Goal: Task Accomplishment & Management: Manage account settings

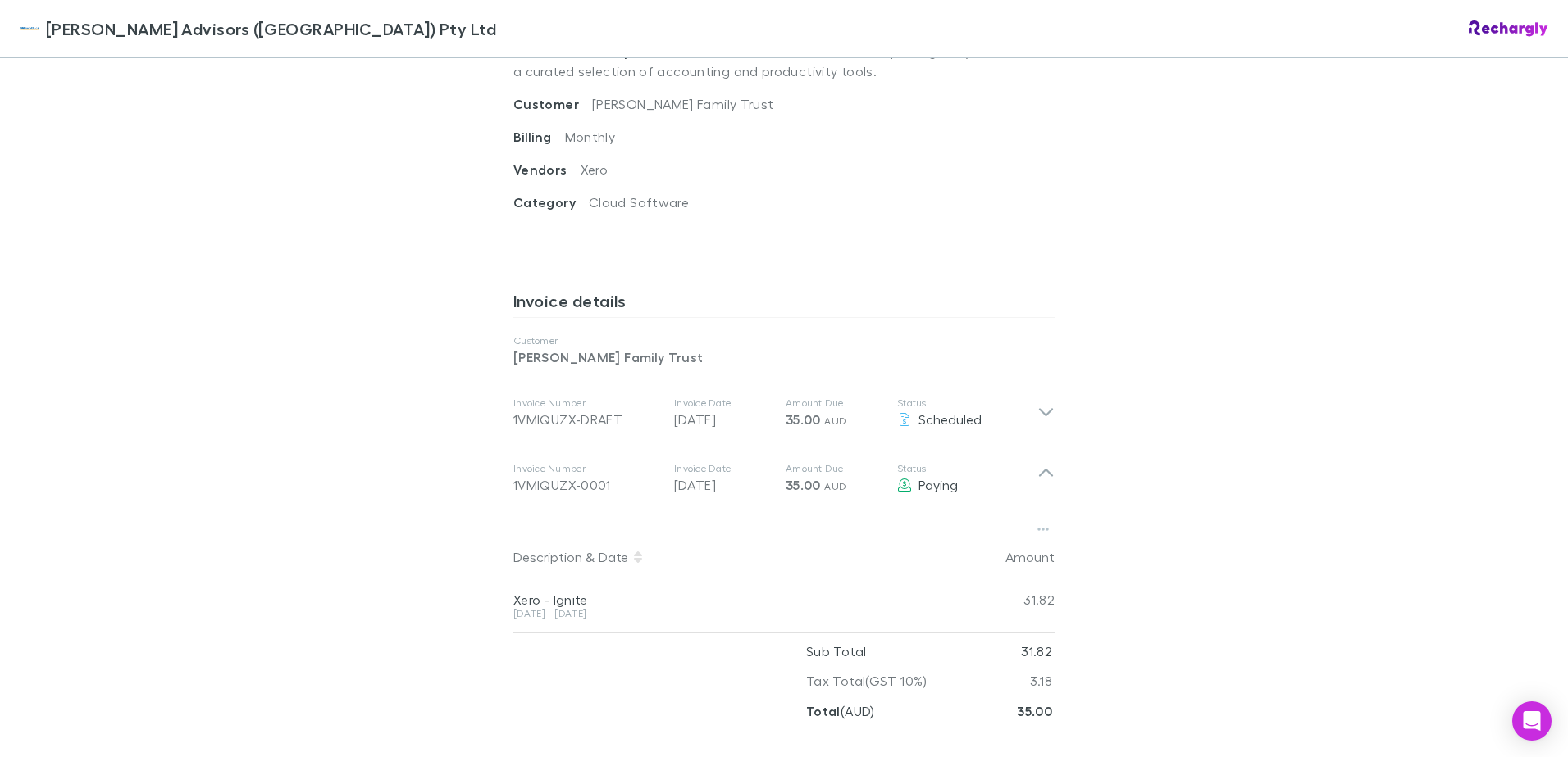
scroll to position [666, 0]
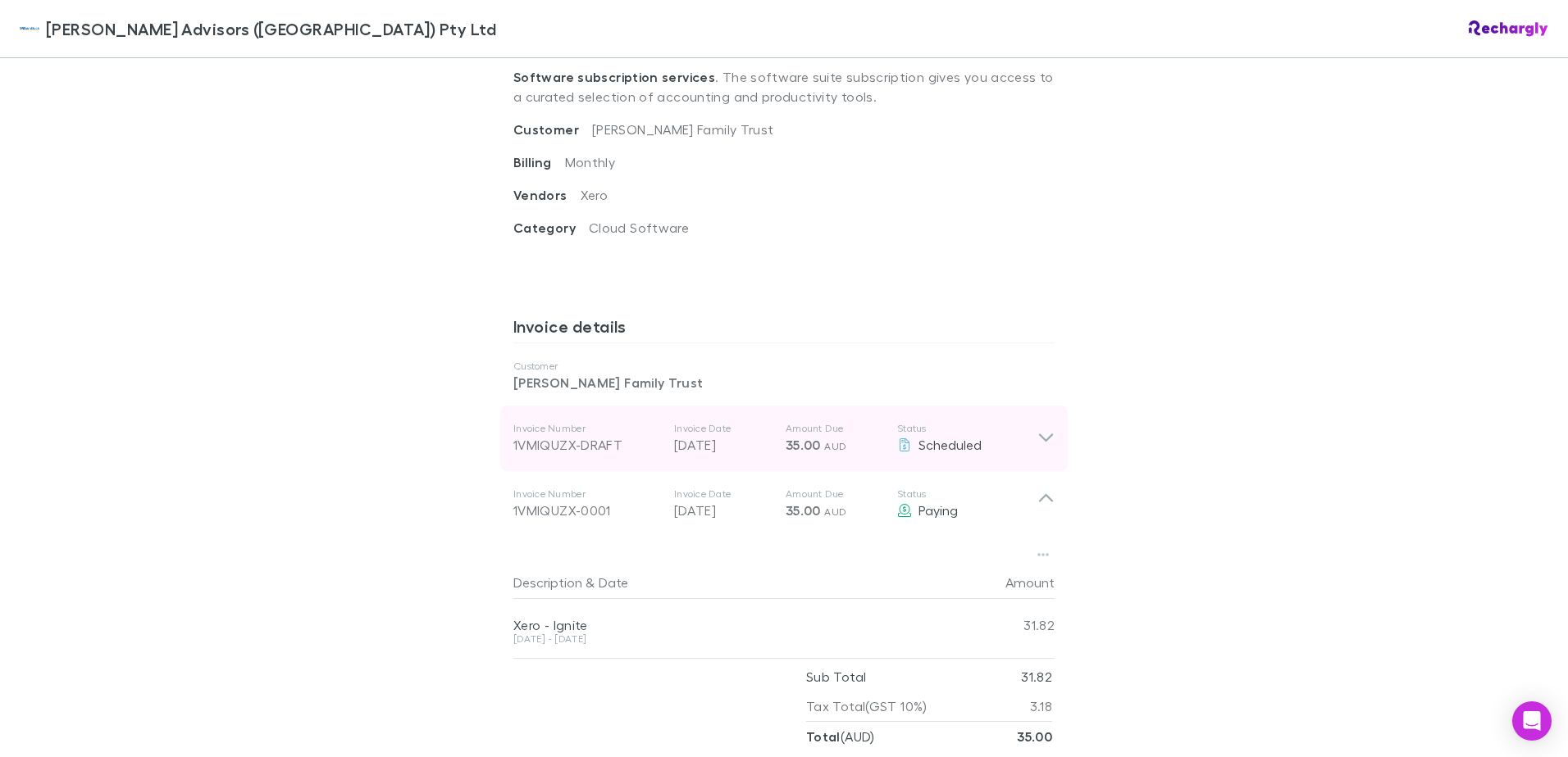
click at [1044, 434] on icon at bounding box center [1046, 438] width 13 height 9
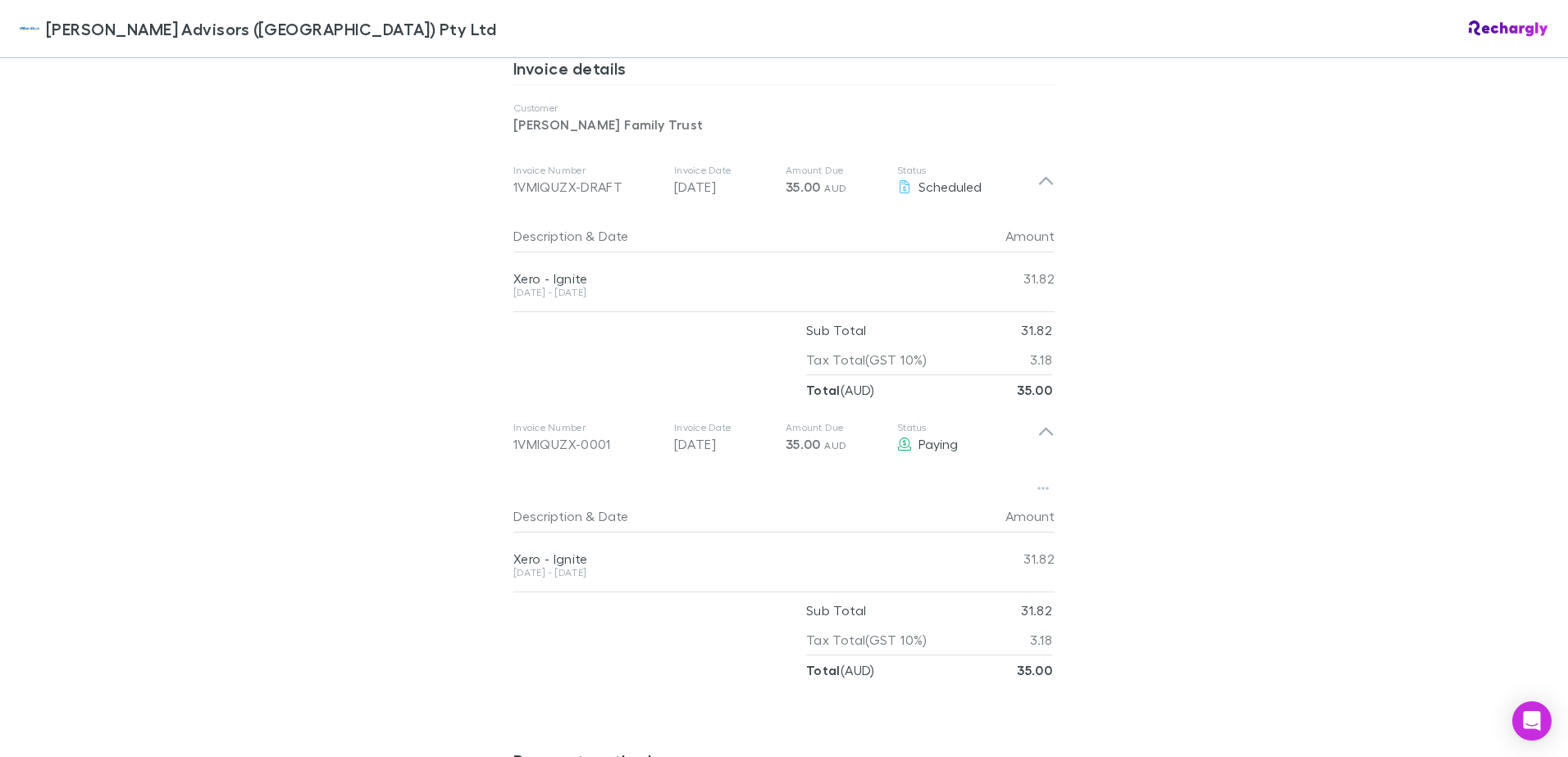
scroll to position [830, 0]
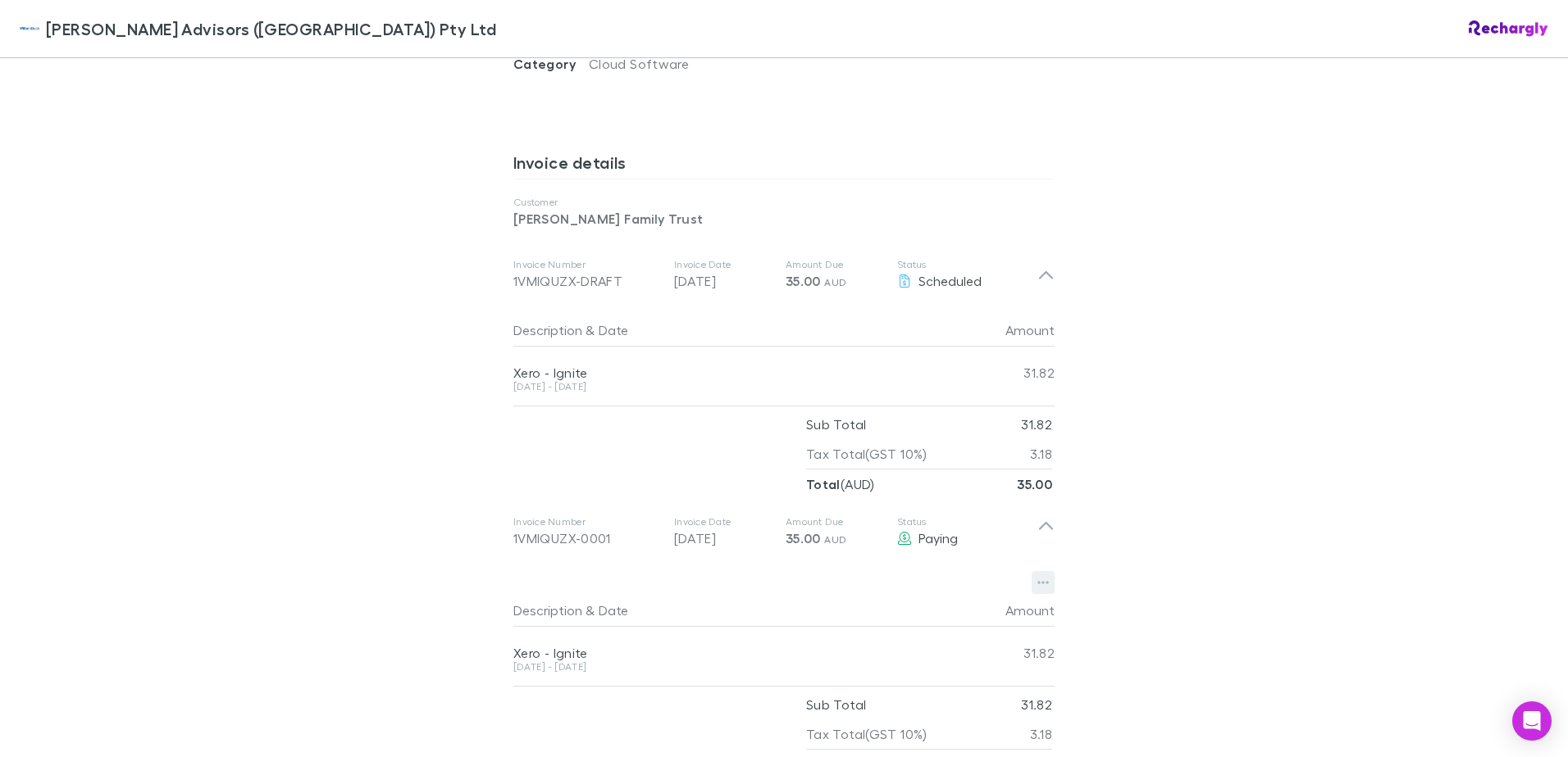
click at [1038, 576] on icon "button" at bounding box center [1044, 583] width 12 height 13
click at [1263, 556] on div at bounding box center [784, 378] width 1568 height 757
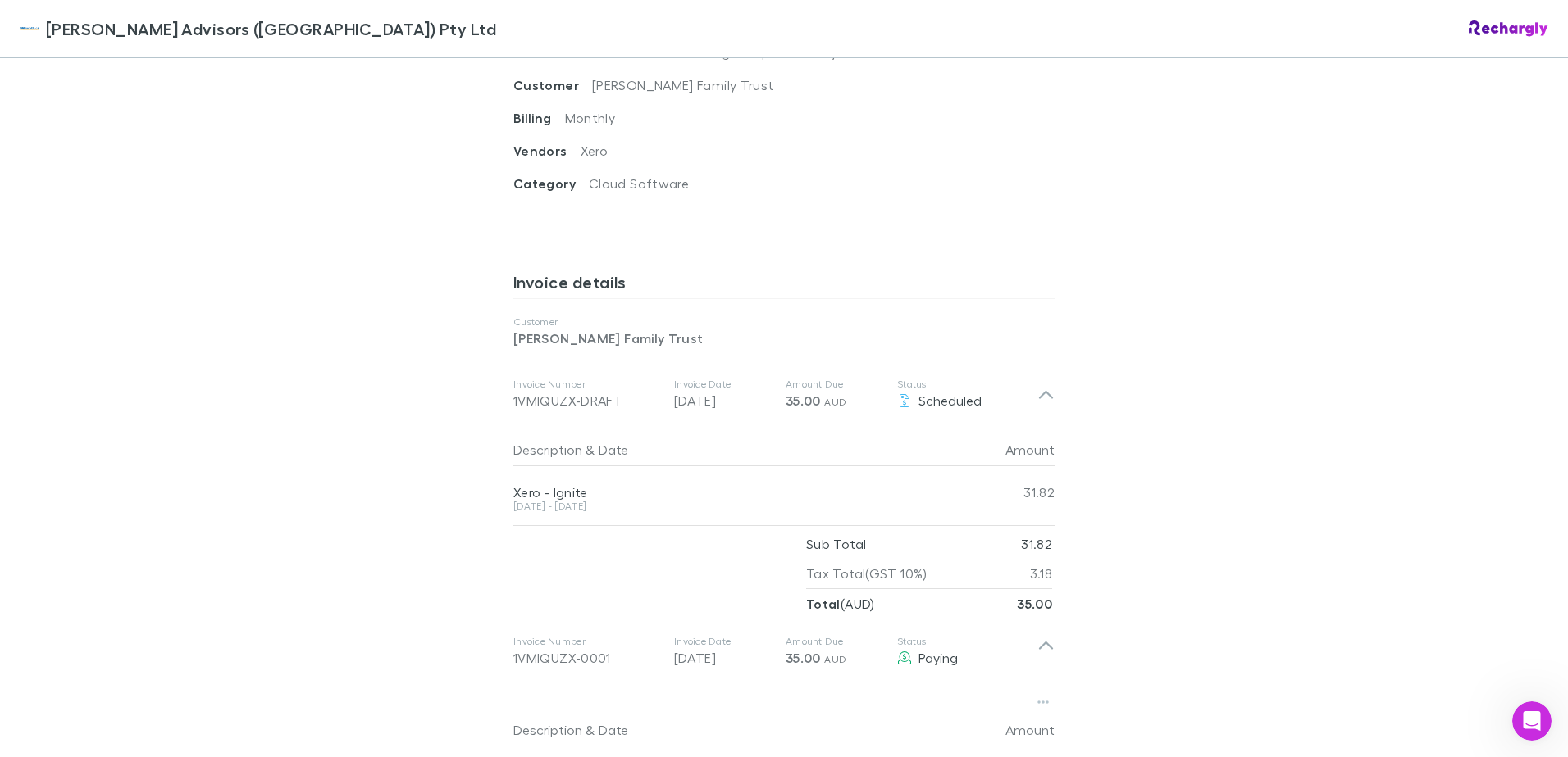
scroll to position [748, 0]
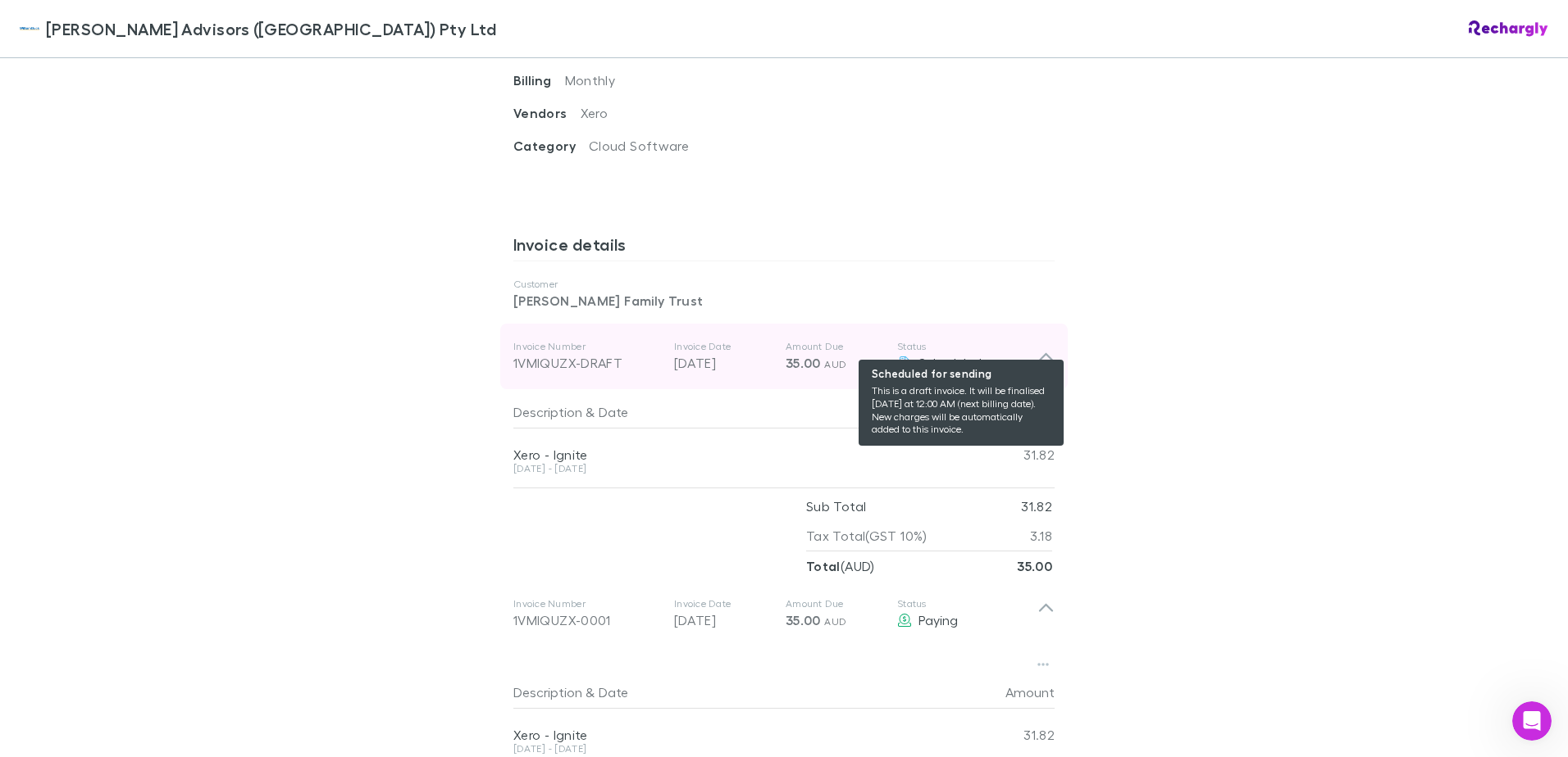
click at [962, 355] on span "Scheduled" at bounding box center [950, 363] width 64 height 15
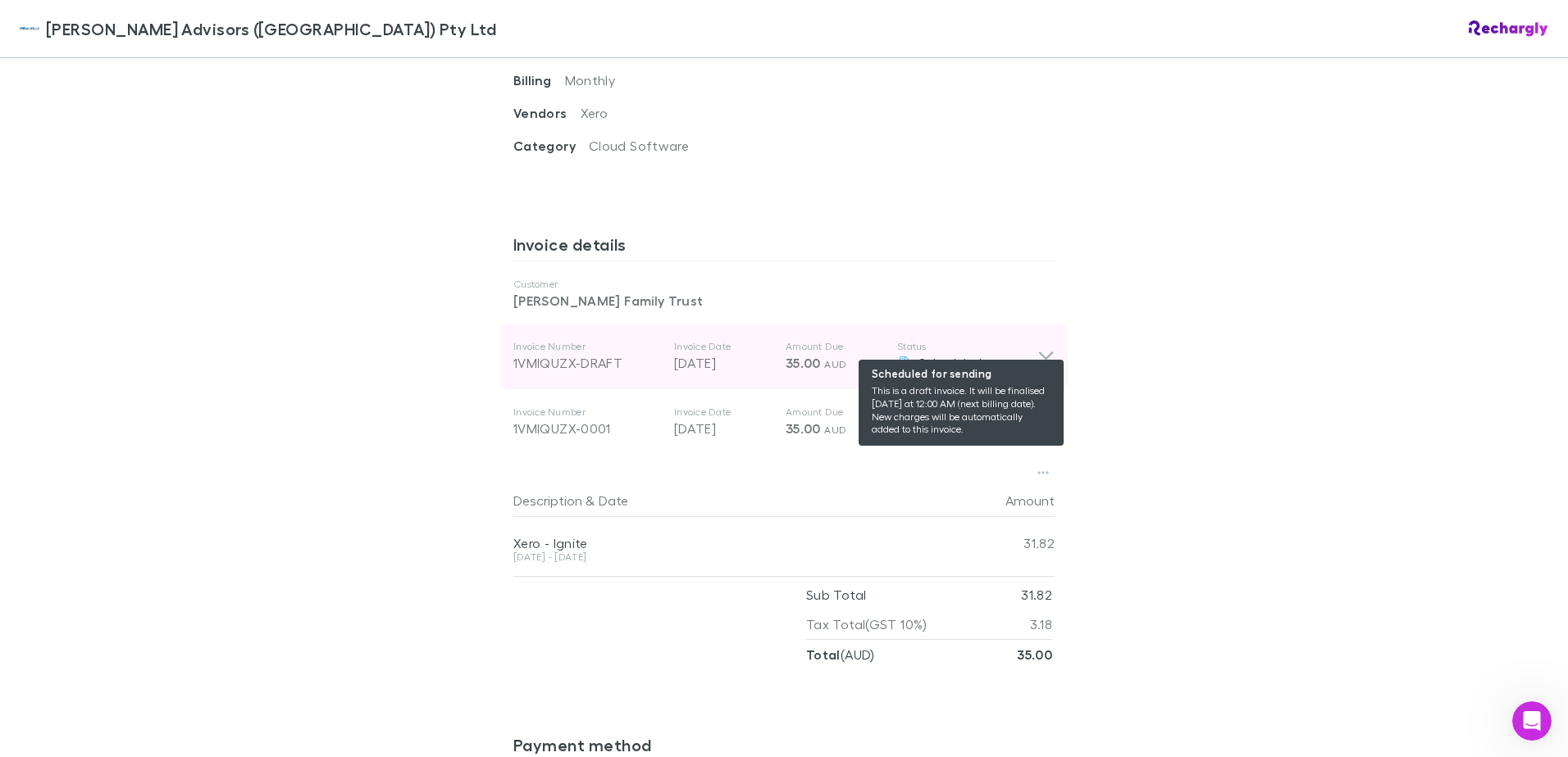
click at [1007, 353] on div "Scheduled" at bounding box center [968, 363] width 141 height 19
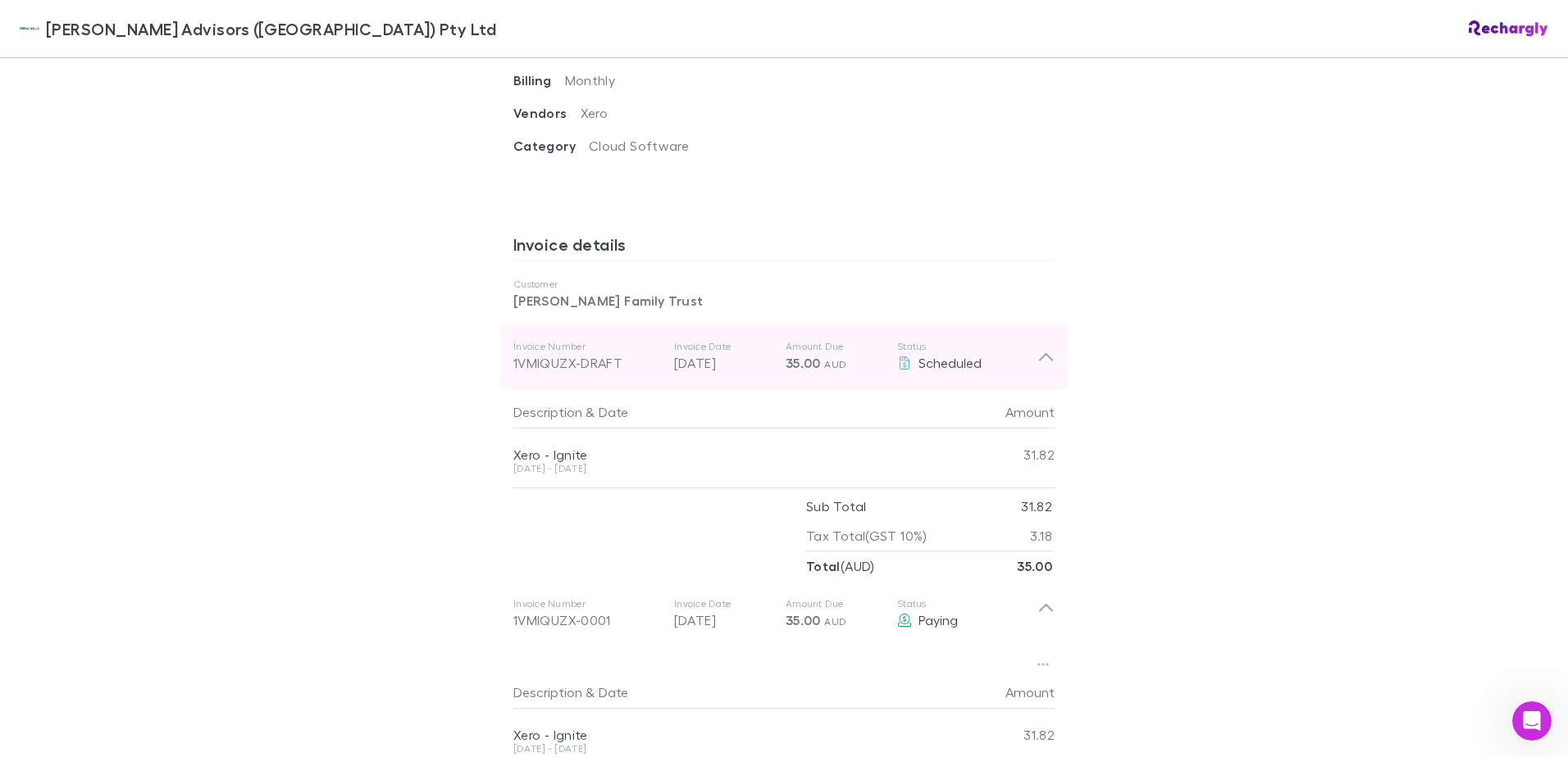
click at [1040, 347] on icon at bounding box center [1047, 356] width 17 height 19
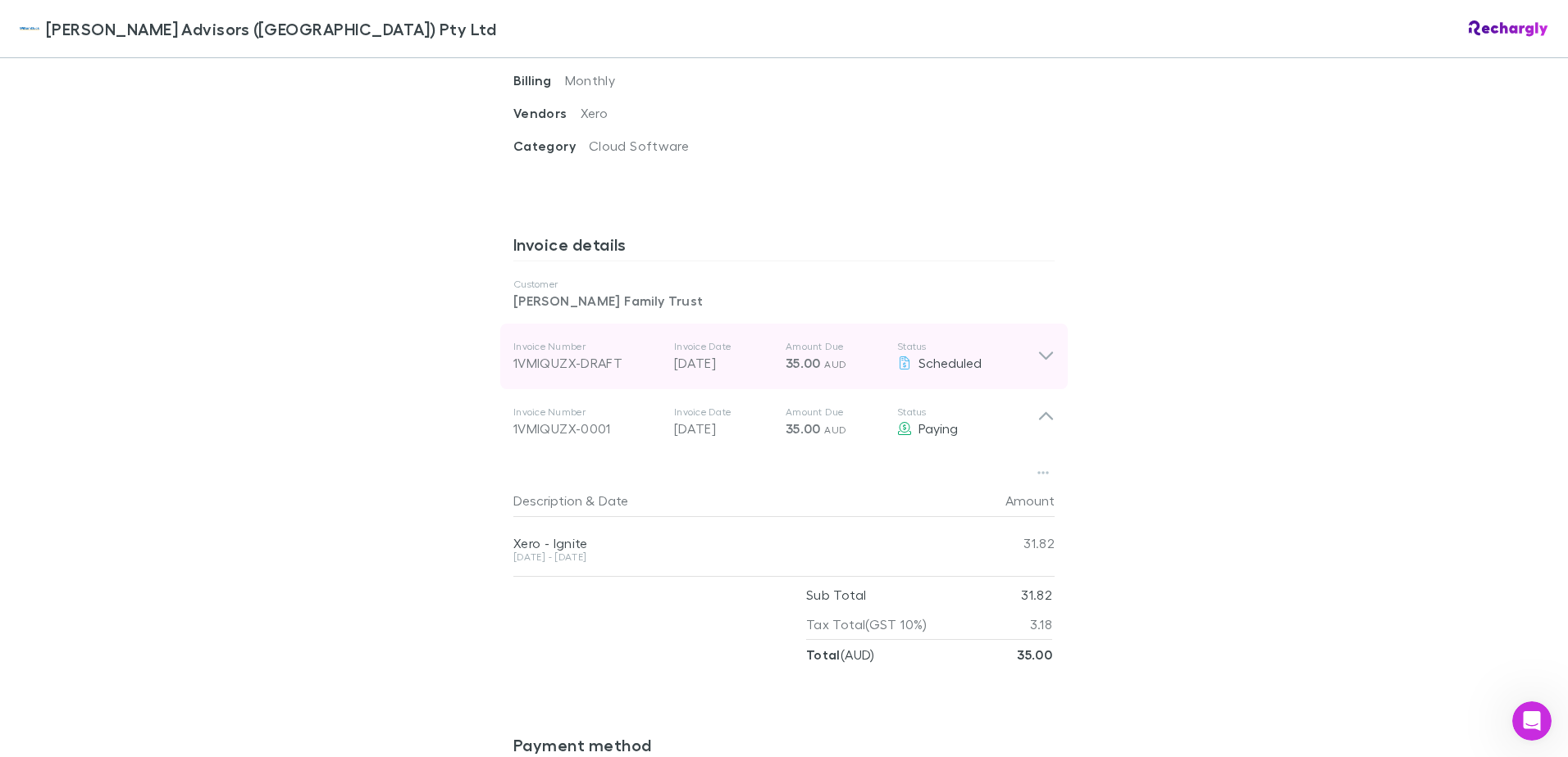
click at [1040, 352] on icon at bounding box center [1046, 356] width 13 height 9
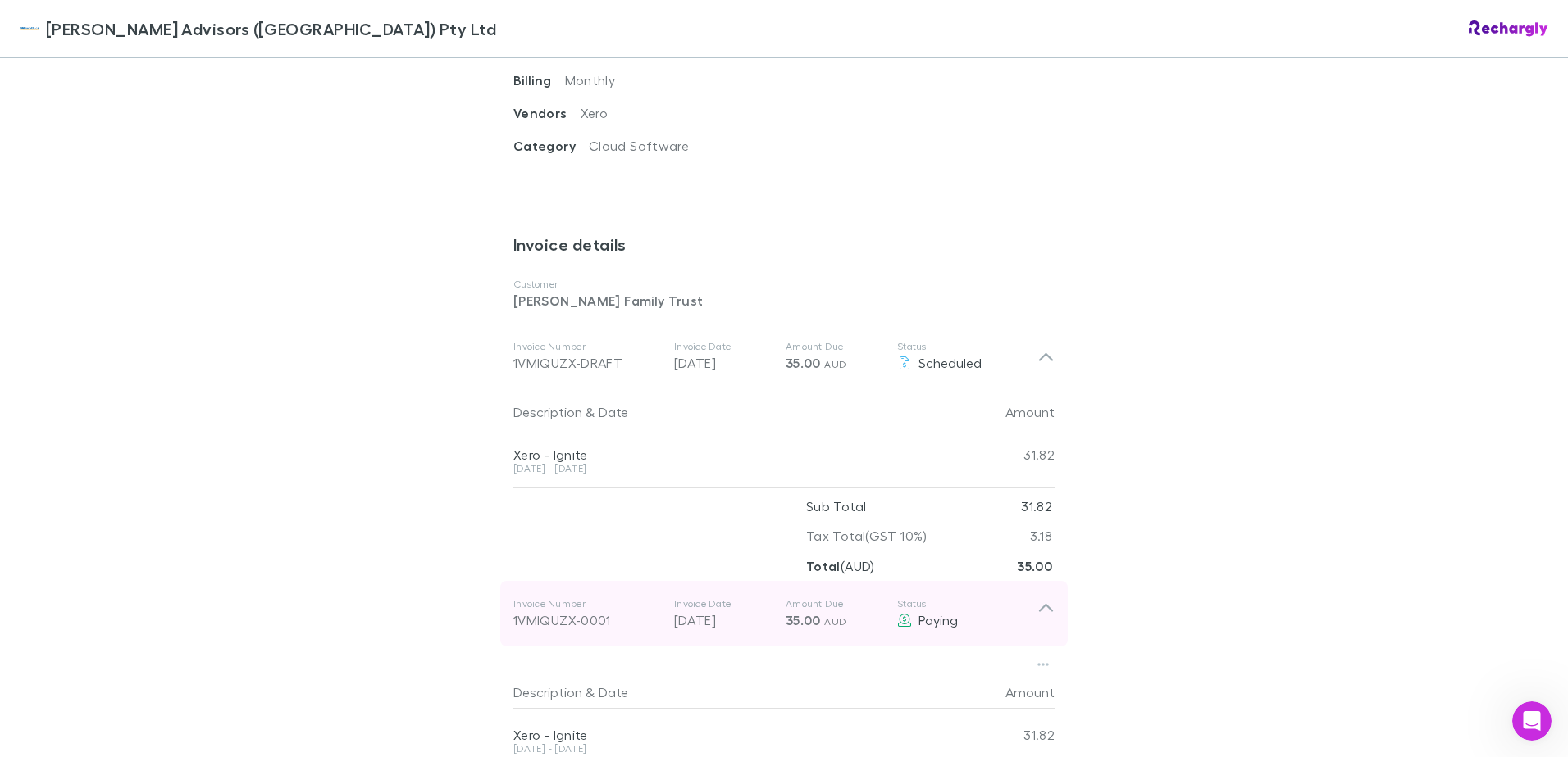
click at [1027, 597] on p "Status" at bounding box center [968, 604] width 141 height 13
click at [1038, 597] on icon at bounding box center [1047, 613] width 17 height 33
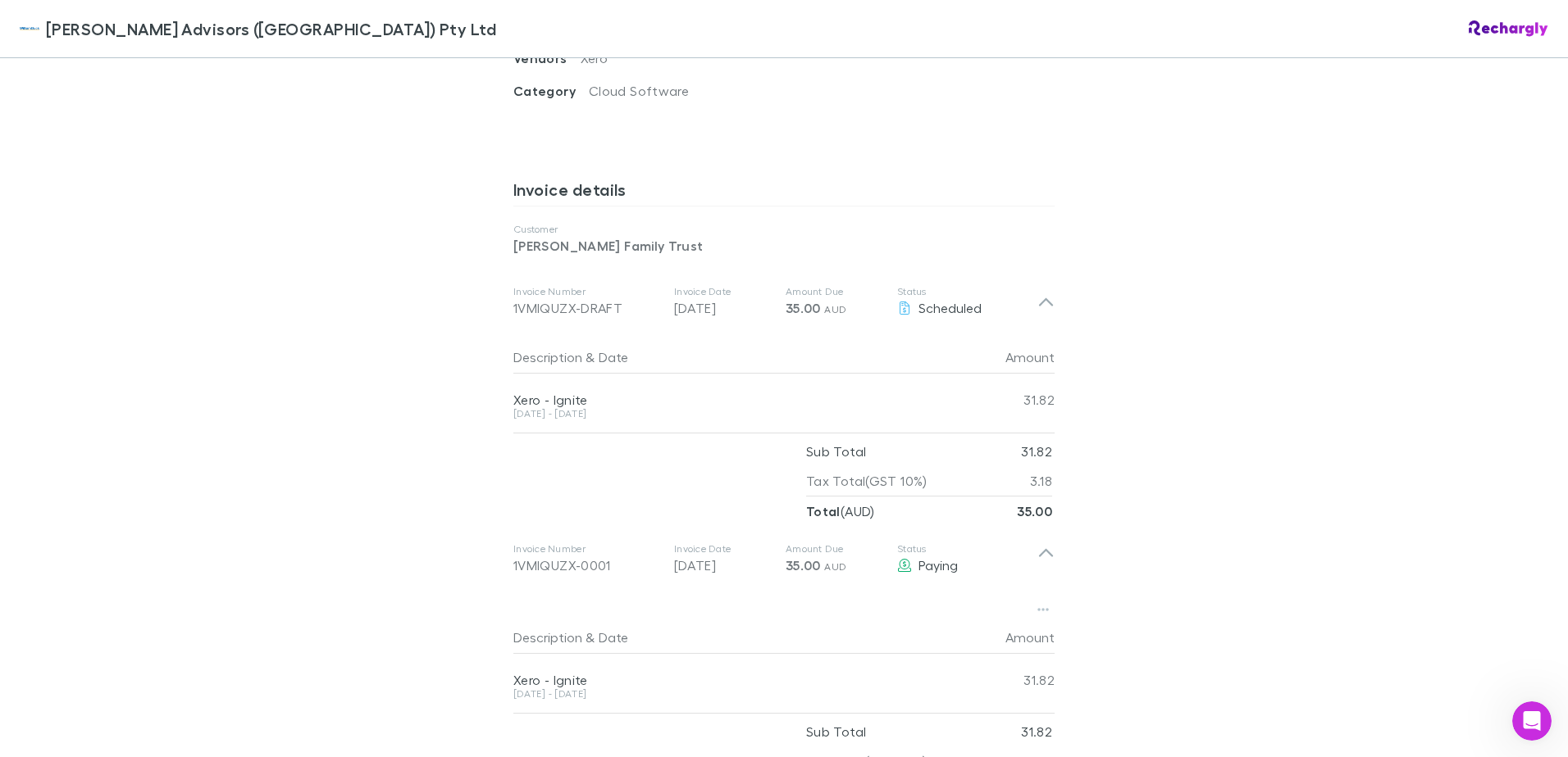
scroll to position [830, 0]
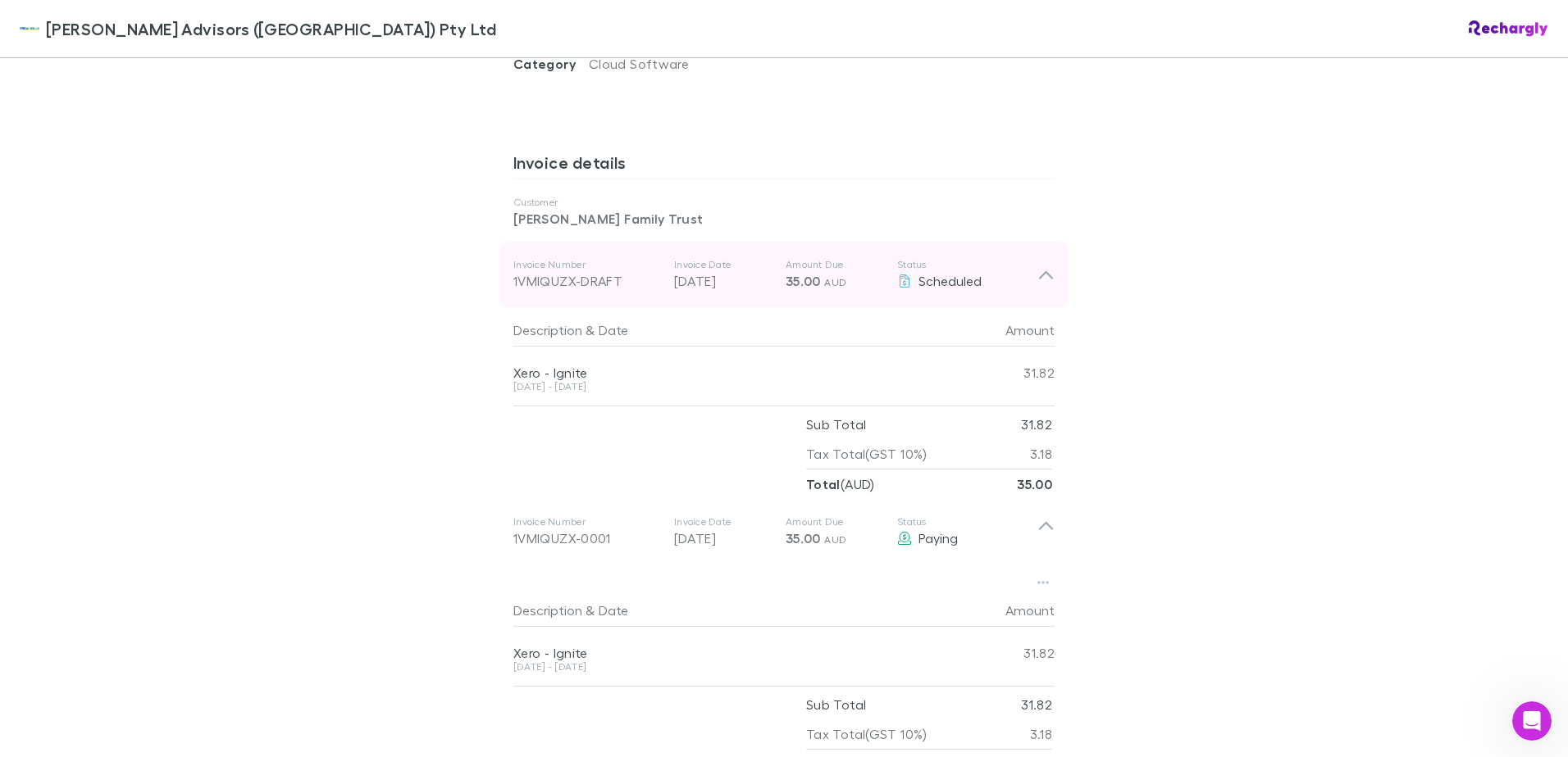
click at [1042, 265] on icon at bounding box center [1047, 274] width 17 height 19
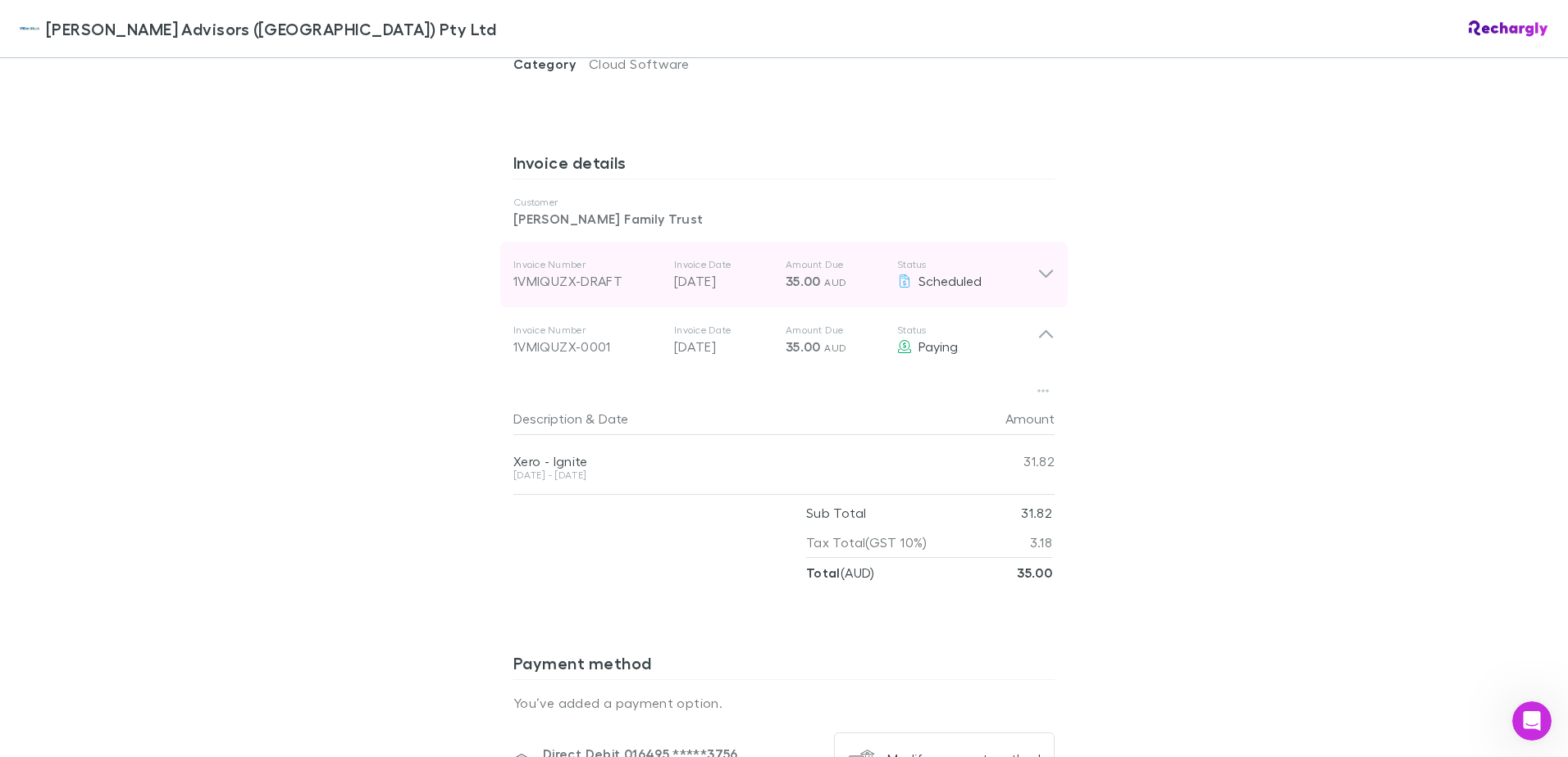
click at [1042, 265] on icon at bounding box center [1047, 274] width 17 height 19
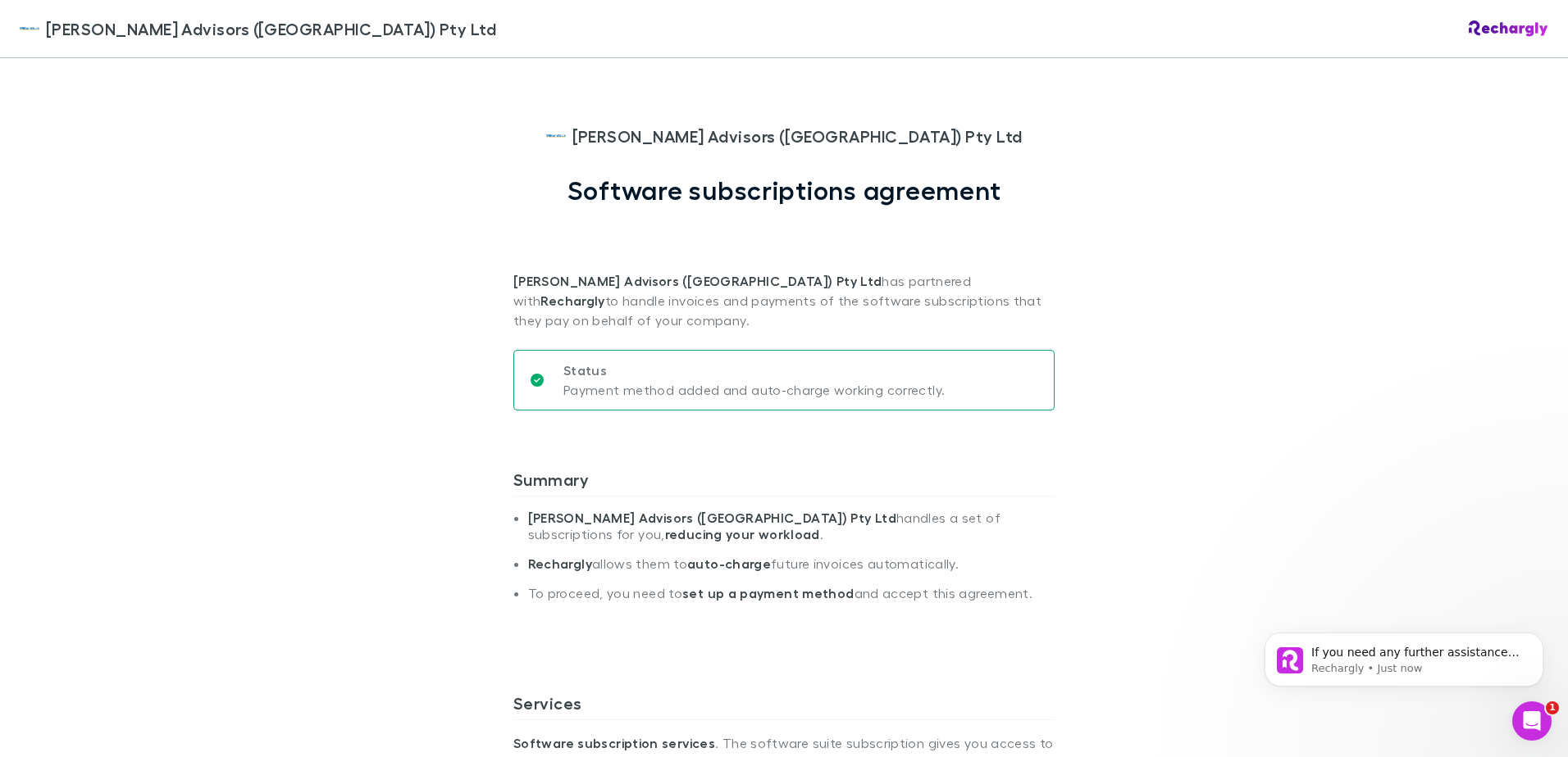
scroll to position [0, 0]
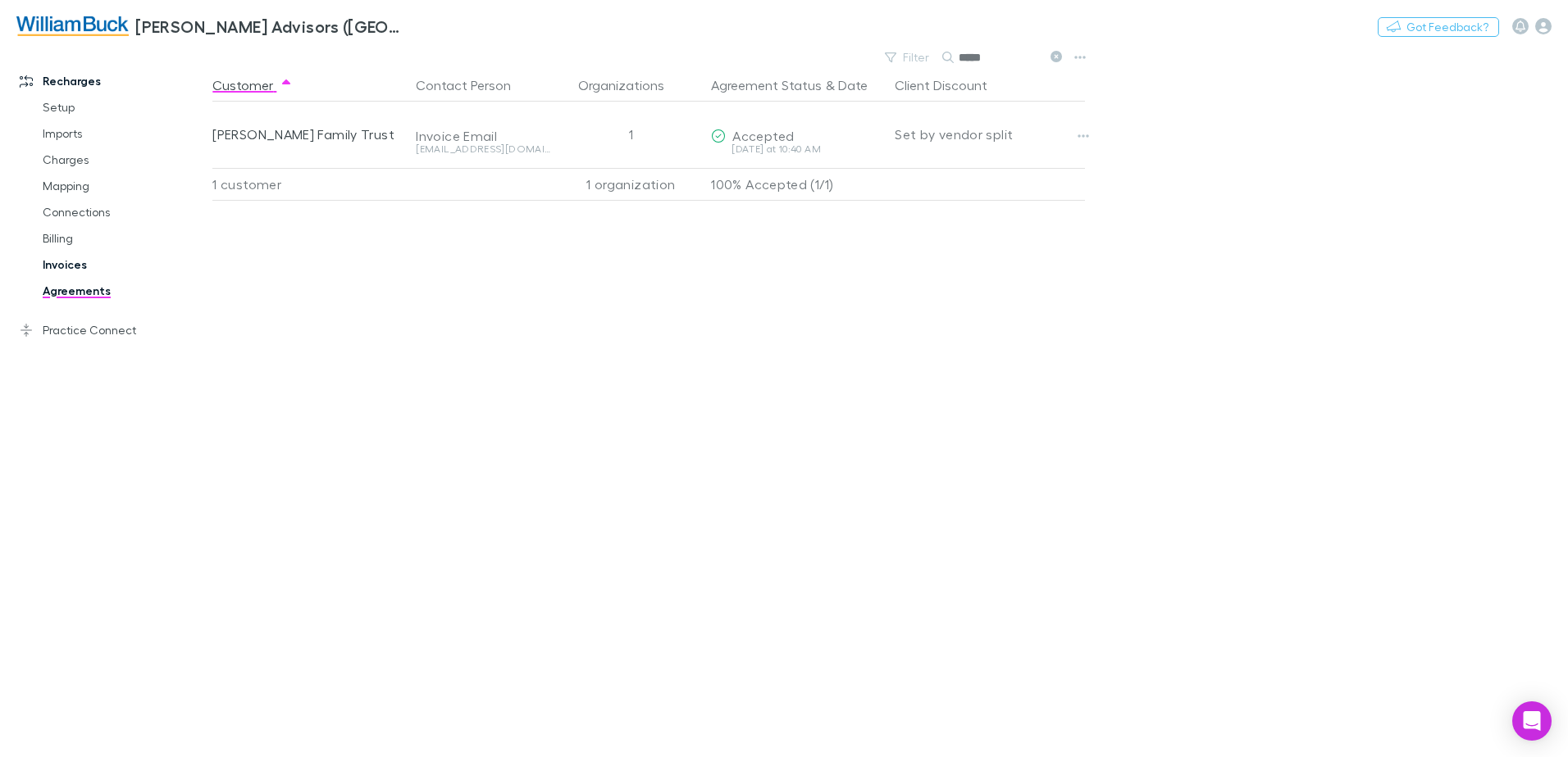
click at [64, 267] on link "Invoices" at bounding box center [123, 264] width 196 height 26
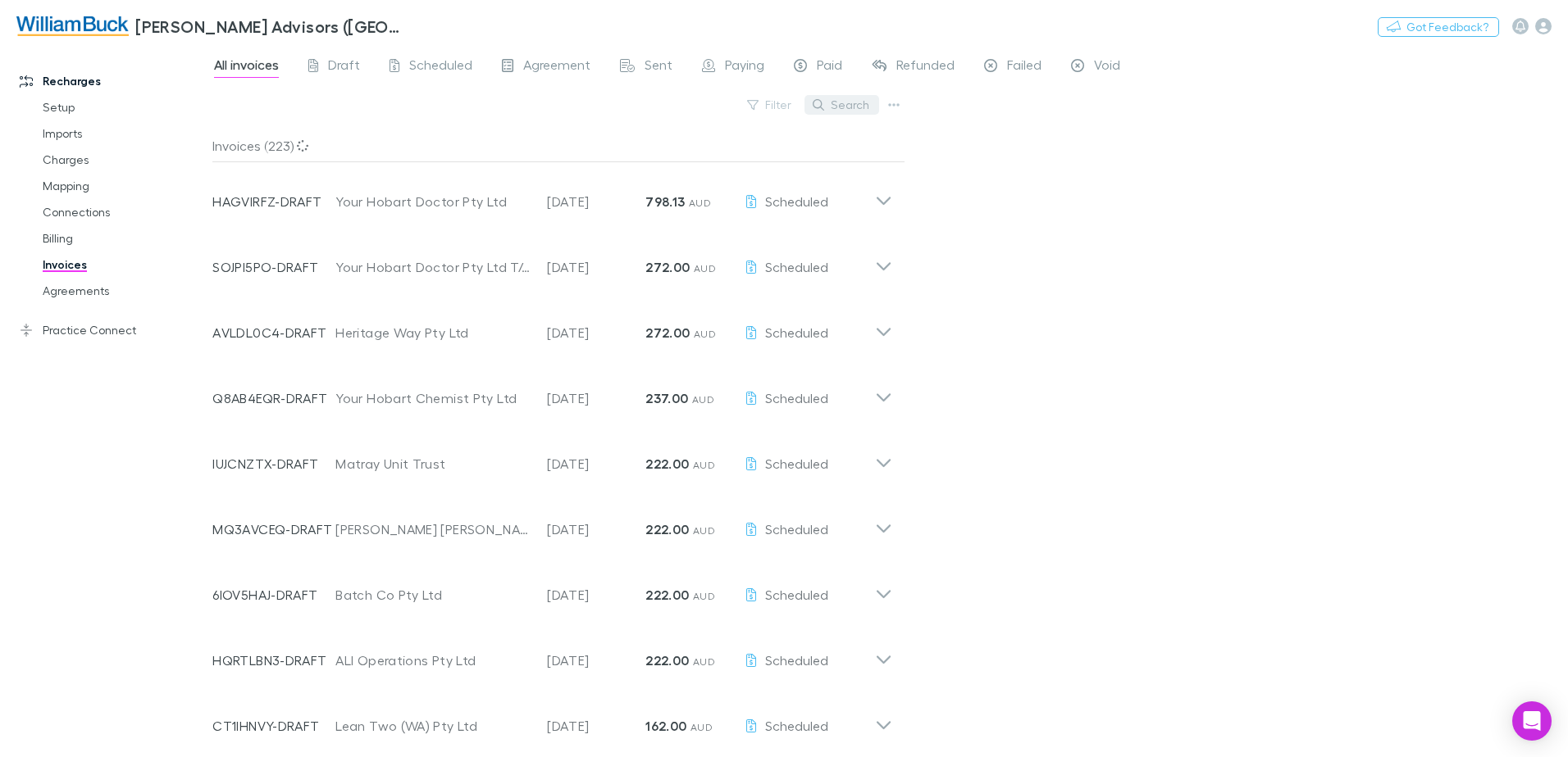
click at [841, 108] on button "Search" at bounding box center [841, 105] width 74 height 19
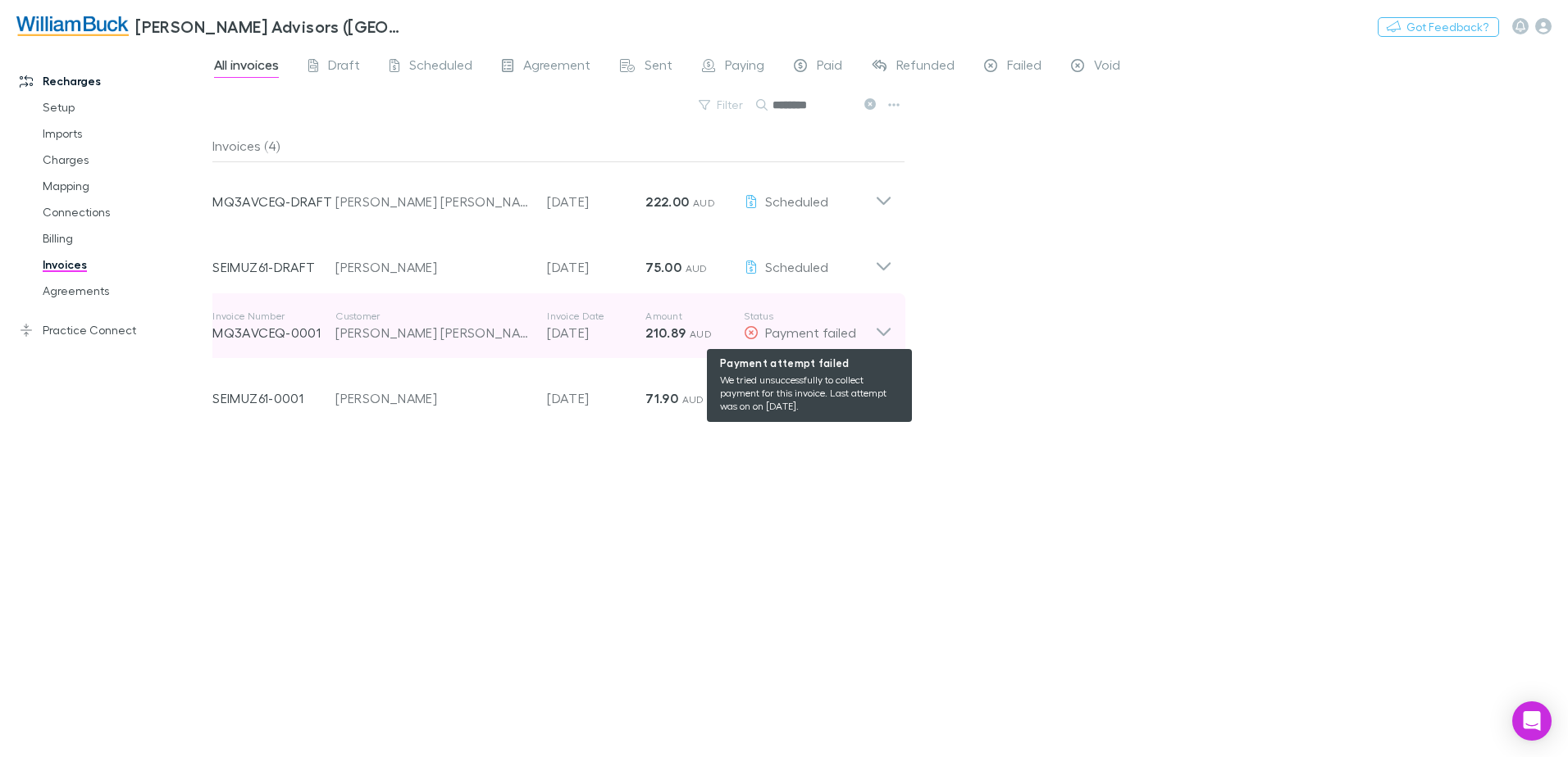
click at [777, 333] on span "Payment failed" at bounding box center [811, 332] width 91 height 15
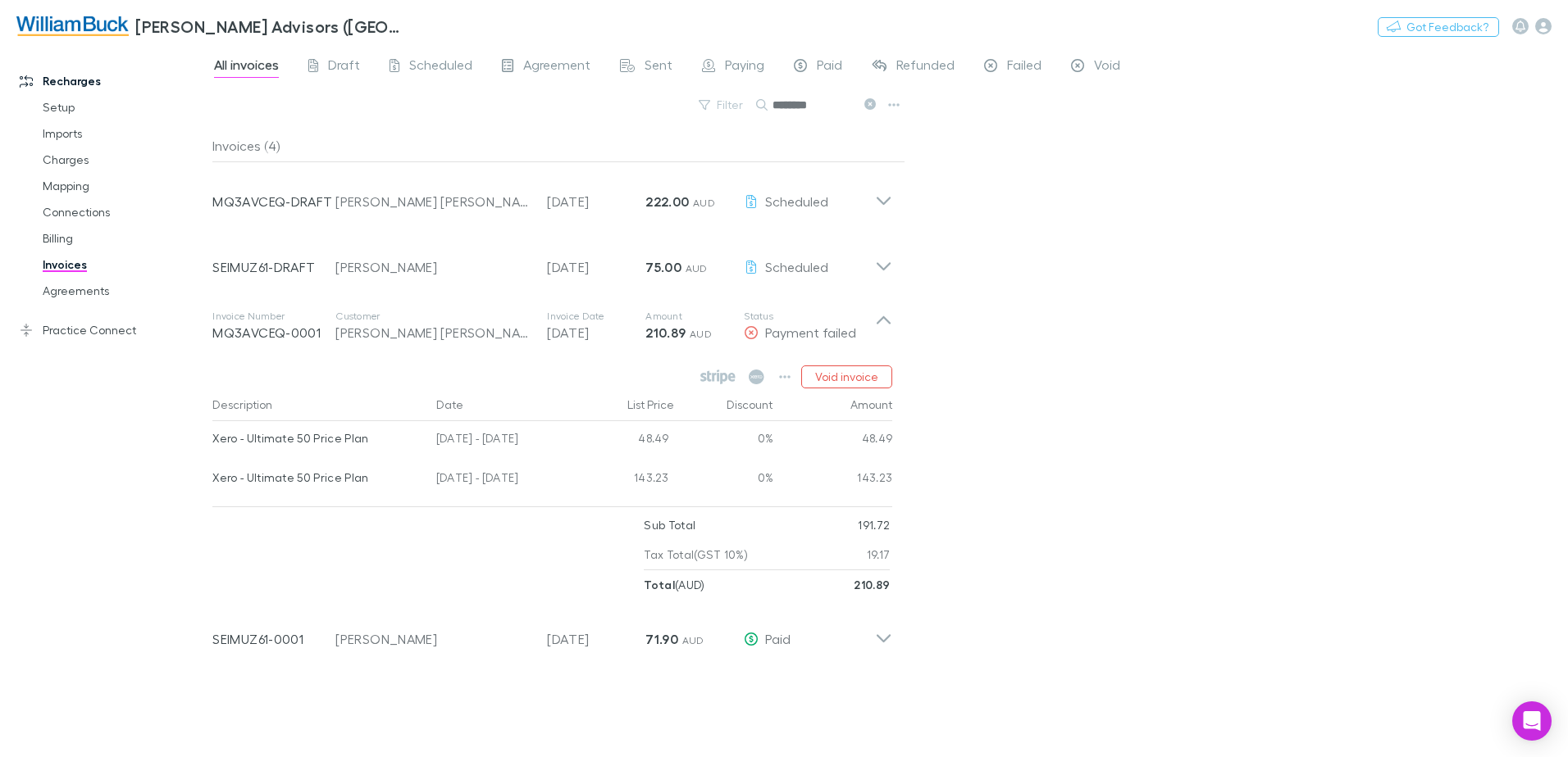
click at [818, 105] on input "********" at bounding box center [813, 105] width 82 height 23
type input "*"
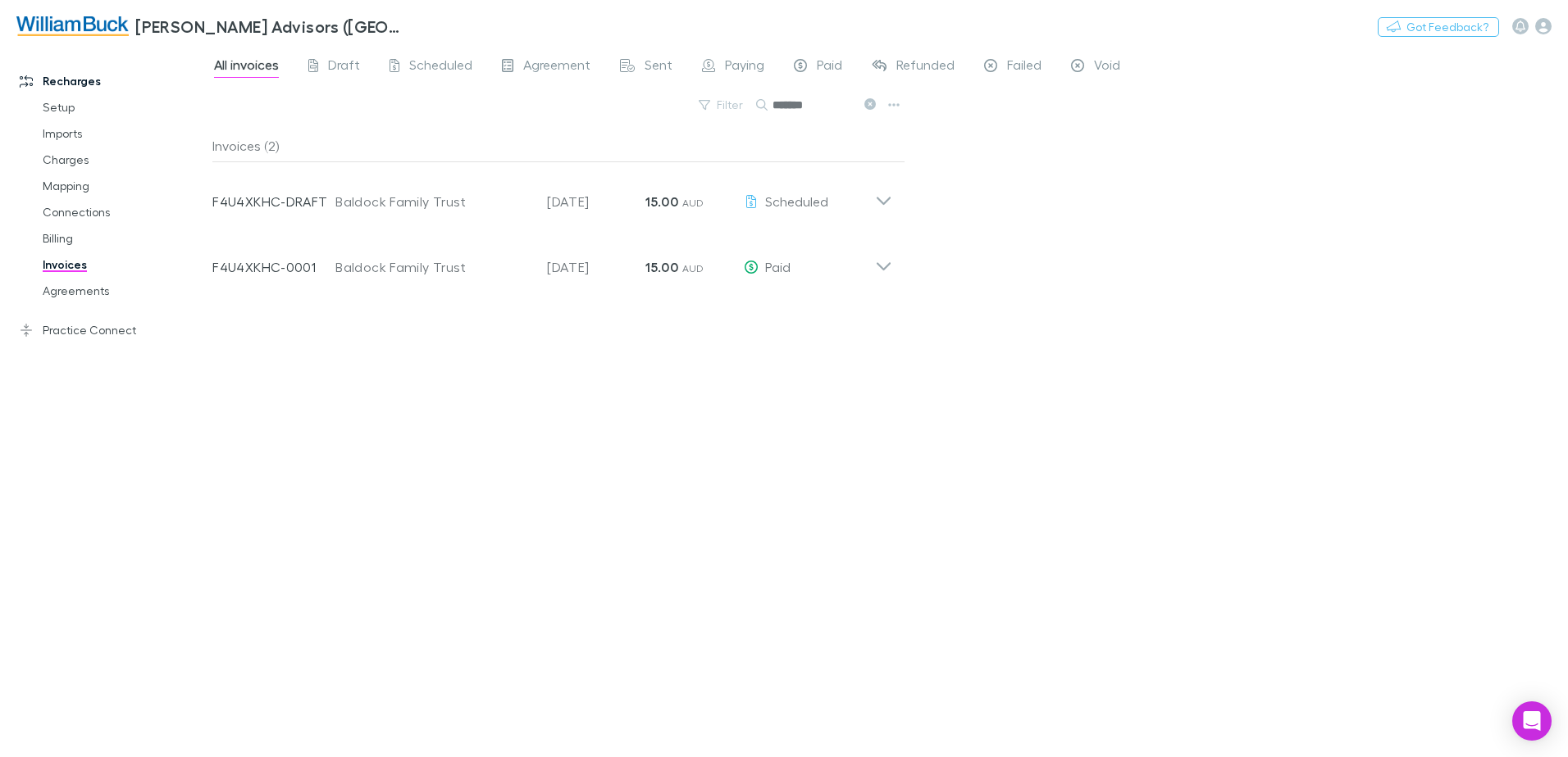
drag, startPoint x: 828, startPoint y: 107, endPoint x: 757, endPoint y: 108, distance: 71.0
click at [757, 108] on div "*******" at bounding box center [818, 105] width 123 height 19
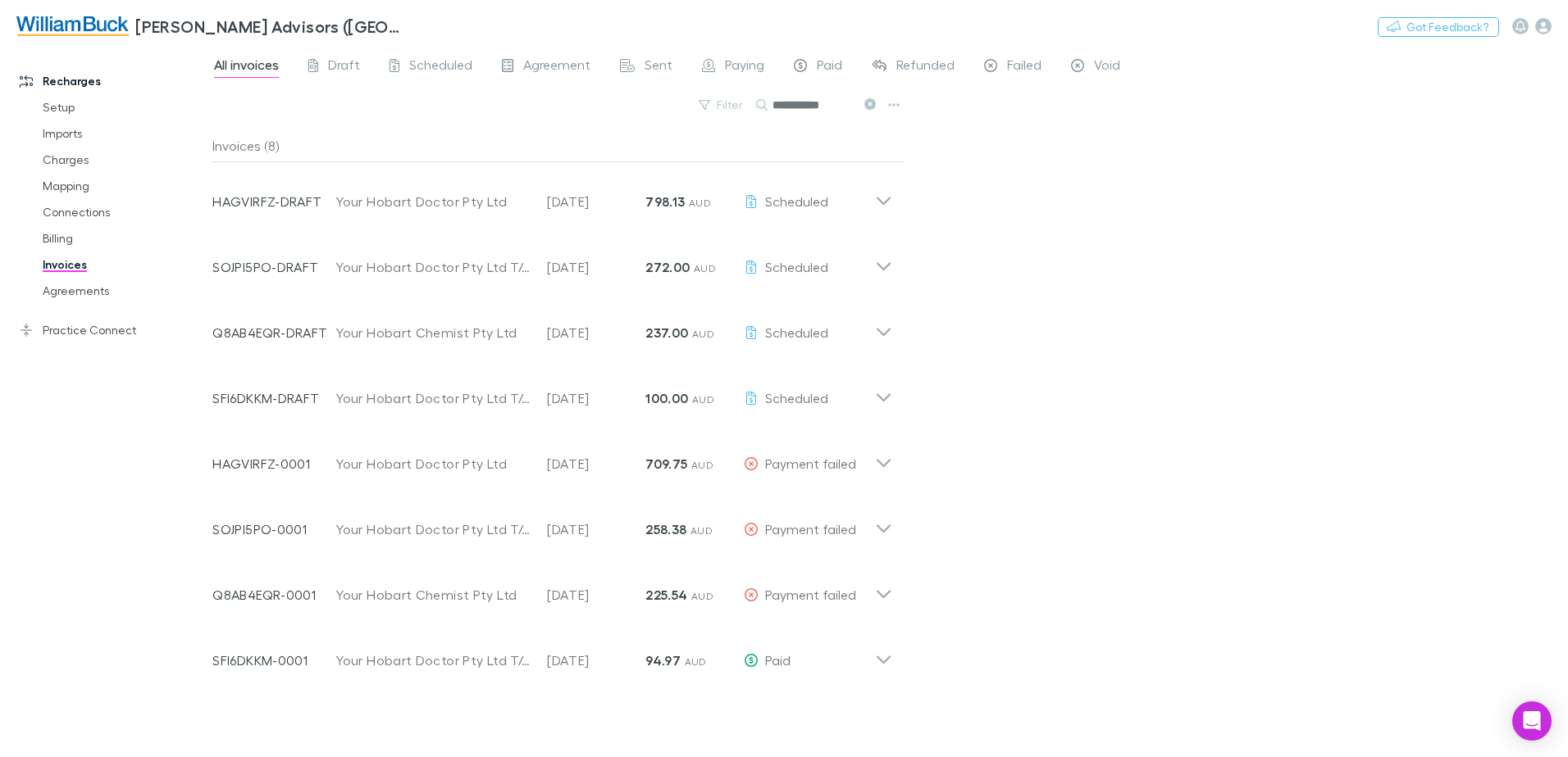
drag, startPoint x: 833, startPoint y: 103, endPoint x: 753, endPoint y: 92, distance: 80.8
click at [753, 92] on div "**********" at bounding box center [890, 402] width 1356 height 712
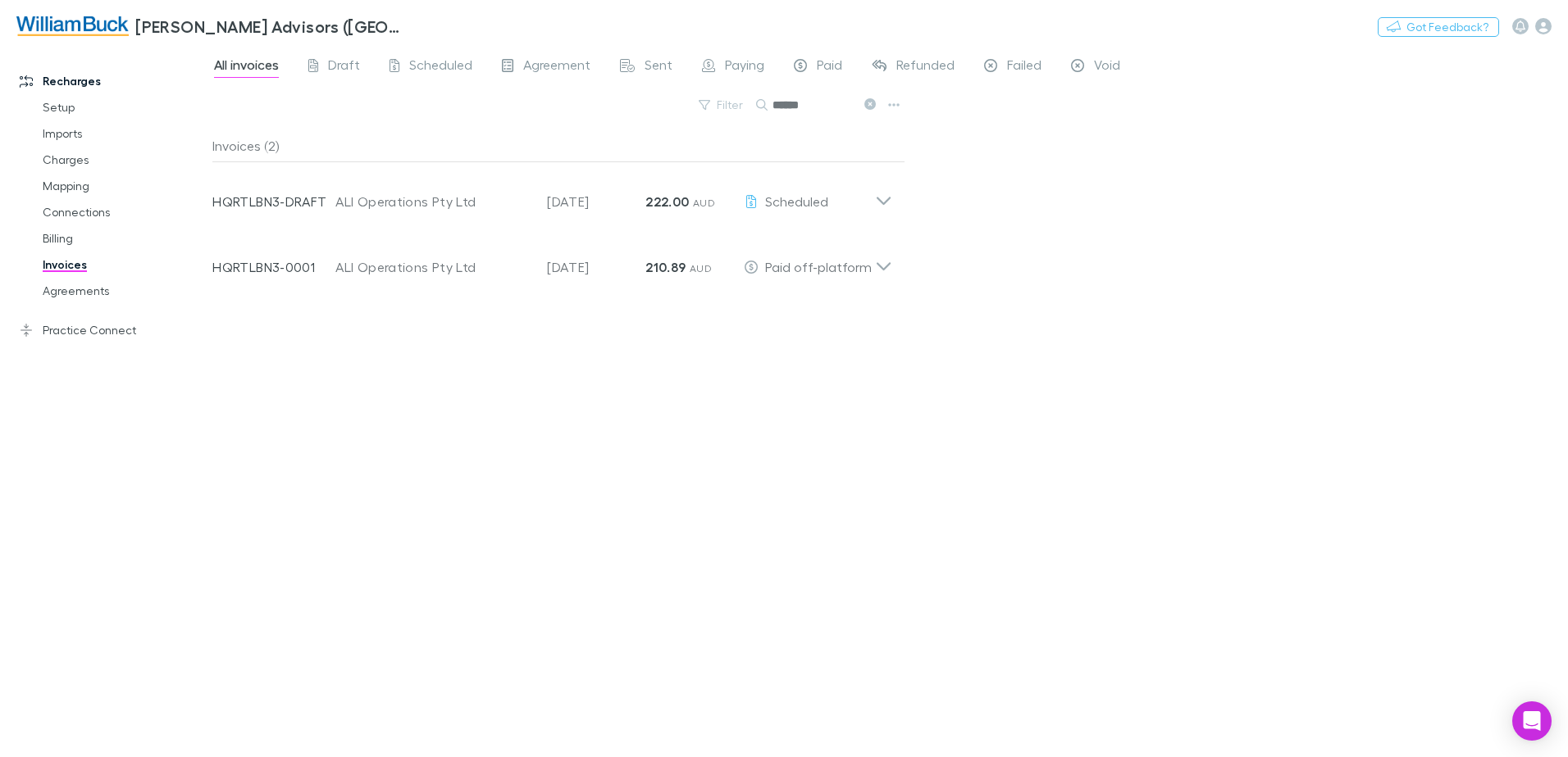
click at [828, 107] on input "******" at bounding box center [813, 105] width 82 height 23
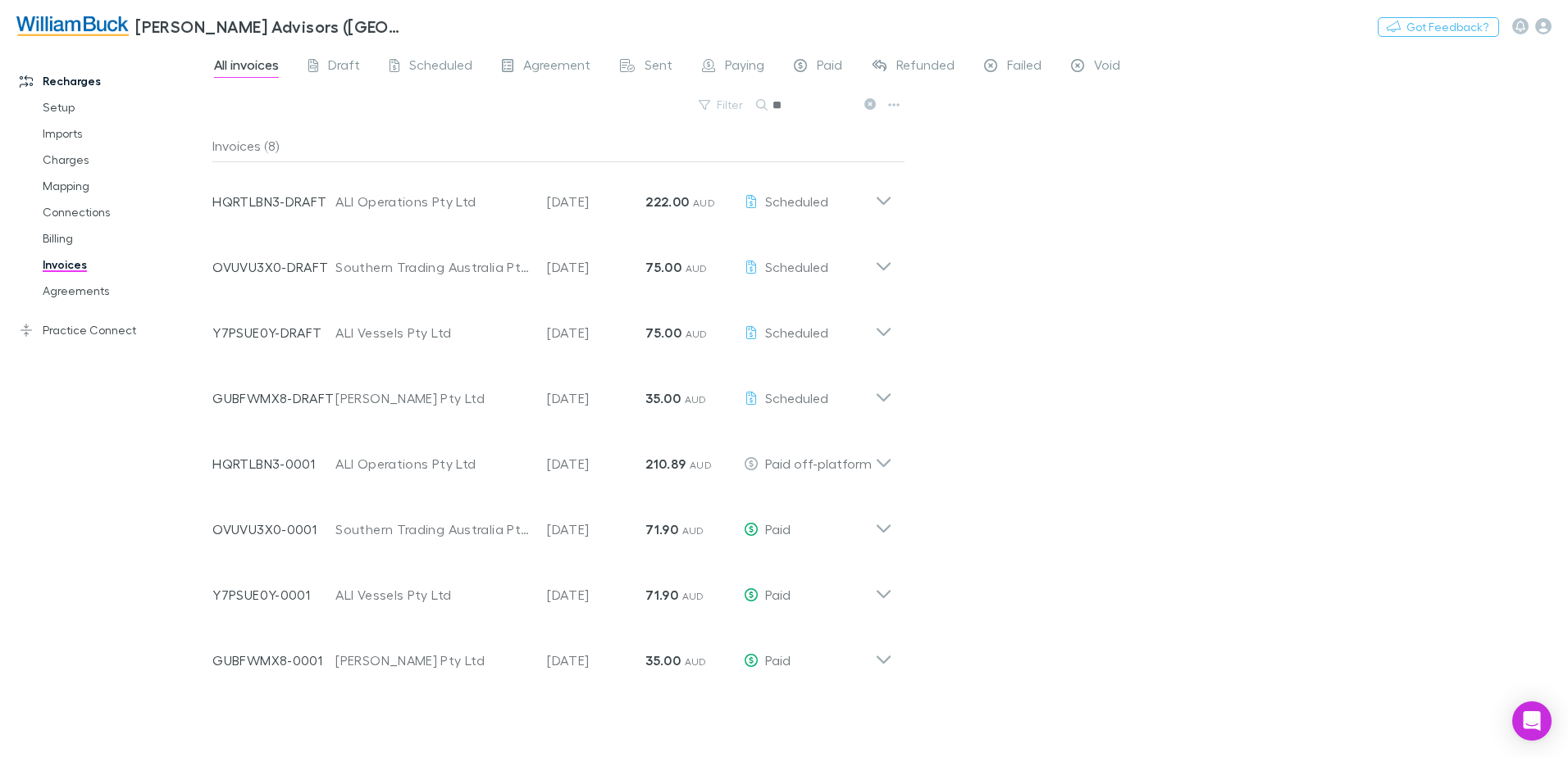
type input "*"
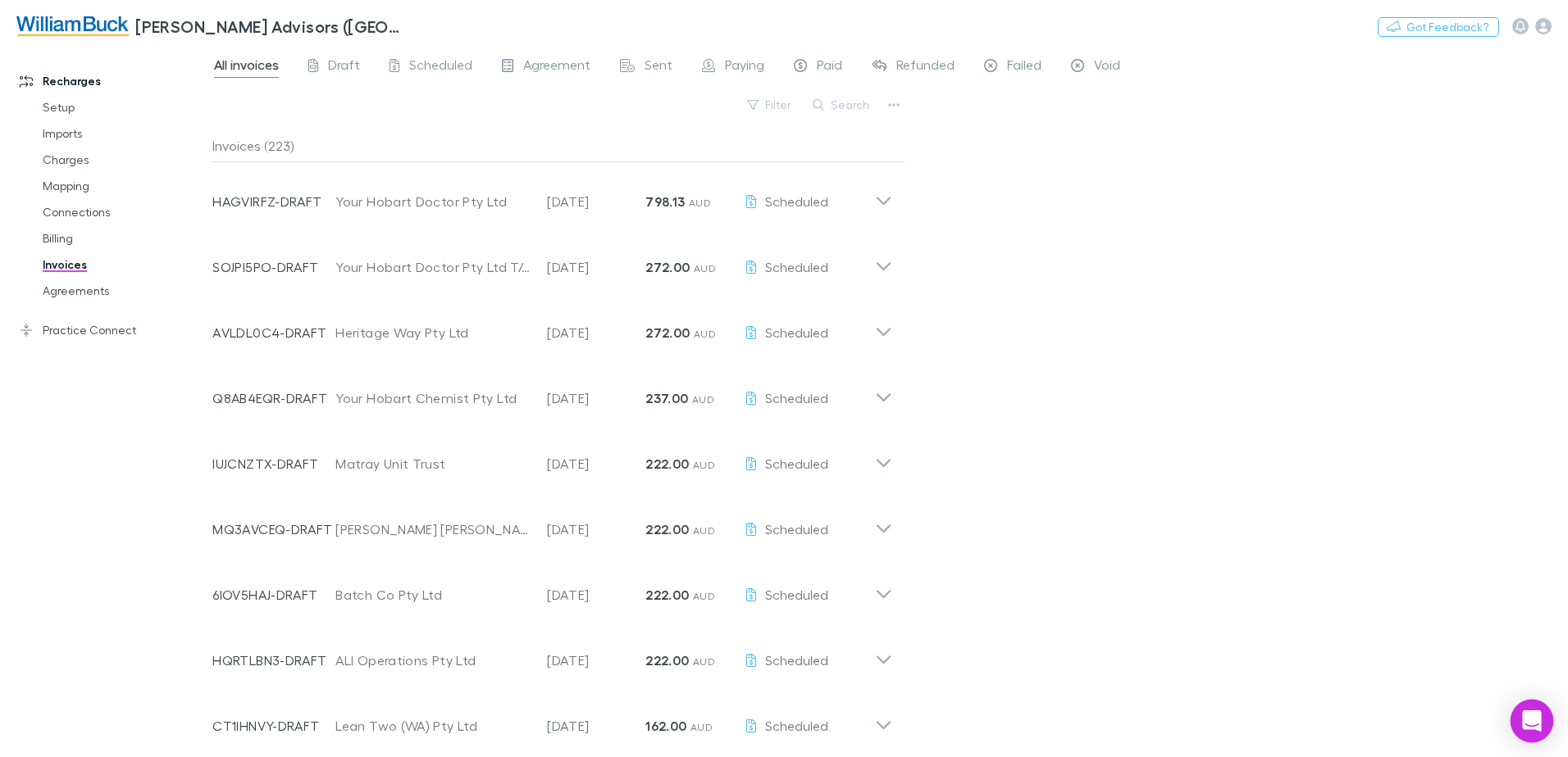
click at [1525, 731] on div "Open Intercom Messenger" at bounding box center [1532, 721] width 43 height 43
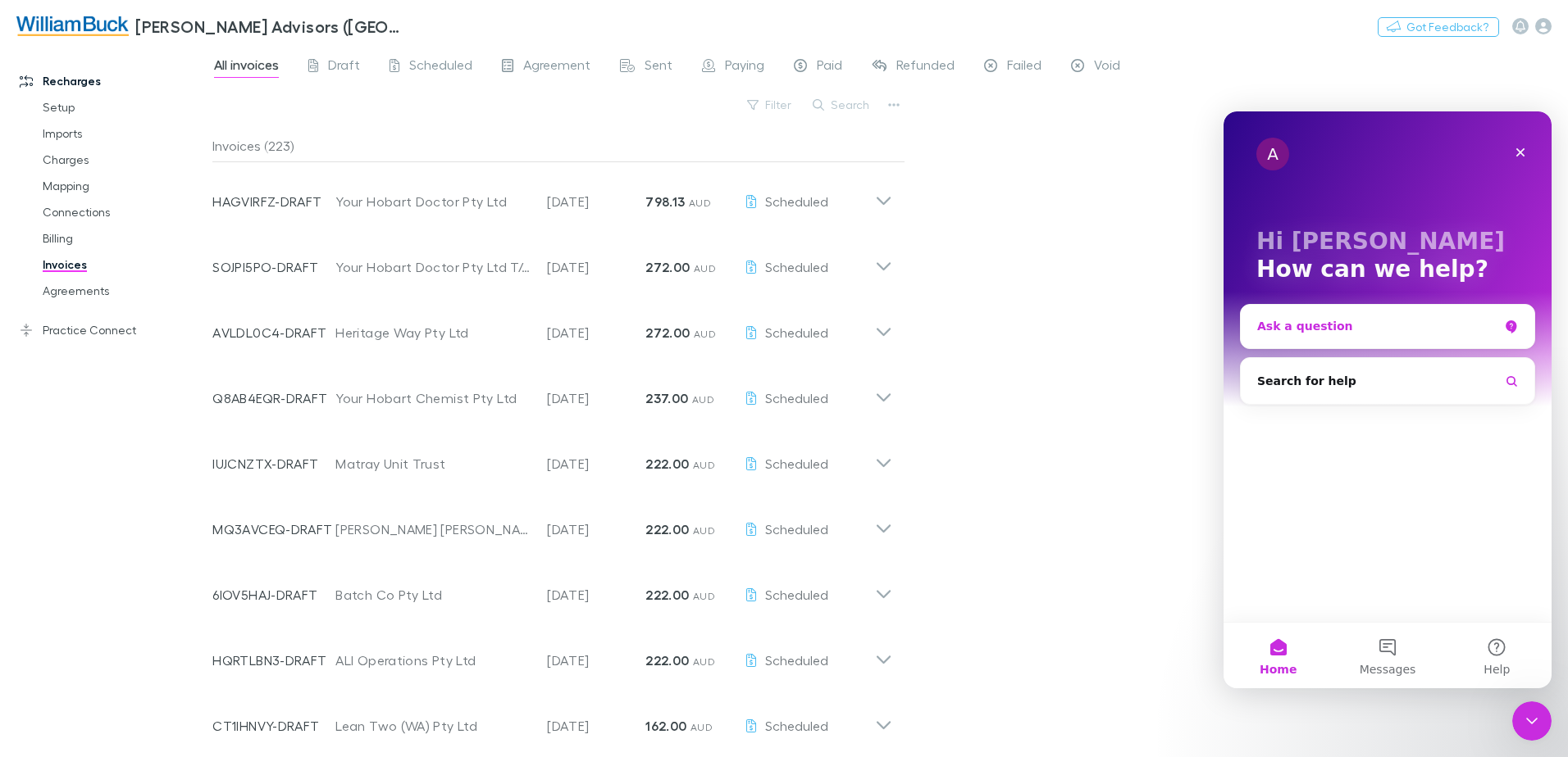
click at [1350, 327] on div "Ask a question" at bounding box center [1378, 326] width 241 height 17
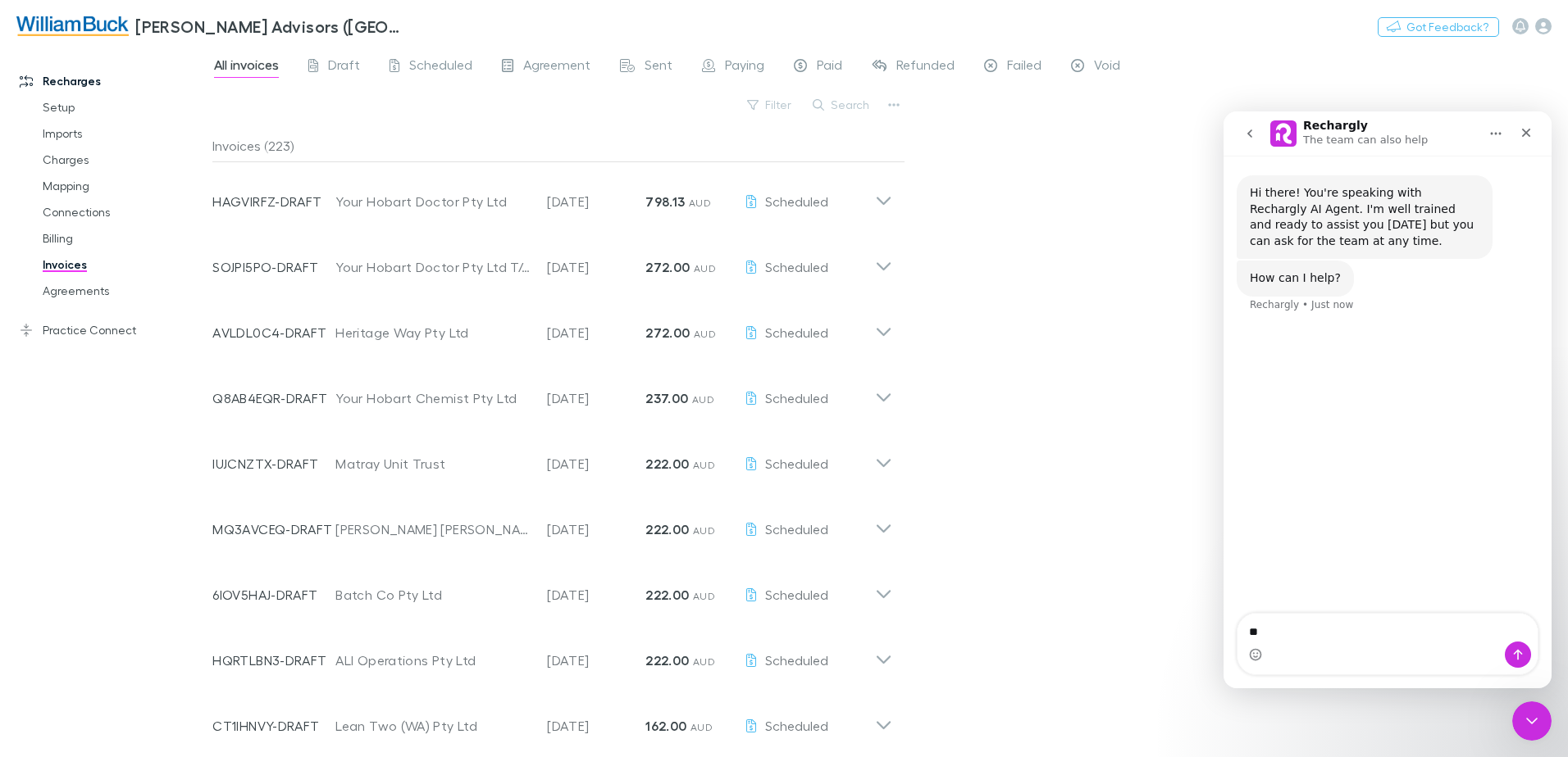
type textarea "*"
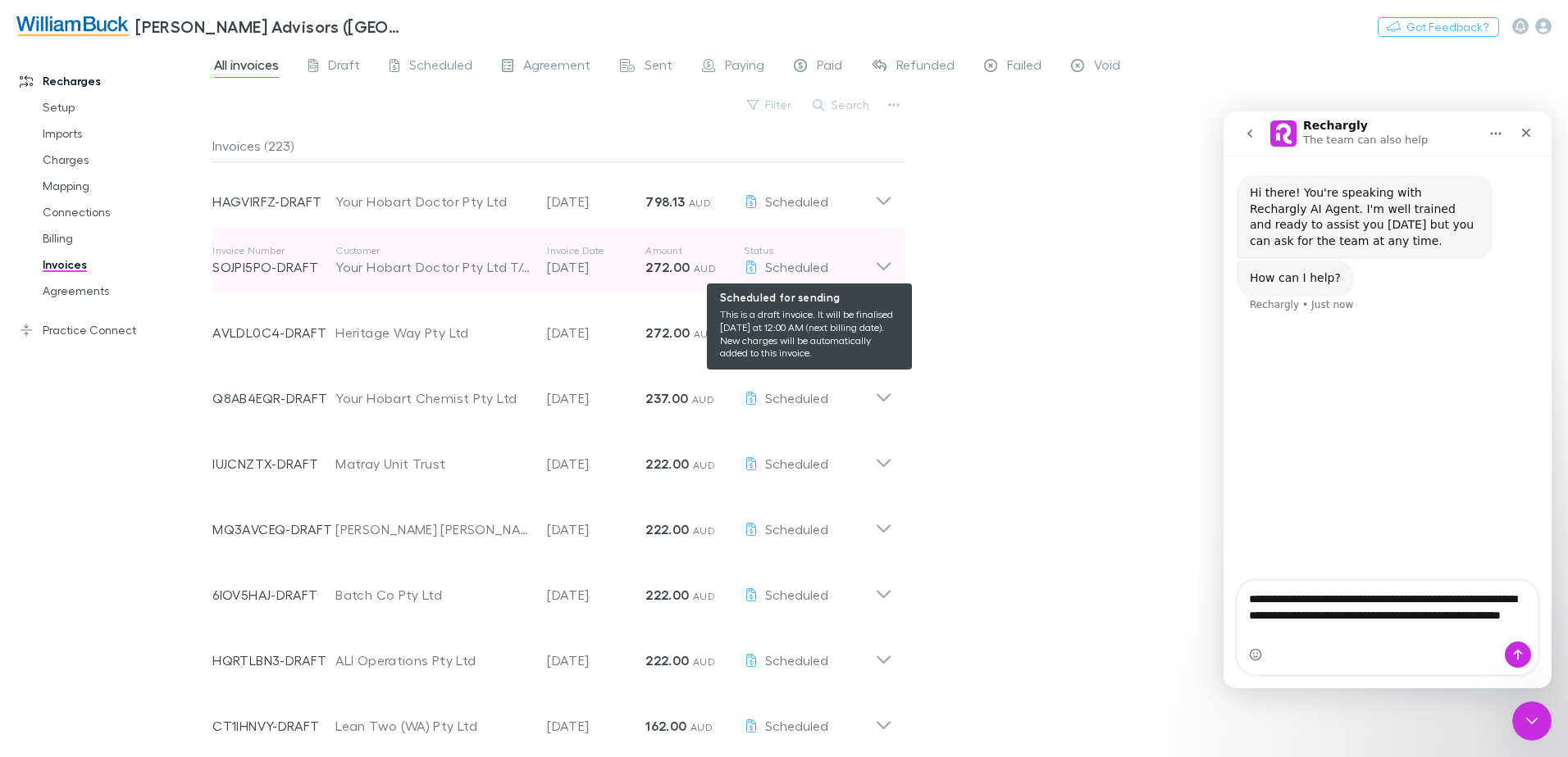
type textarea "**********"
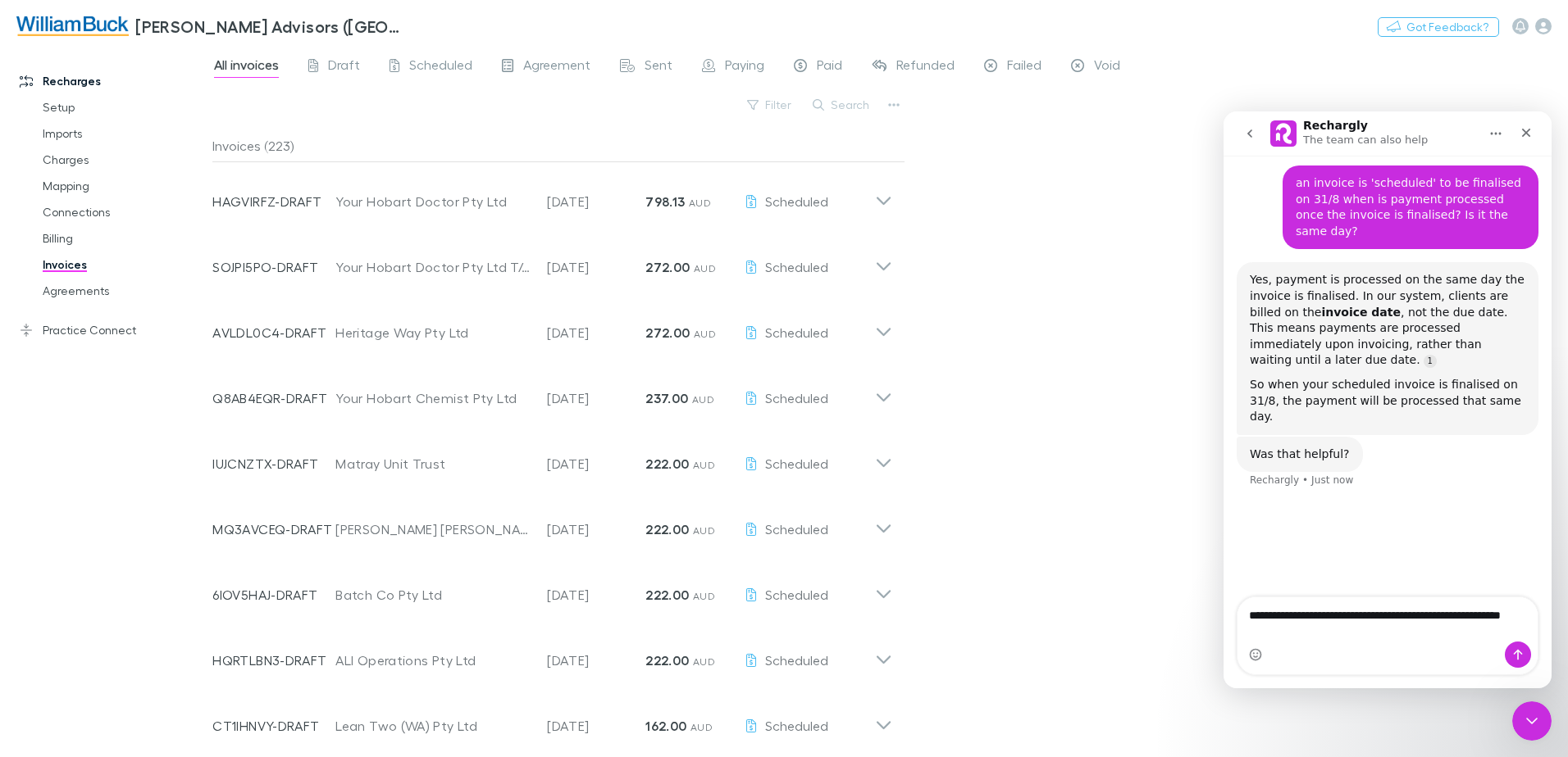
scroll to position [142, 0]
click at [1256, 630] on textarea "**********" at bounding box center [1388, 619] width 301 height 44
click at [1415, 633] on textarea "**********" at bounding box center [1388, 619] width 301 height 44
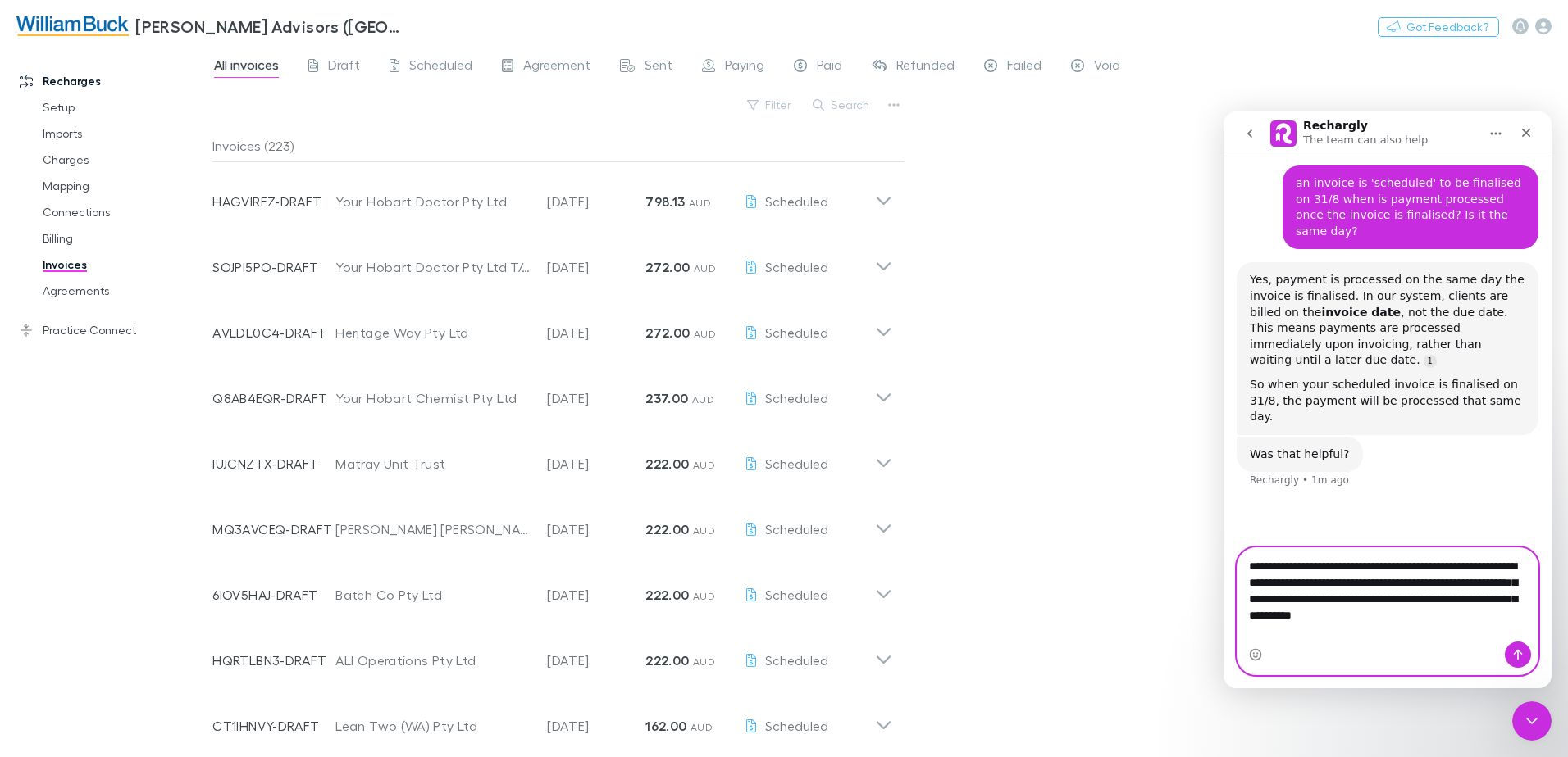
type textarea "**********"
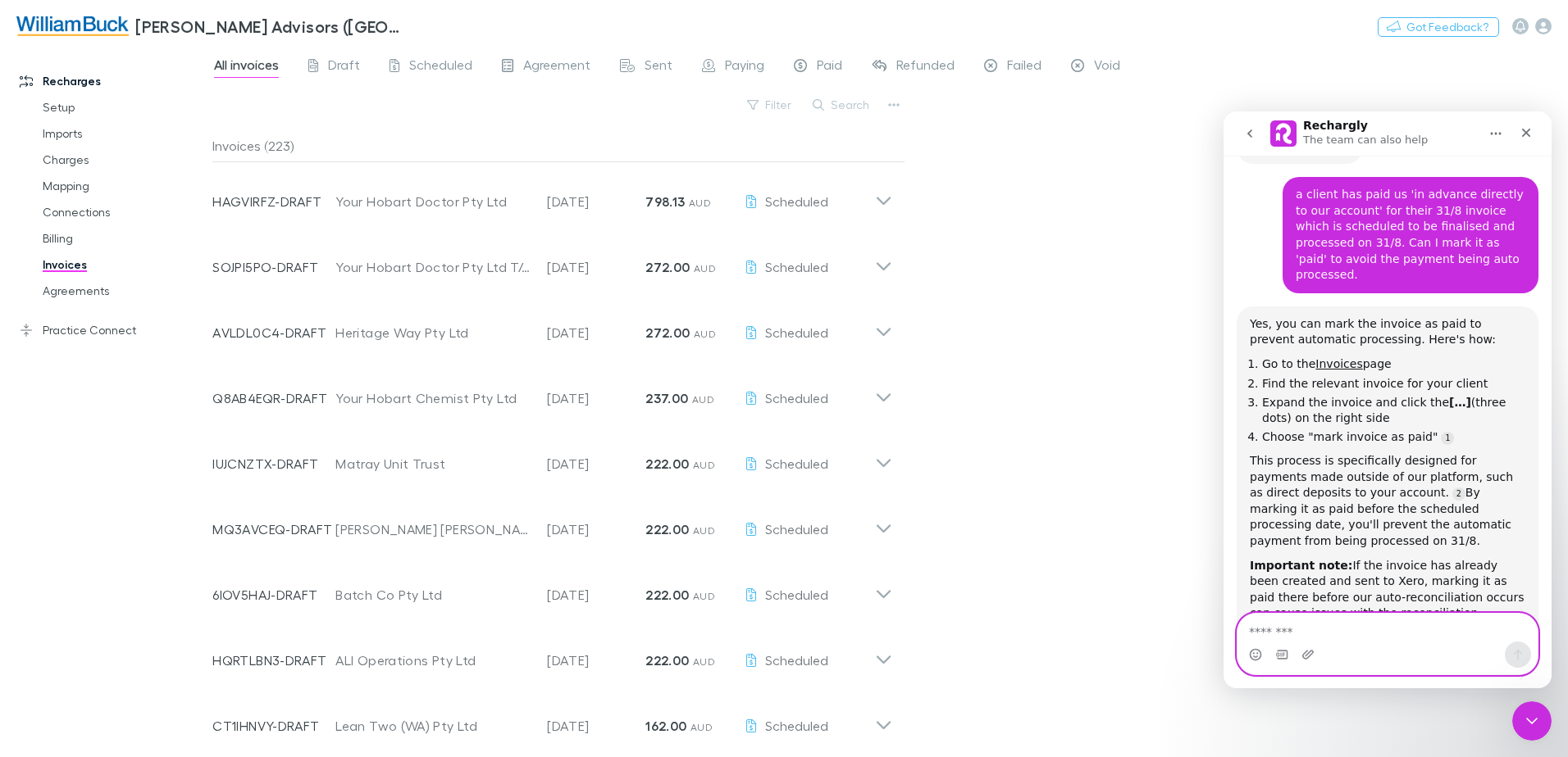
scroll to position [504, 0]
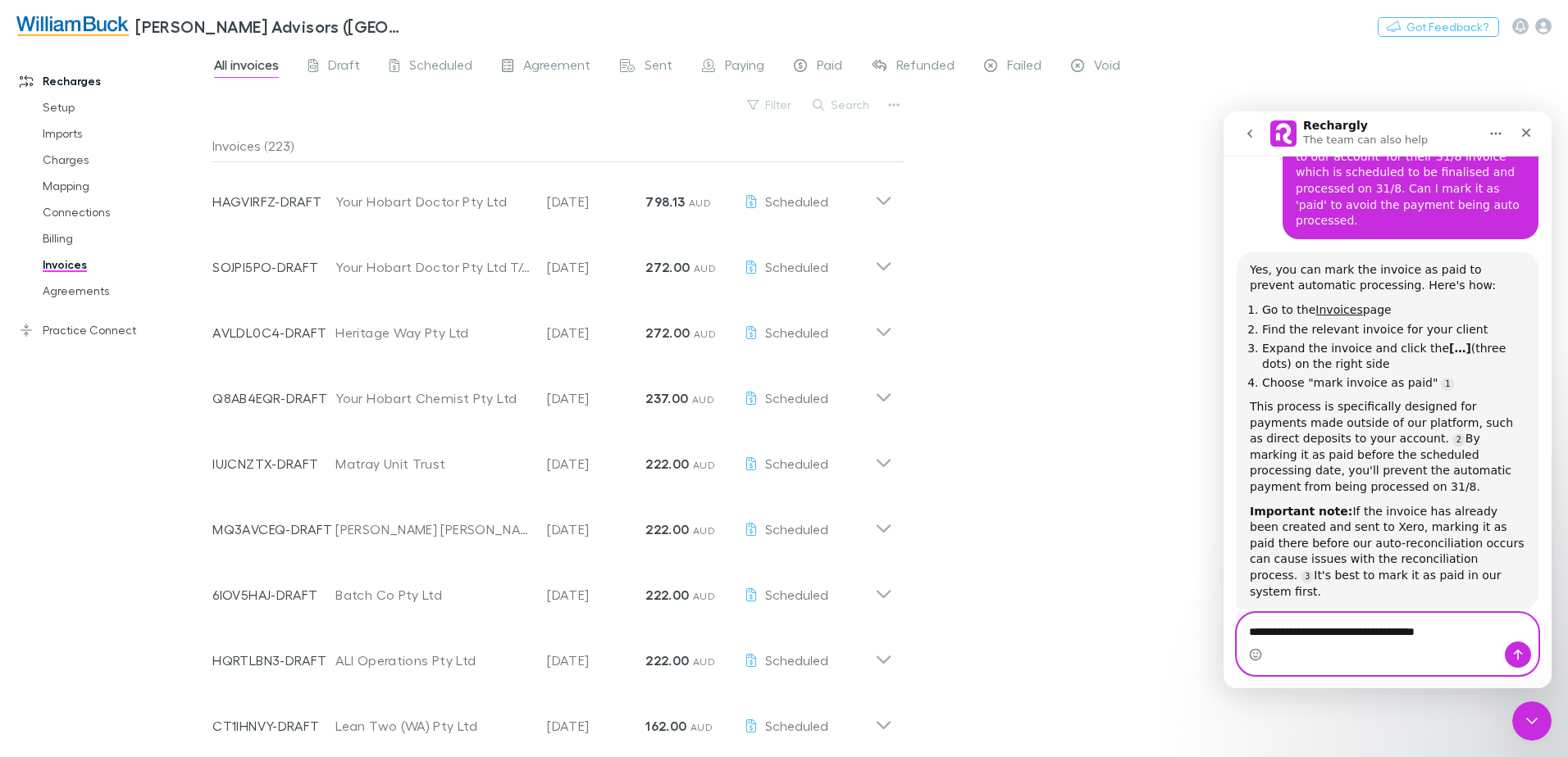
type textarea "**********"
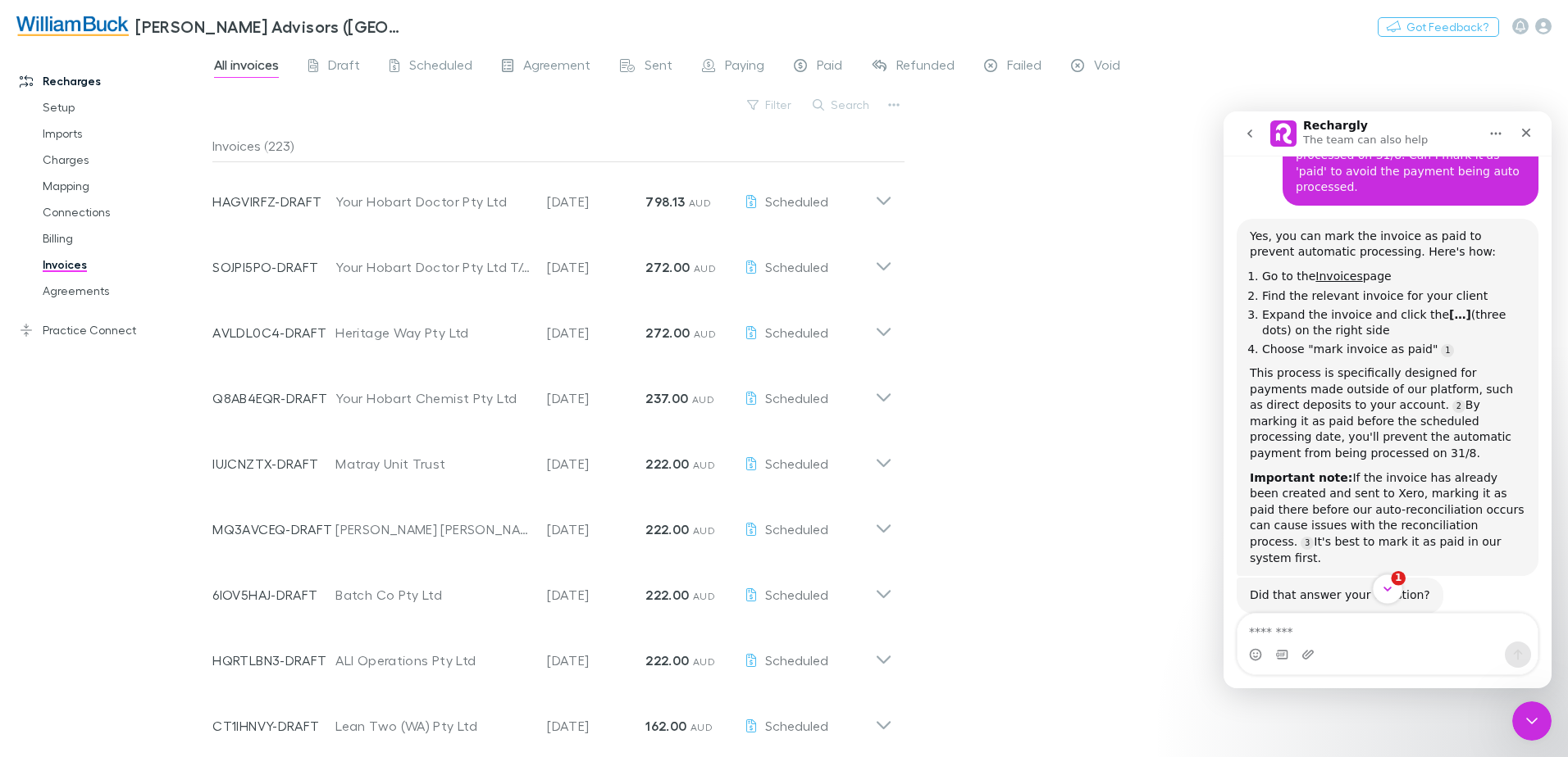
click at [1384, 587] on icon "Scroll to bottom" at bounding box center [1387, 588] width 14 height 14
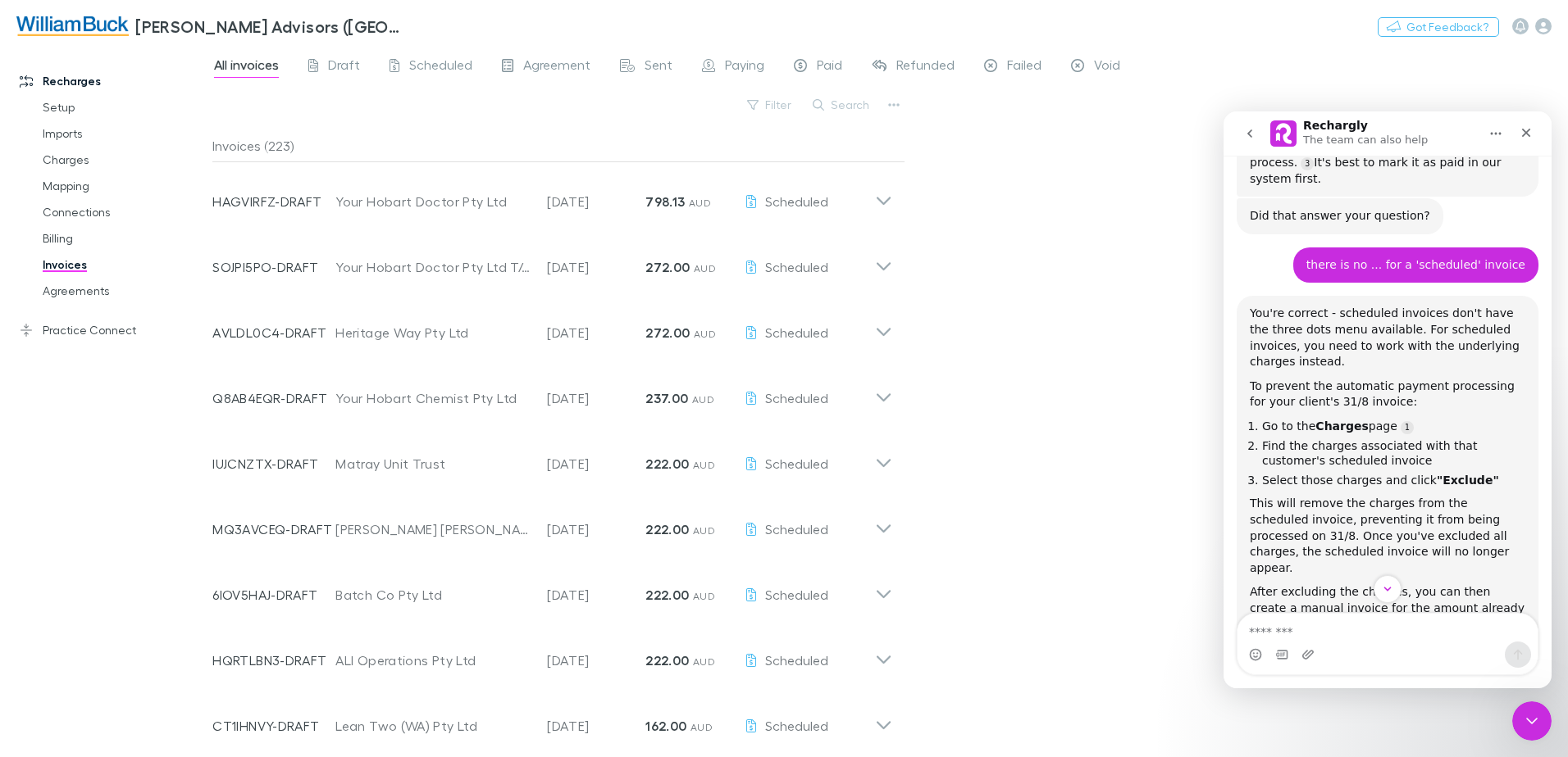
scroll to position [933, 0]
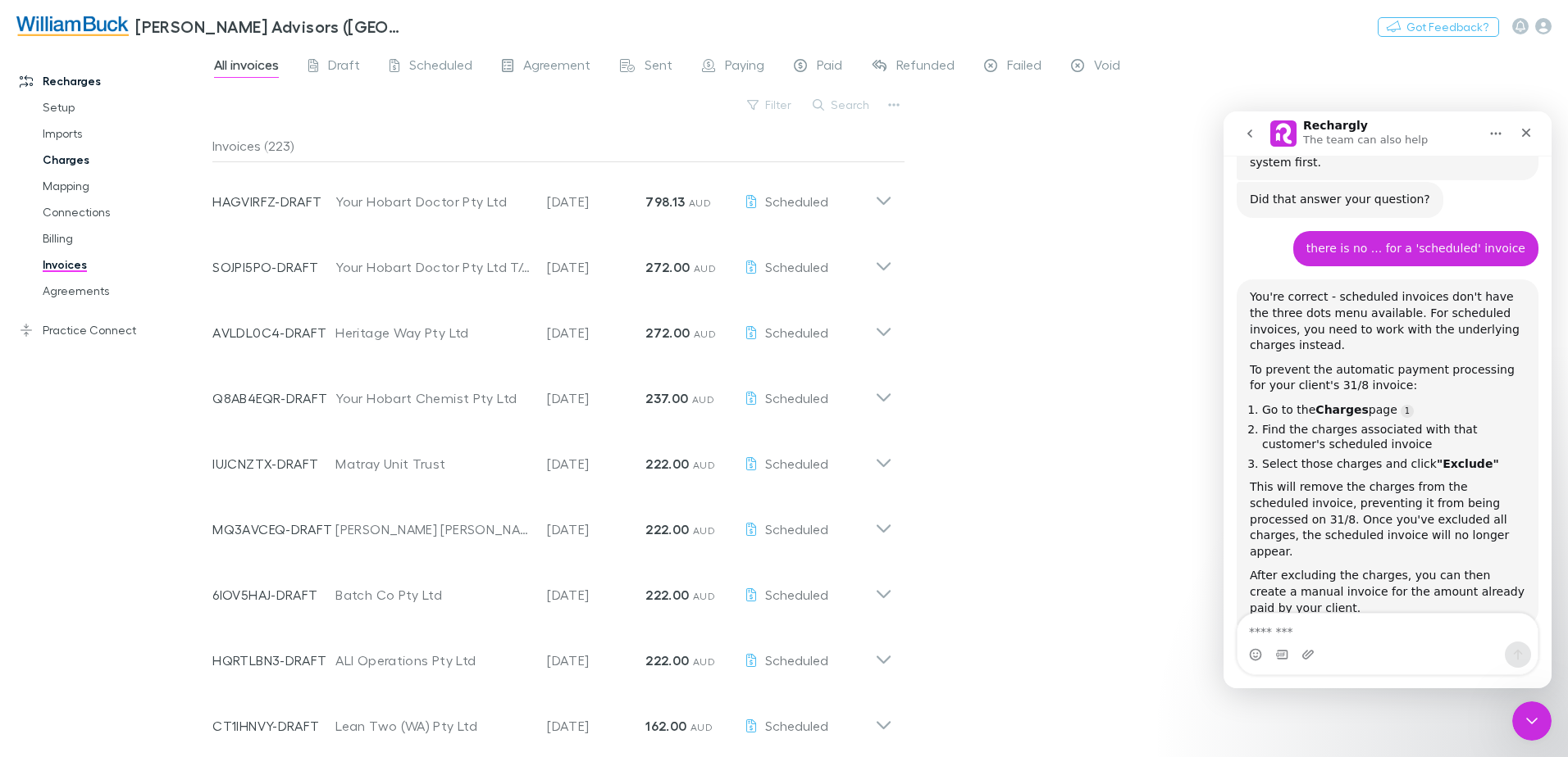
click at [58, 157] on link "Charges" at bounding box center [123, 159] width 196 height 26
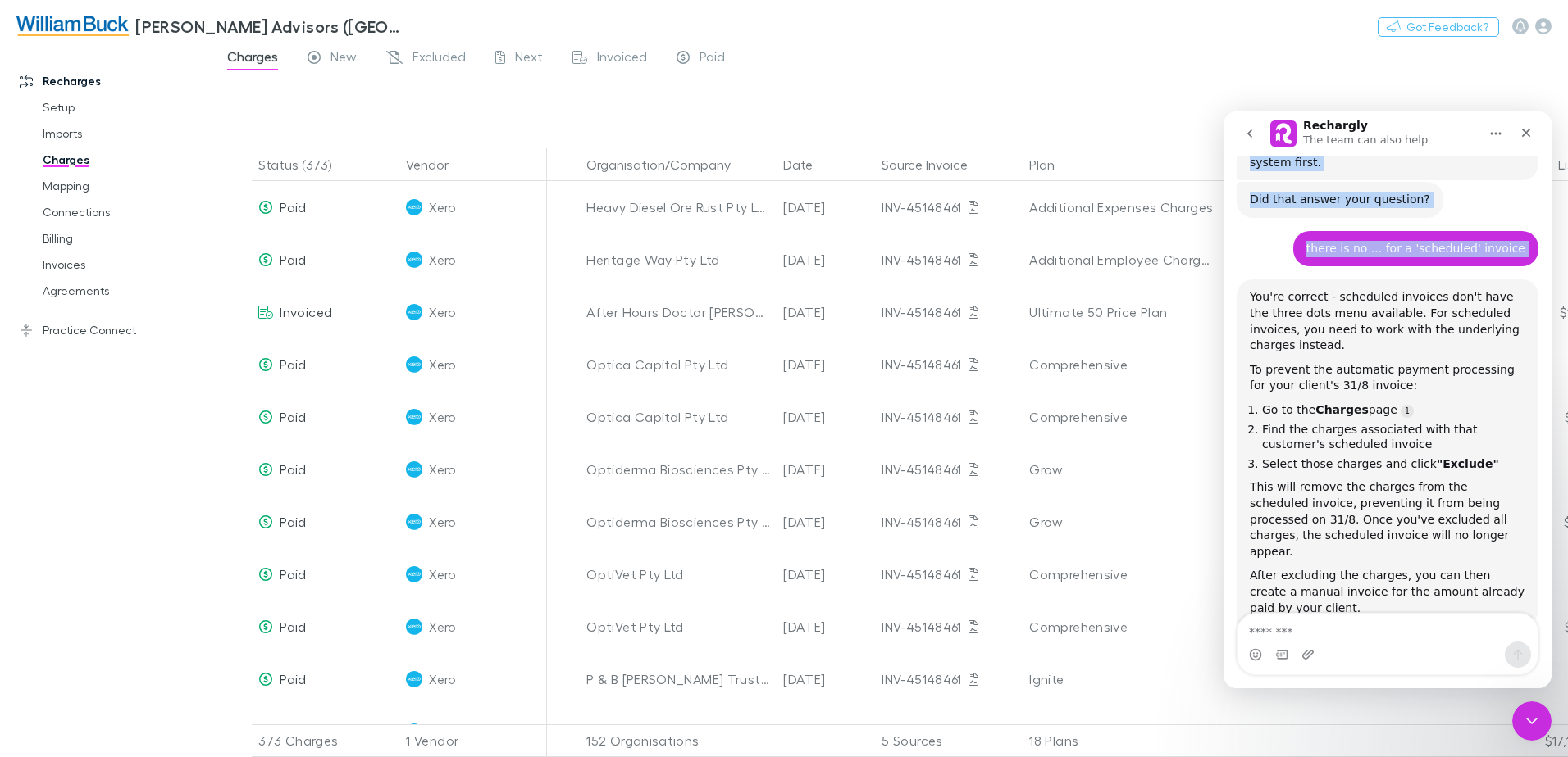
drag, startPoint x: 1439, startPoint y: 127, endPoint x: 642, endPoint y: 182, distance: 798.9
click html "Rechargly The team can also help Hi there! You're speaking with Rechargly AI Ag…"
click at [1497, 132] on icon "Home" at bounding box center [1497, 134] width 13 height 13
click at [1454, 173] on div "Expand window" at bounding box center [1453, 175] width 117 height 17
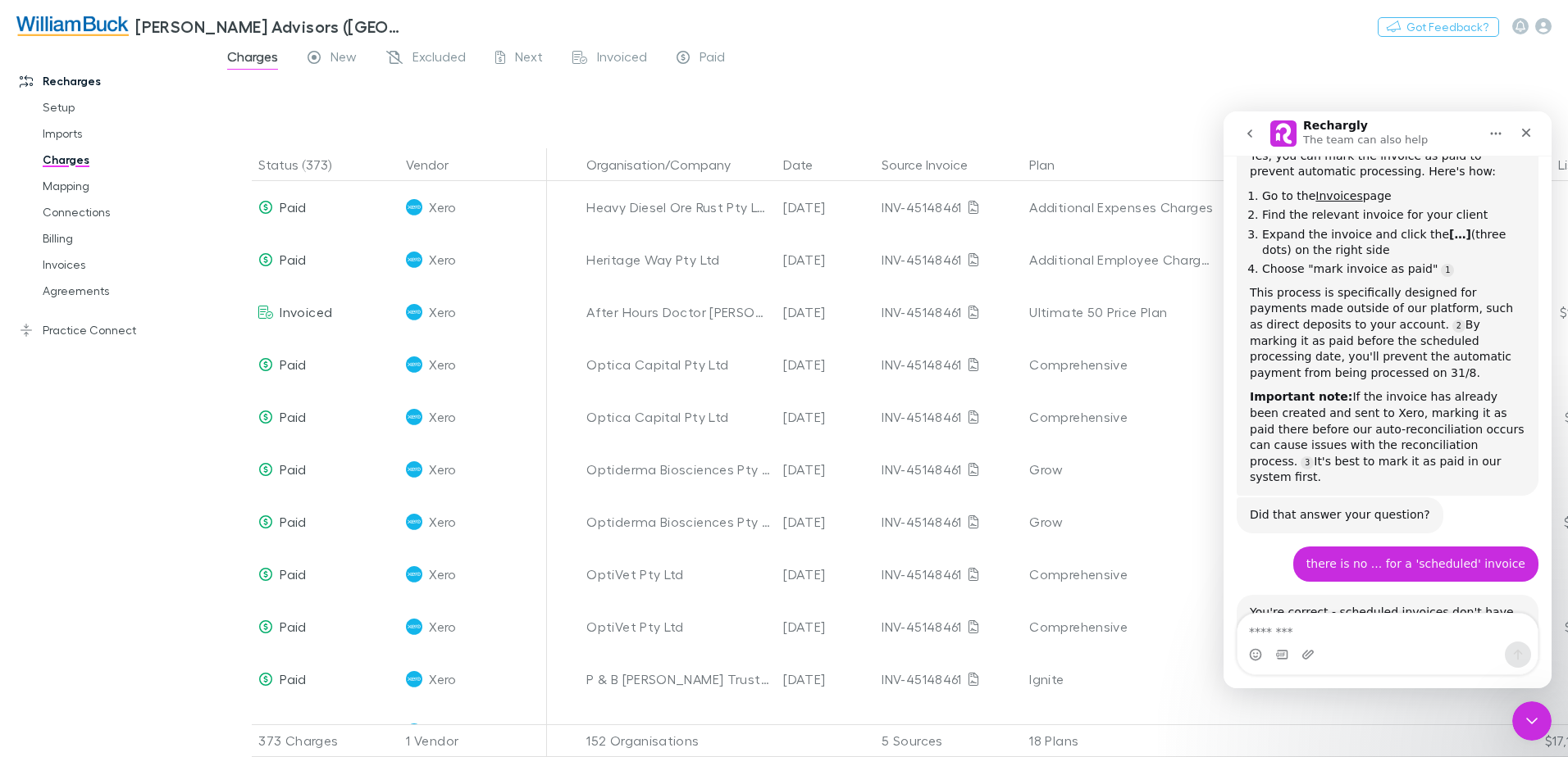
scroll to position [574, 0]
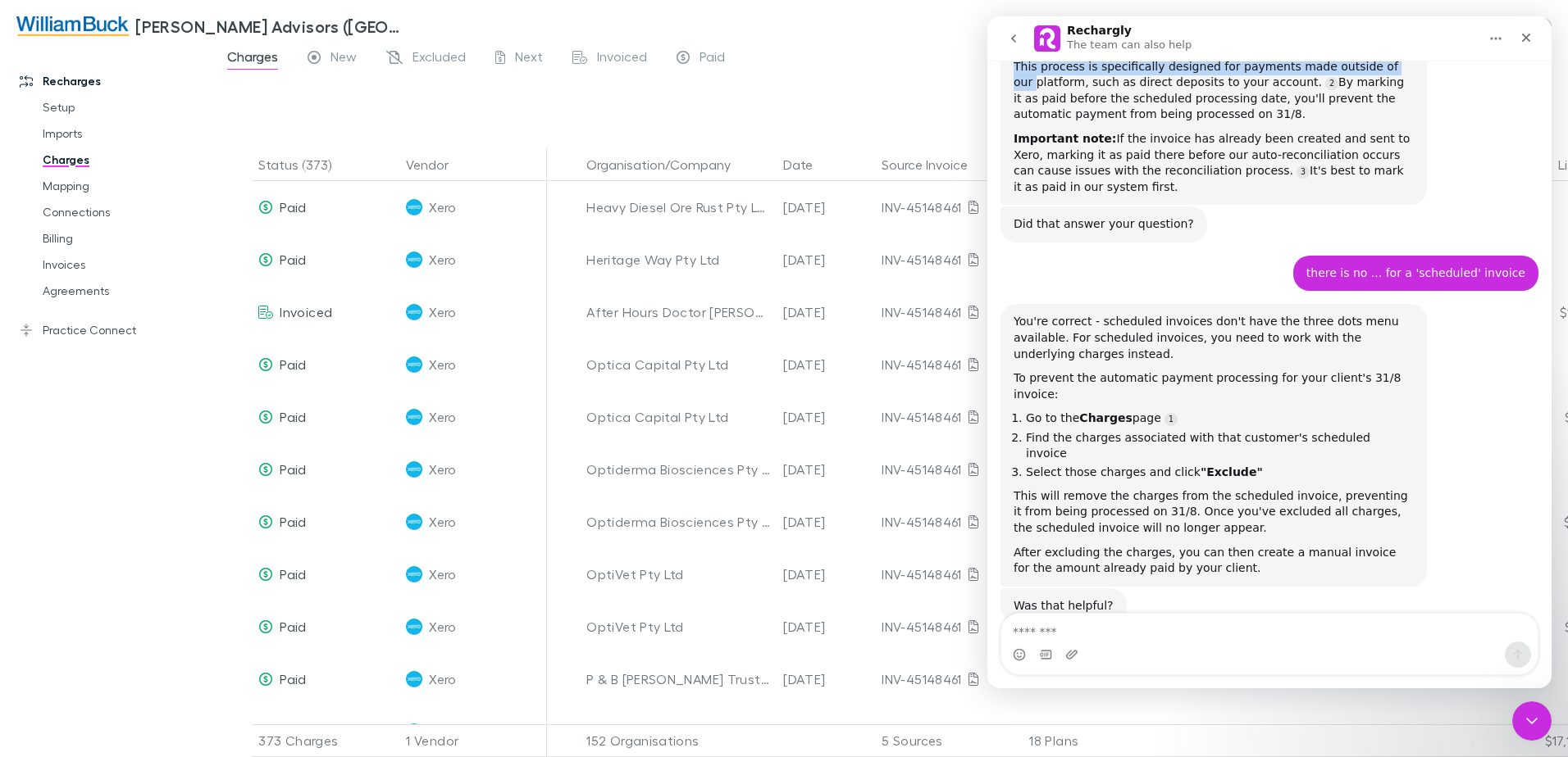
drag, startPoint x: 1291, startPoint y: 29, endPoint x: 896, endPoint y: 80, distance: 398.3
click html "Rechargly The team can also help Hi there! You're speaking with Rechargly AI Ag…"
drag, startPoint x: 896, startPoint y: 80, endPoint x: 1201, endPoint y: 30, distance: 309.1
click at [1200, 30] on div "Rechargly The team can also help" at bounding box center [1256, 39] width 444 height 29
click at [1497, 34] on icon "Home" at bounding box center [1497, 39] width 13 height 13
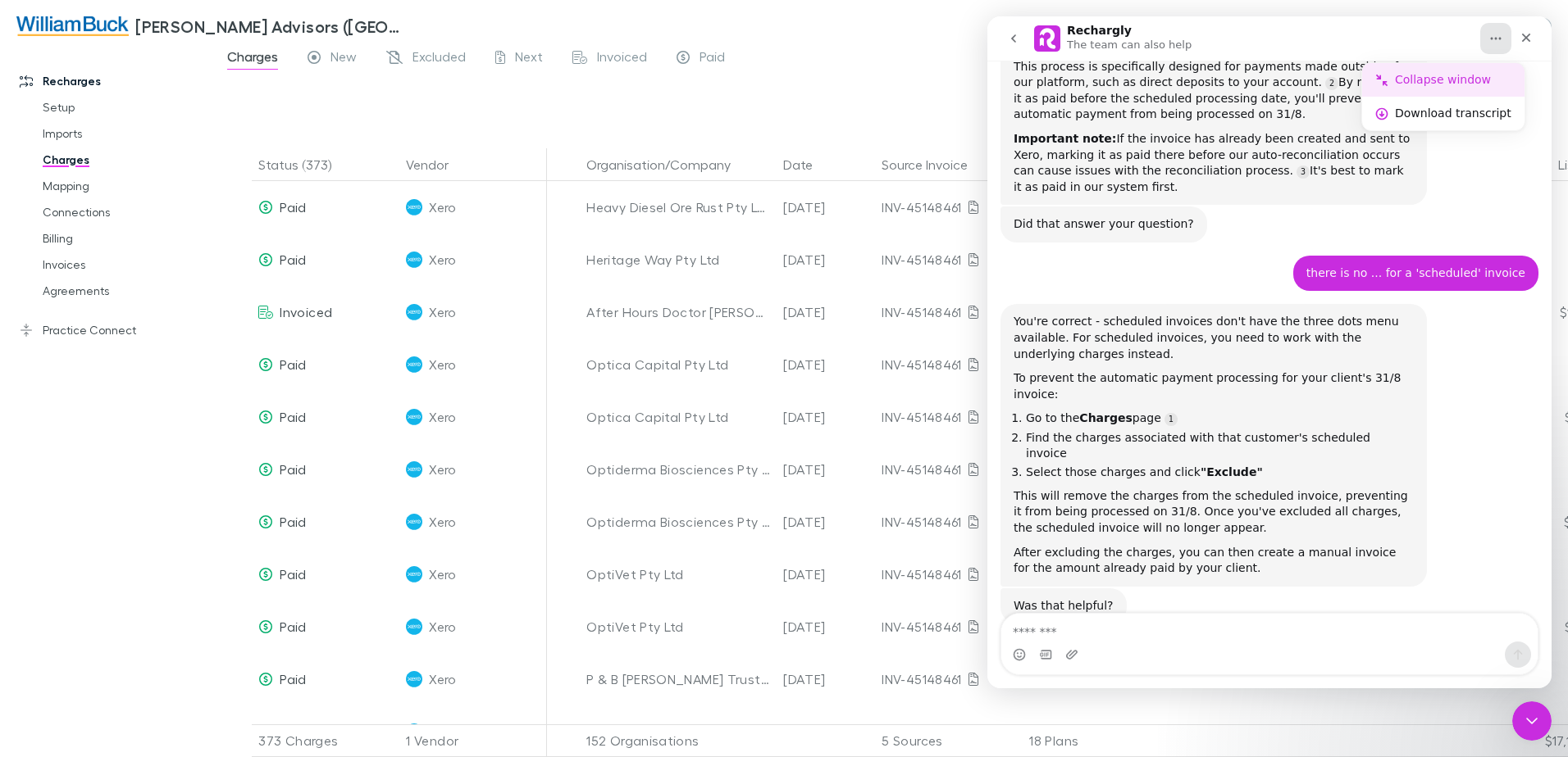
click at [1466, 79] on div "Collapse window" at bounding box center [1453, 80] width 117 height 17
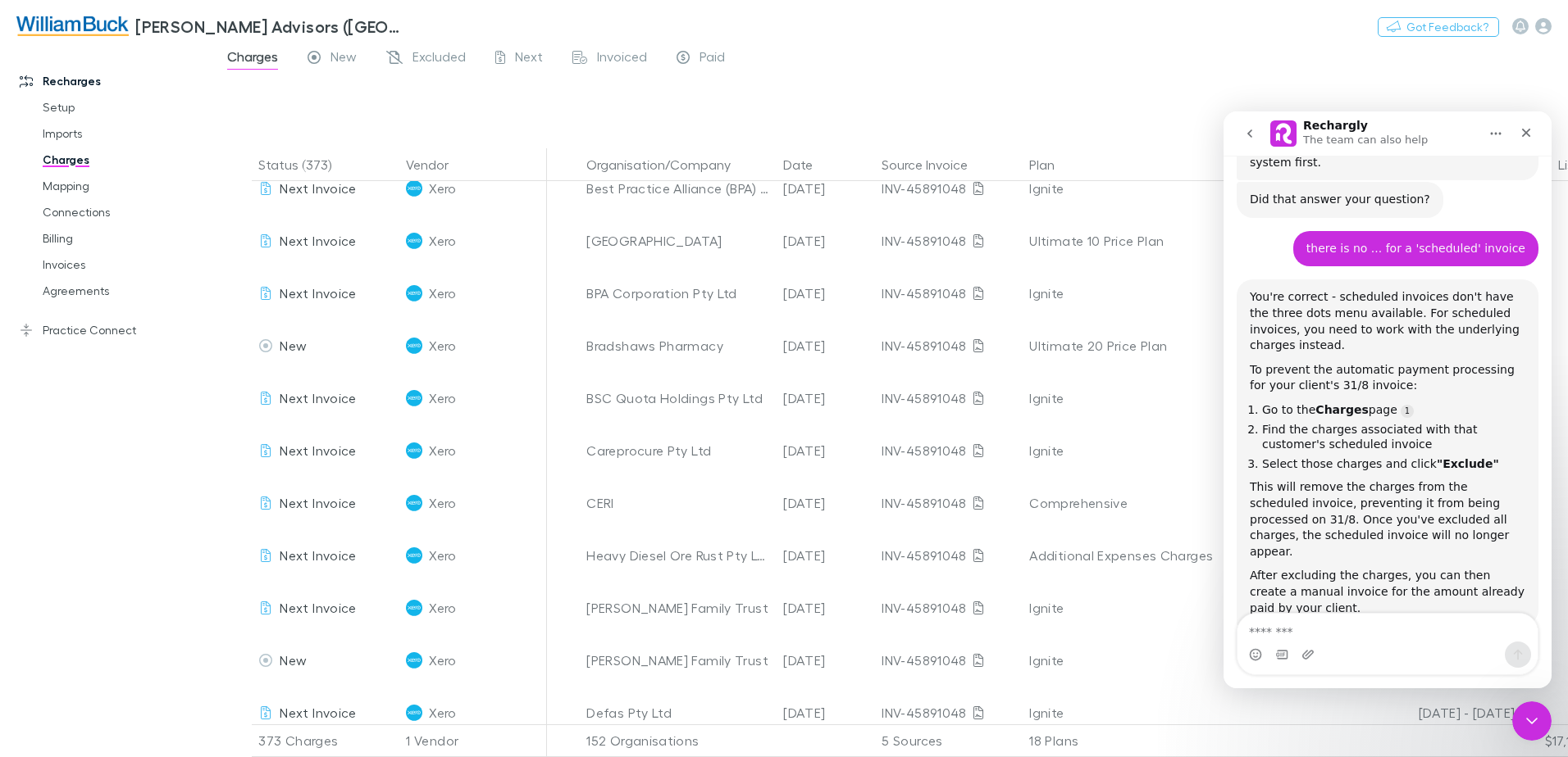
scroll to position [15189, 0]
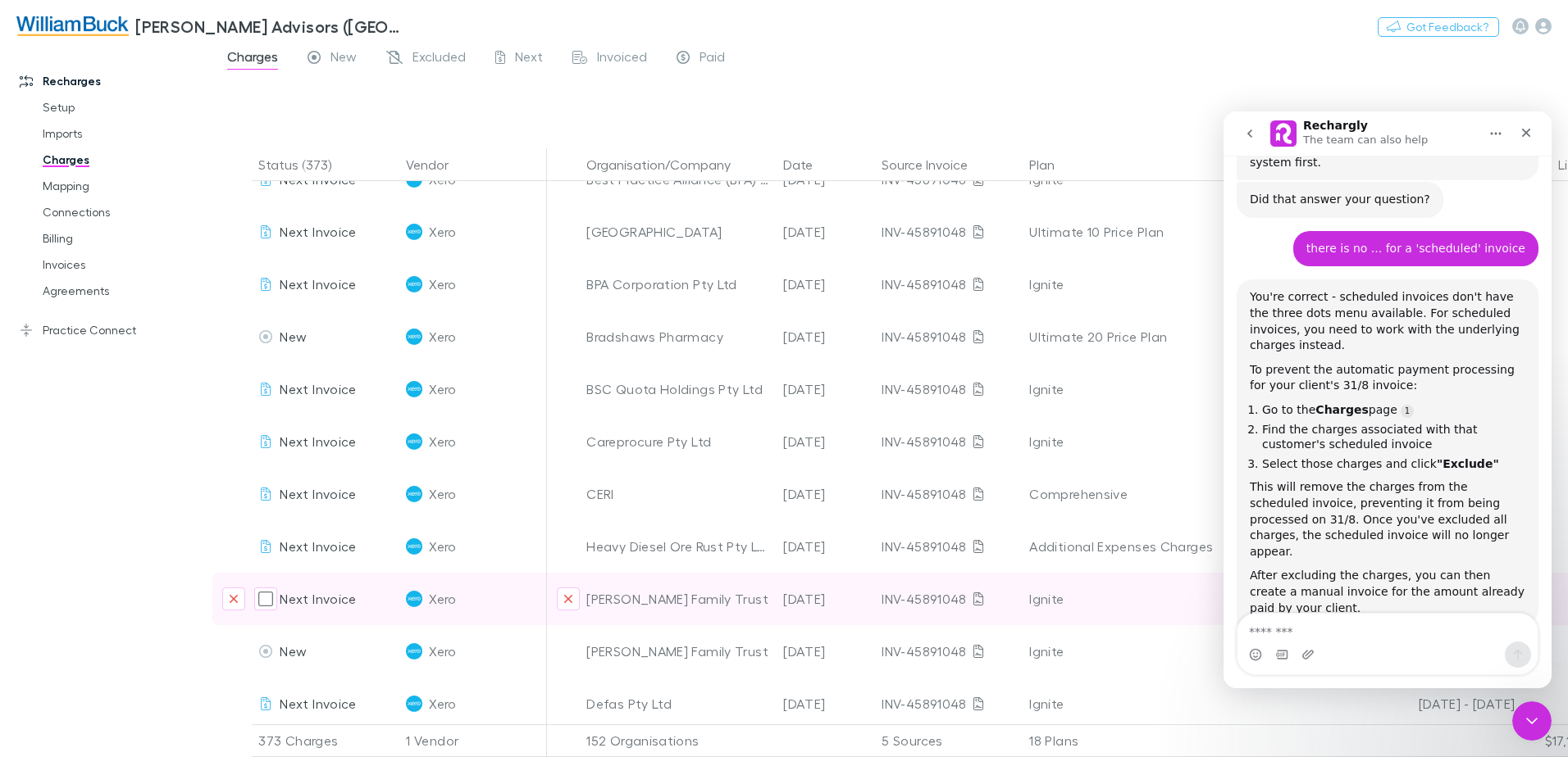
click at [707, 603] on div "[PERSON_NAME] Family Trust" at bounding box center [678, 599] width 184 height 52
click at [679, 596] on div "[PERSON_NAME] Family Trust" at bounding box center [678, 599] width 184 height 52
click at [566, 600] on icon "Exclude organization from vendor" at bounding box center [569, 599] width 10 height 13
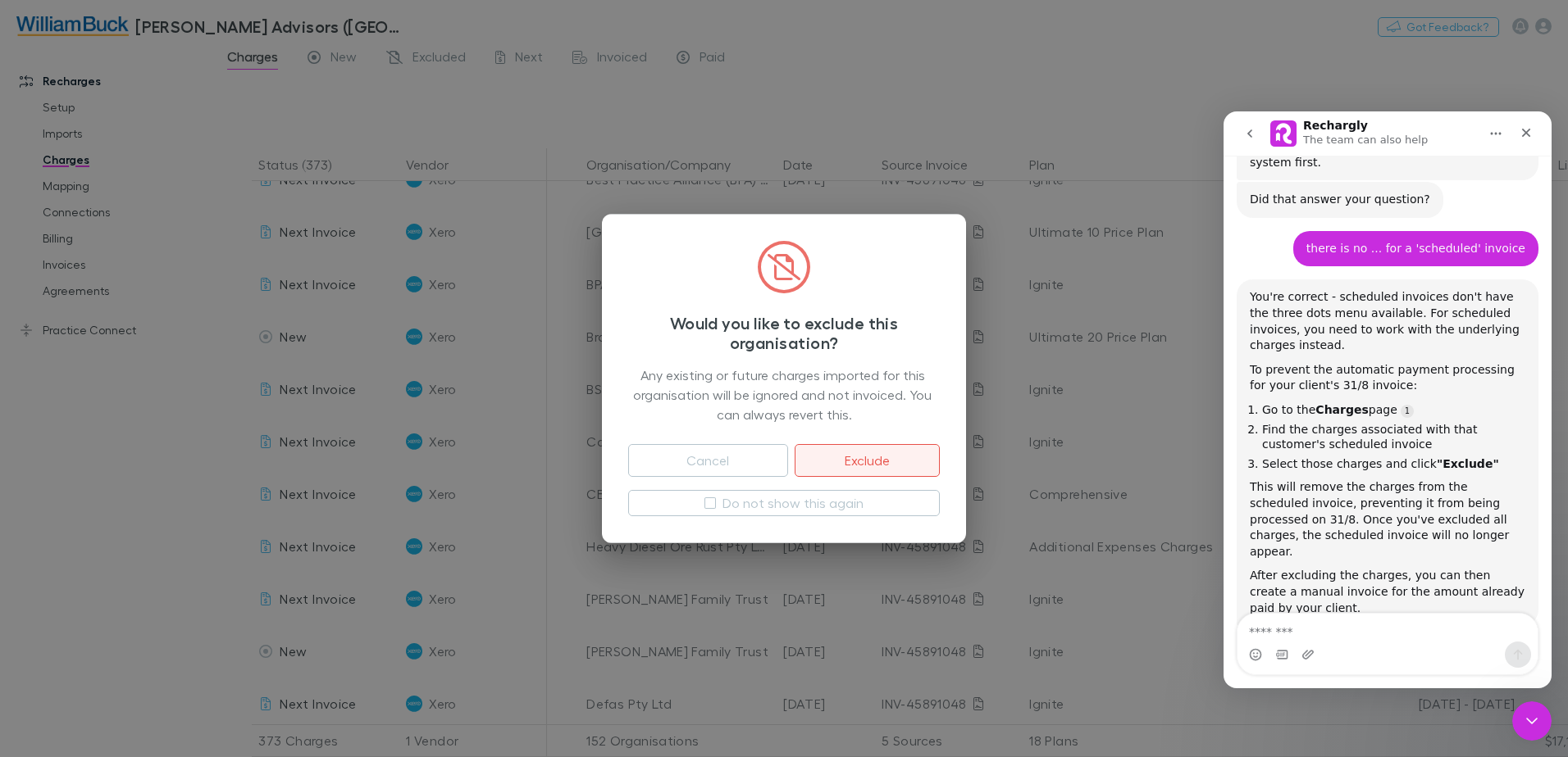
click at [889, 459] on button "Exclude" at bounding box center [867, 460] width 146 height 33
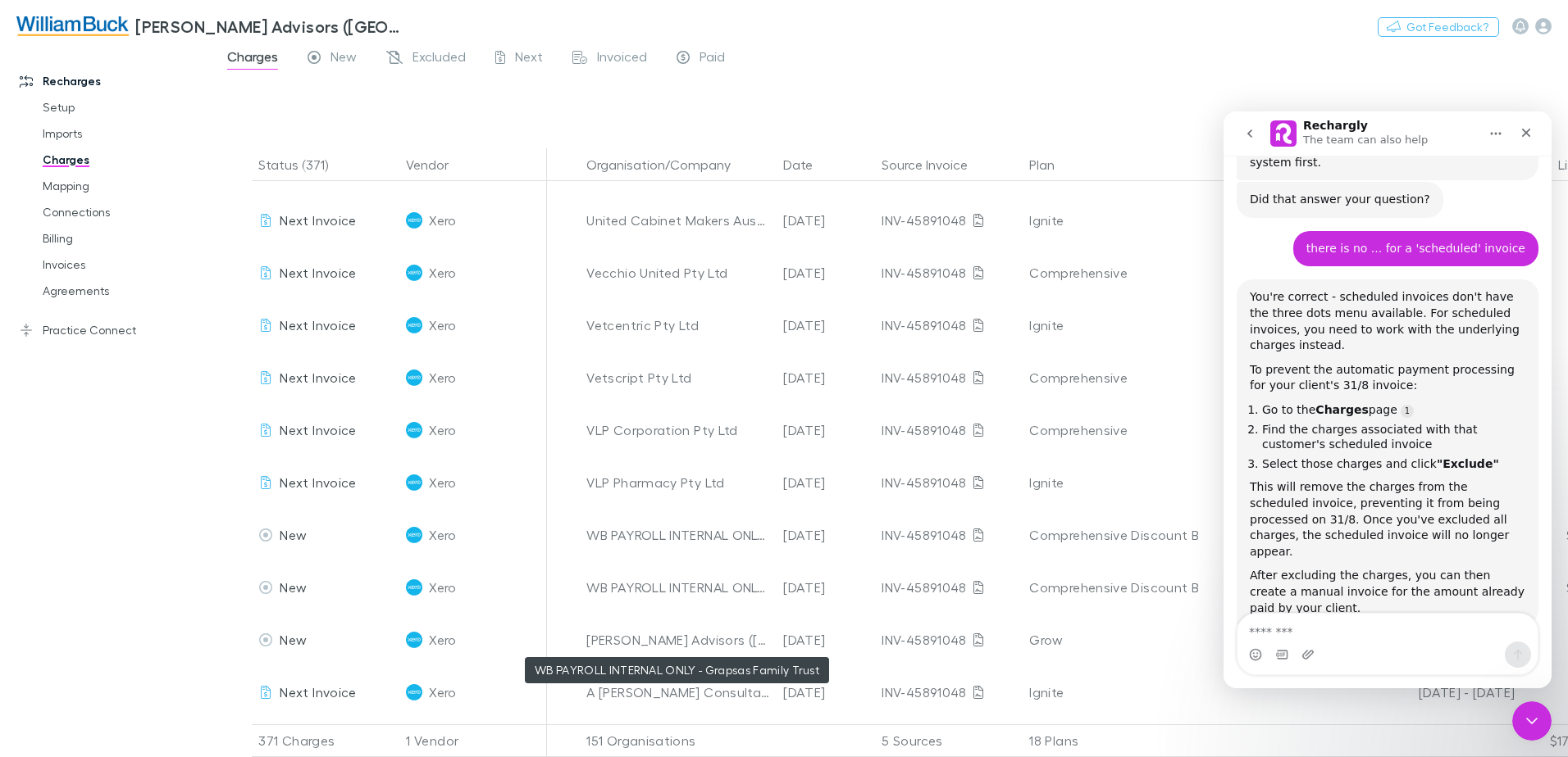
scroll to position [13088, 0]
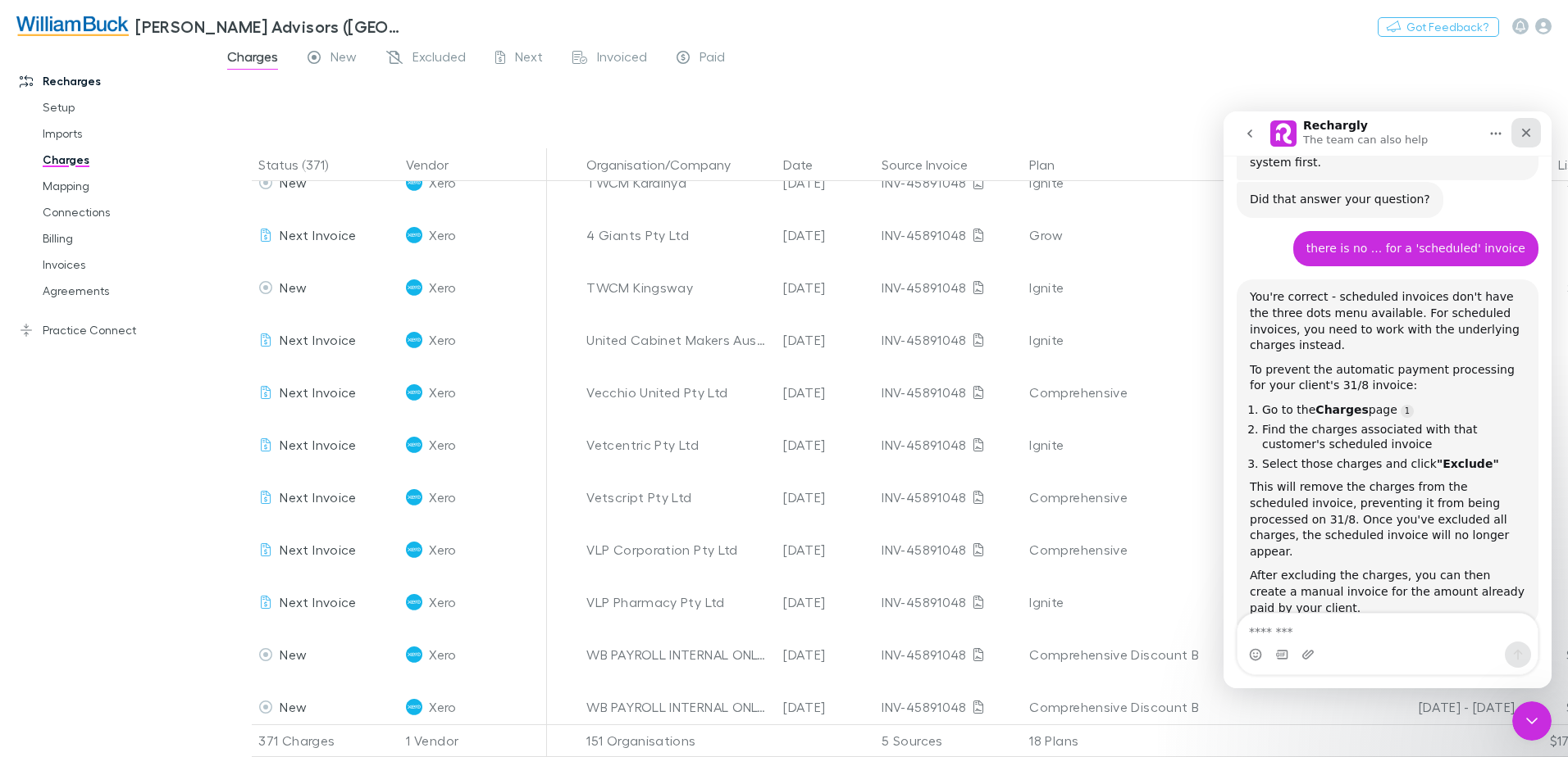
click at [1523, 131] on icon "Close" at bounding box center [1527, 133] width 13 height 13
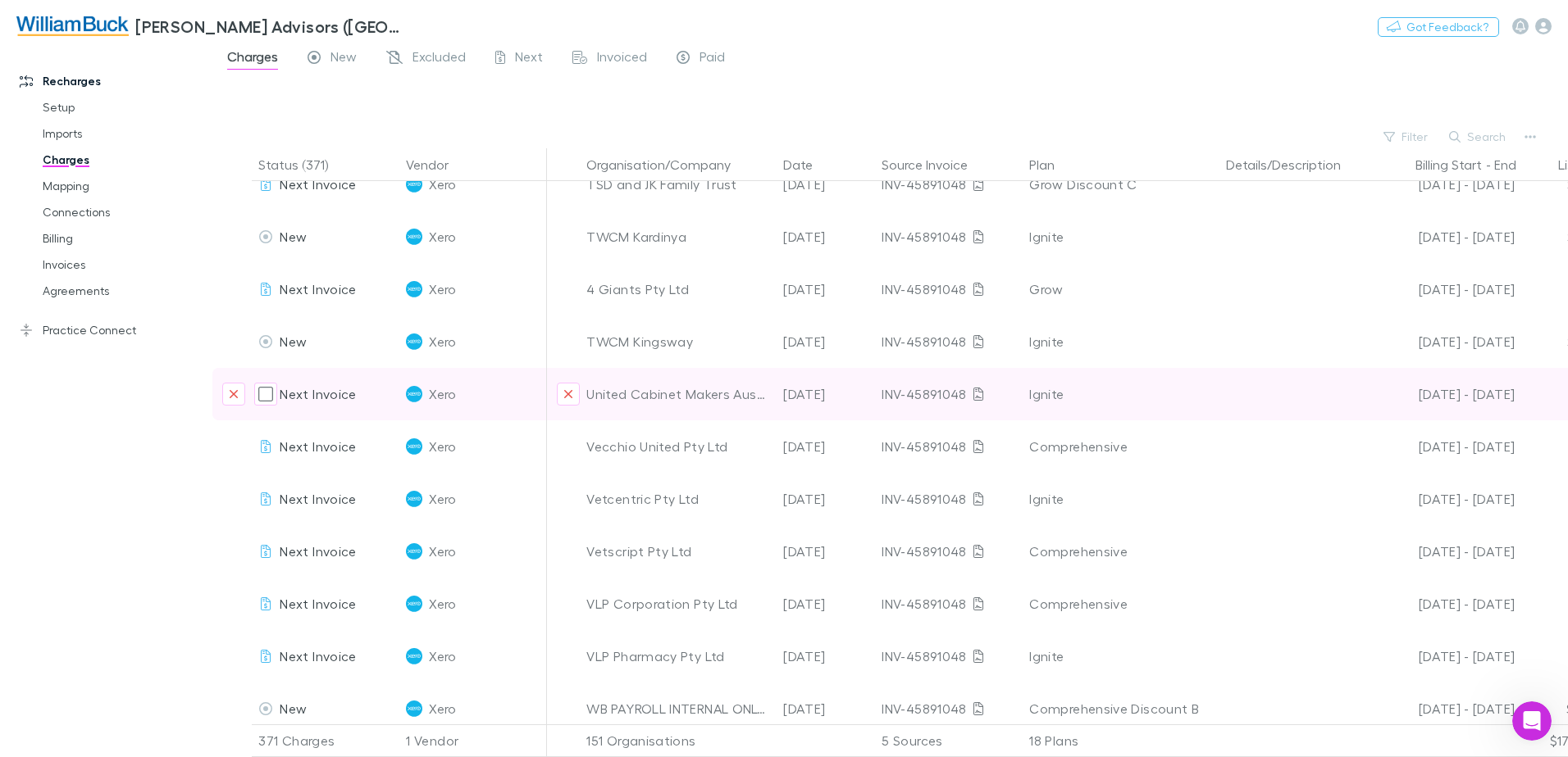
scroll to position [13006, 0]
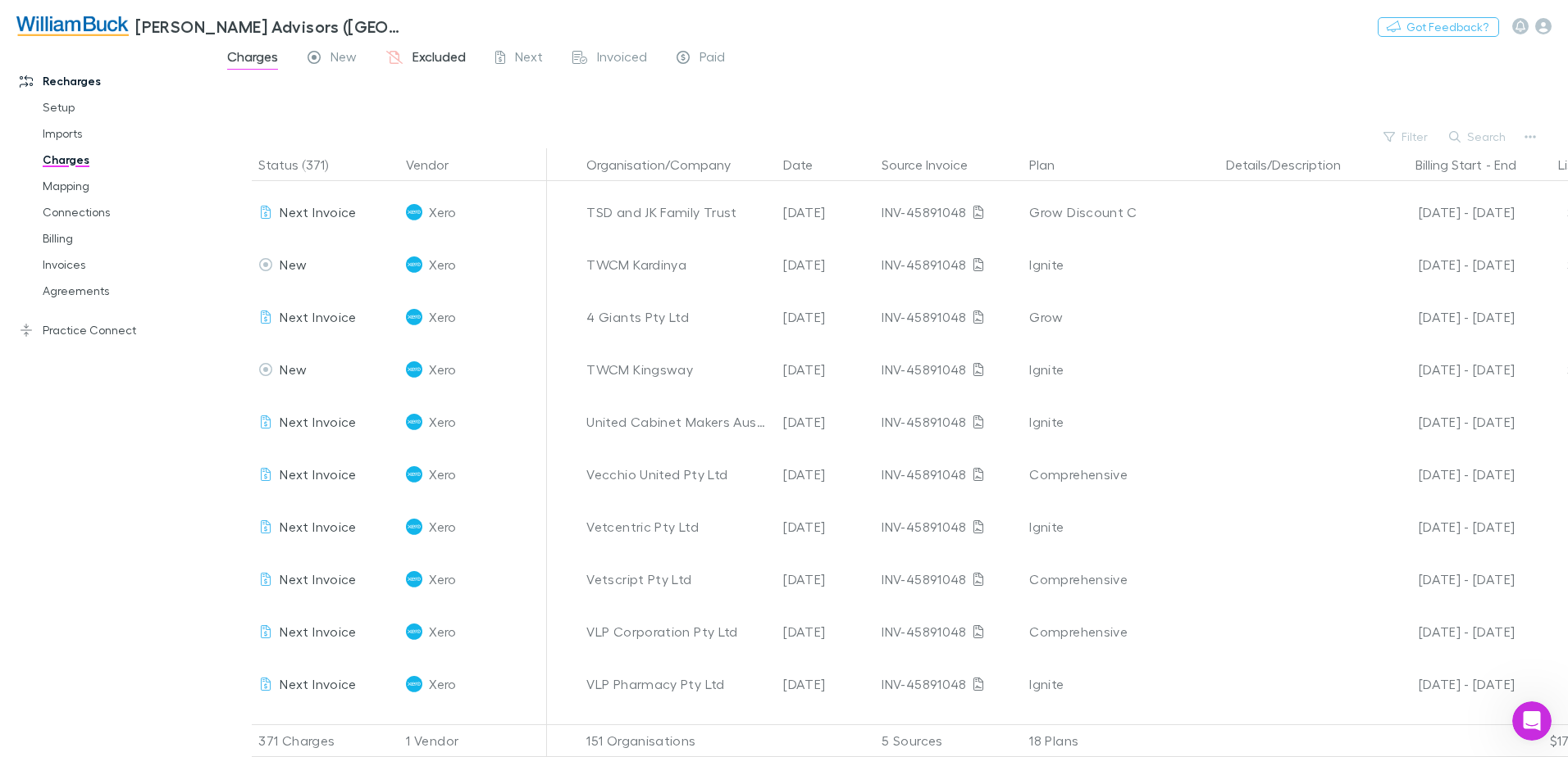
click at [428, 55] on span "Excluded" at bounding box center [439, 59] width 53 height 21
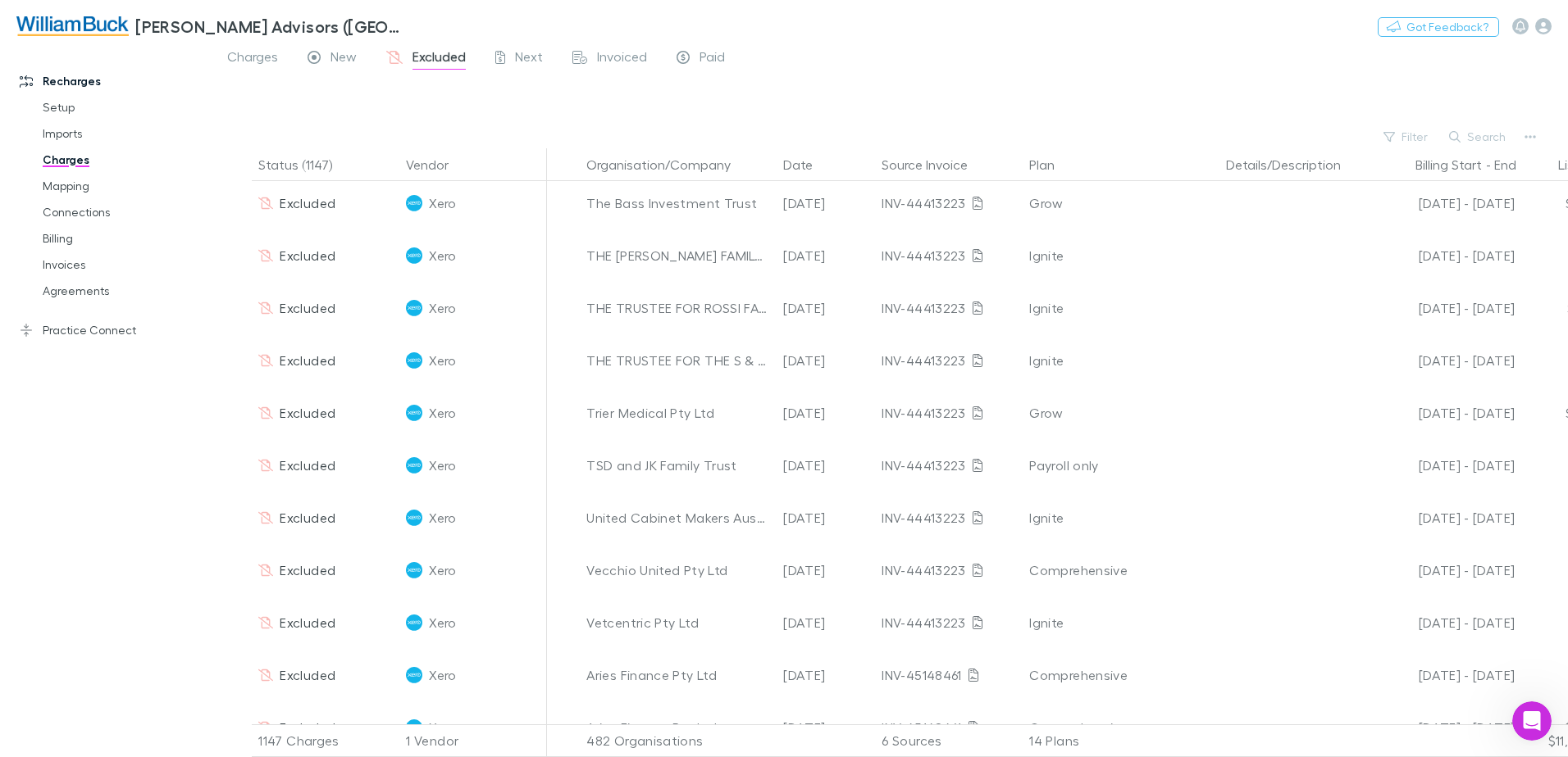
scroll to position [6066, 0]
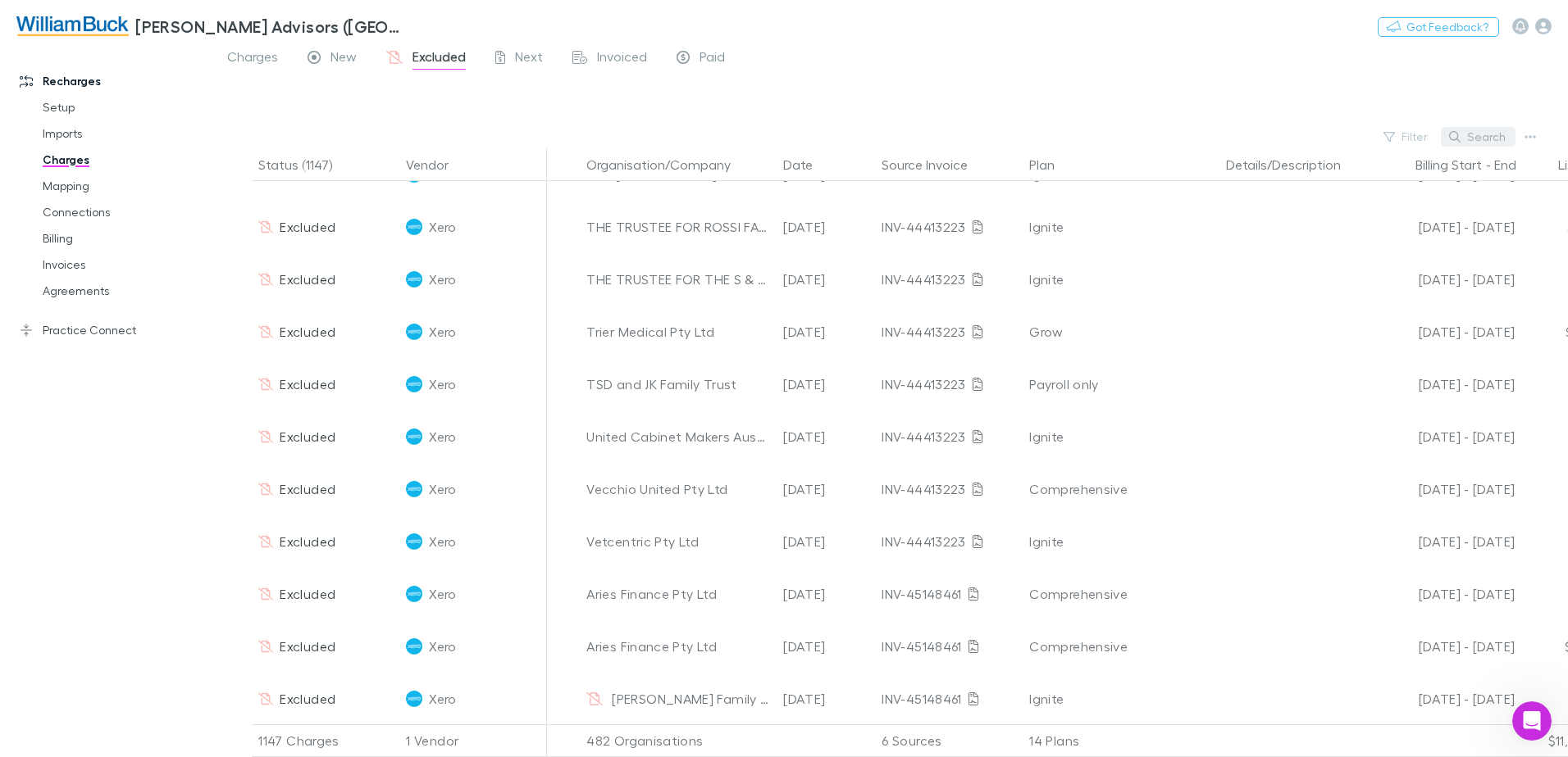
click at [1495, 144] on button "Search" at bounding box center [1477, 137] width 74 height 19
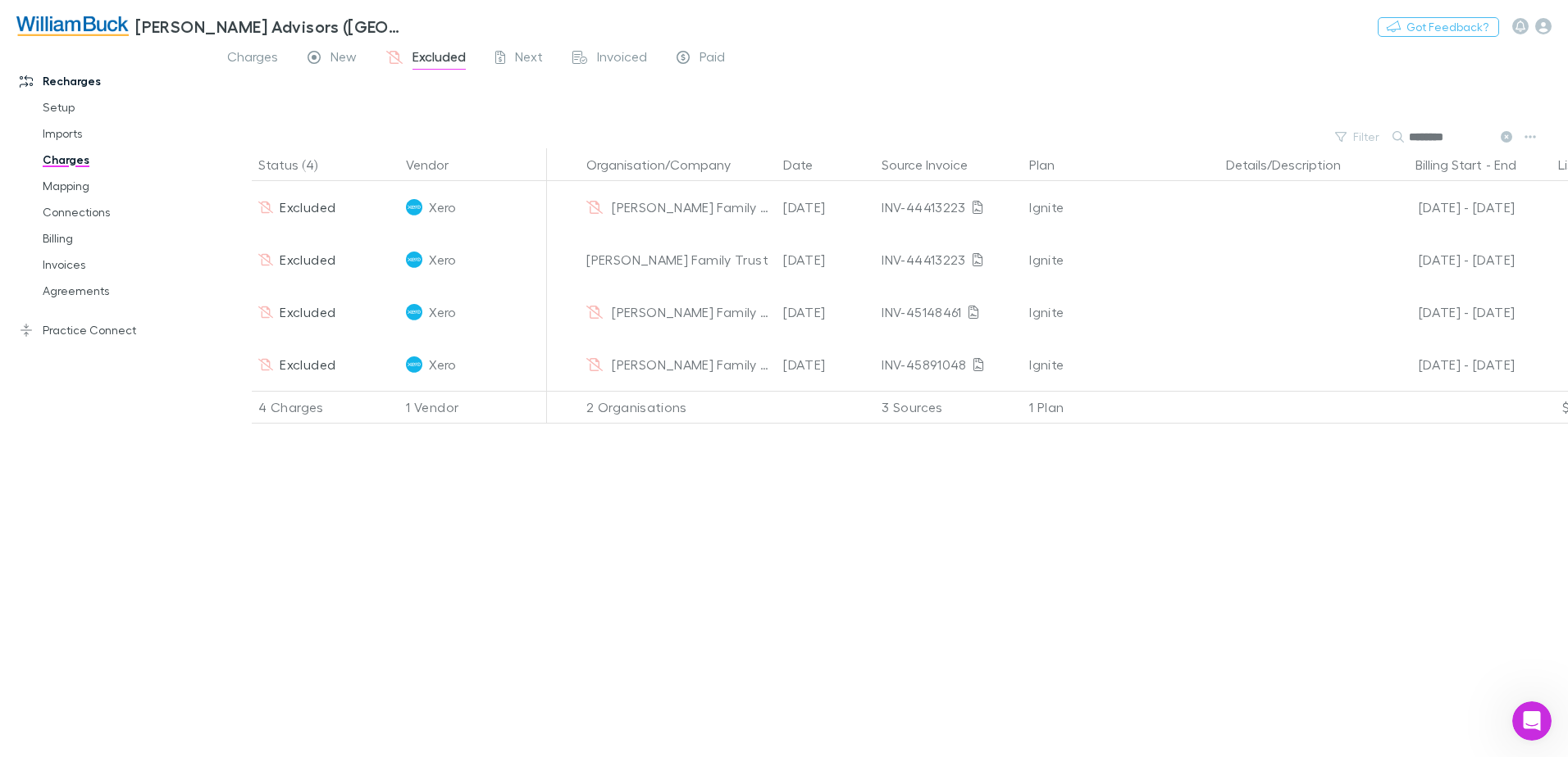
scroll to position [0, 0]
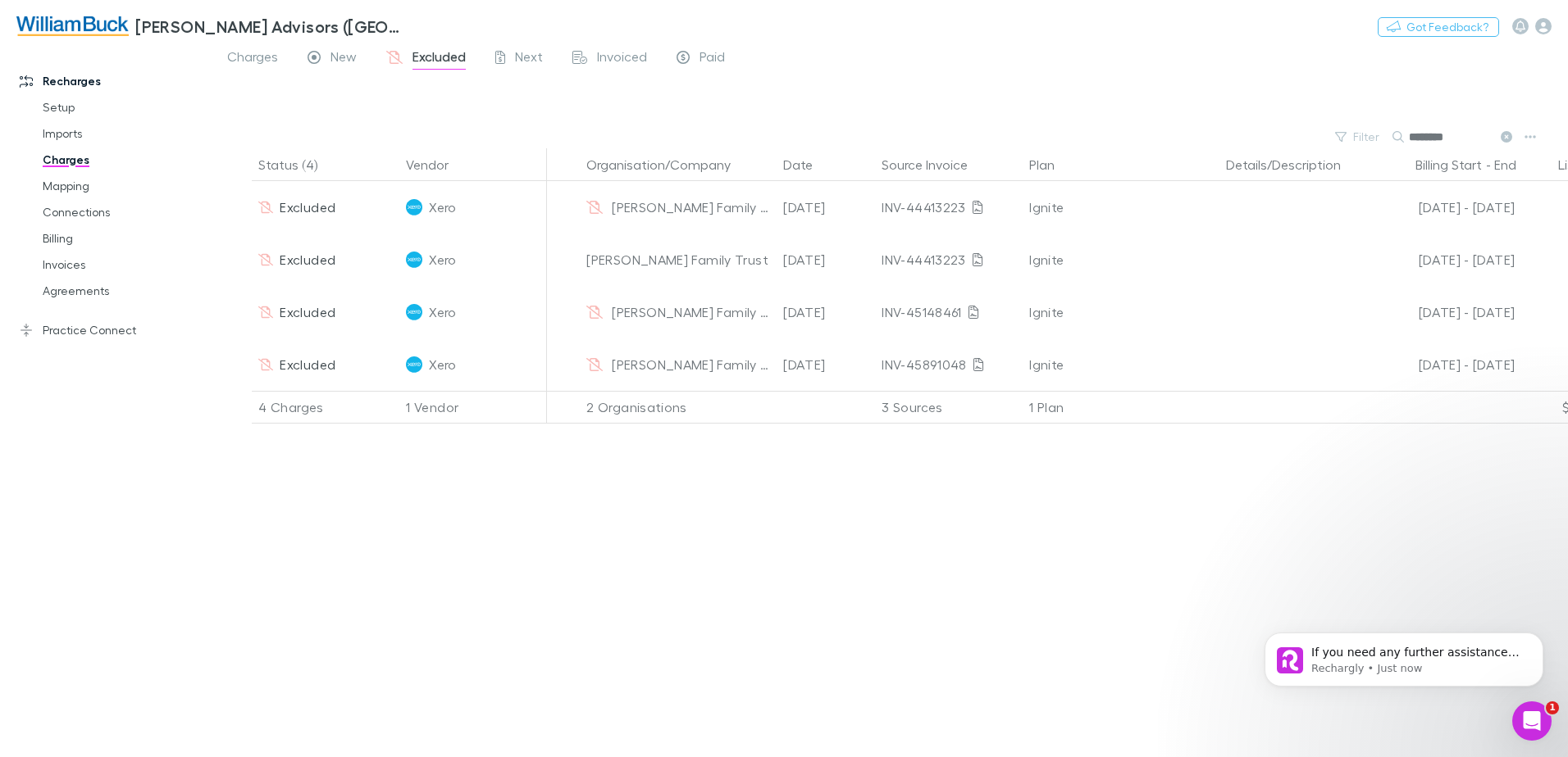
scroll to position [1052, 0]
type input "********"
click at [136, 463] on div "Recharges Setup Imports Charges Mapping Connections Billing Invoices Agreements…" at bounding box center [112, 398] width 225 height 692
click at [77, 295] on link "Agreements" at bounding box center [123, 291] width 196 height 26
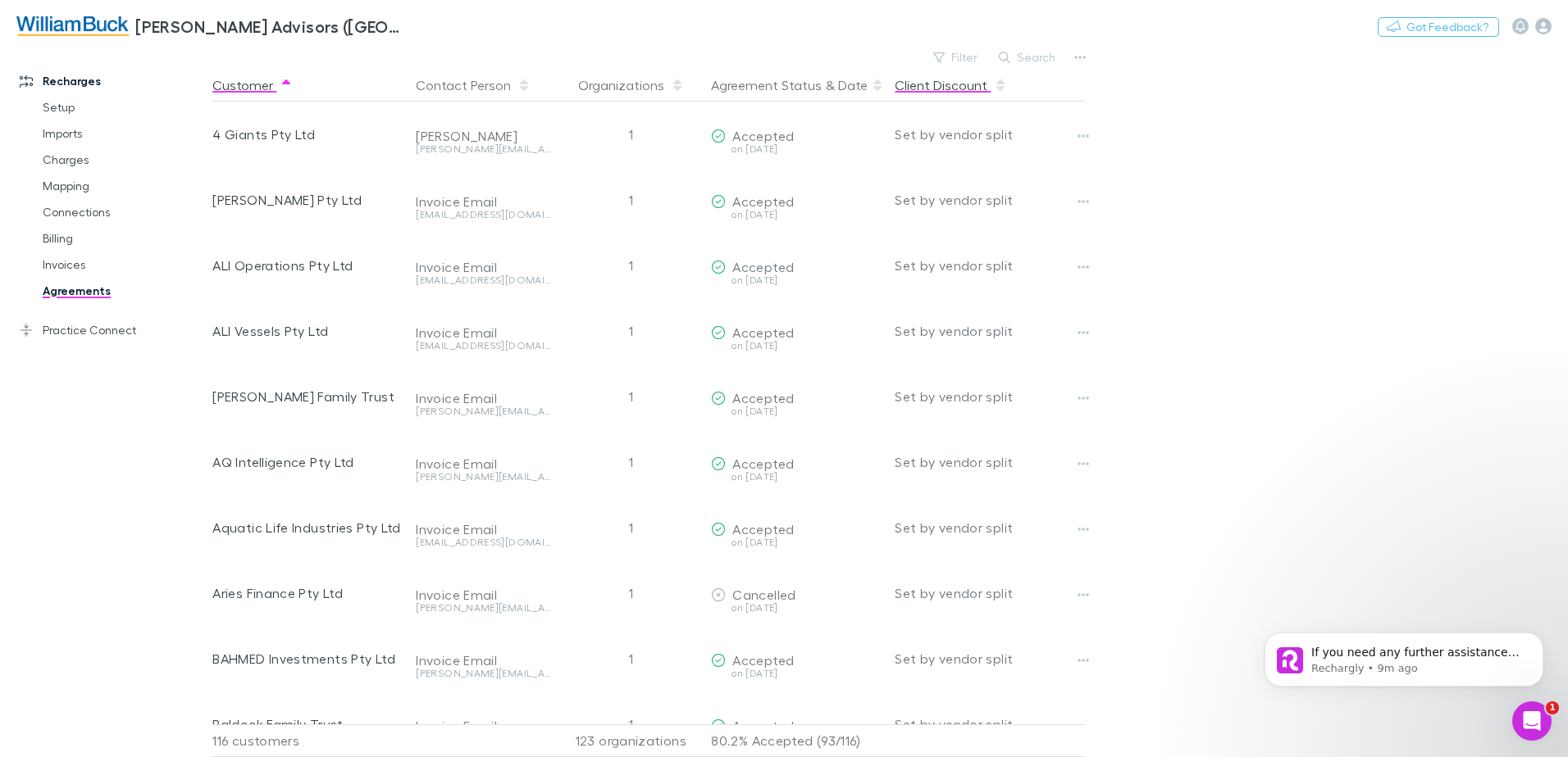
drag, startPoint x: 1037, startPoint y: 58, endPoint x: 989, endPoint y: 91, distance: 58.2
click at [1038, 58] on button "Search" at bounding box center [1027, 57] width 74 height 19
type input "*"
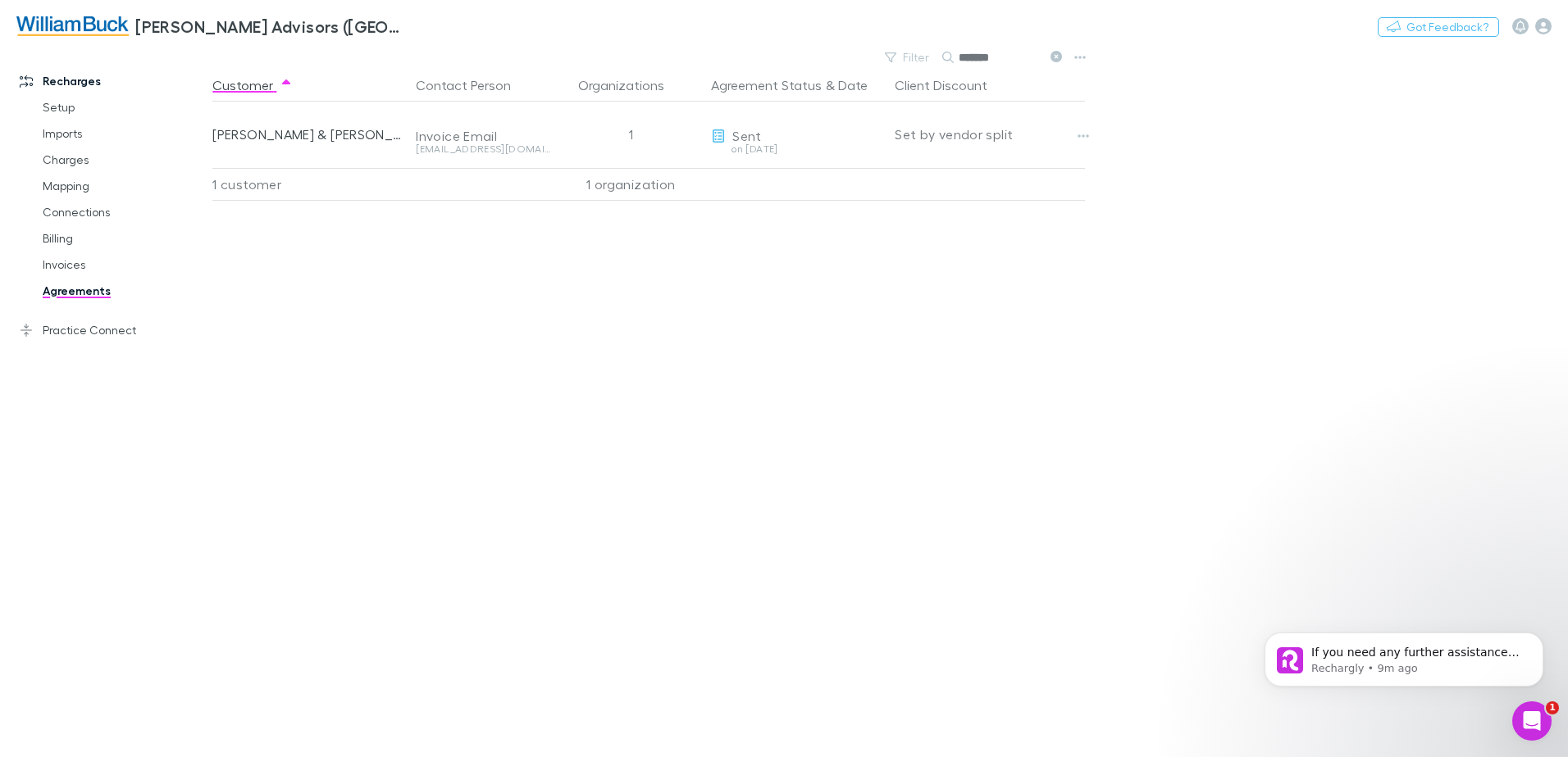
type input "*******"
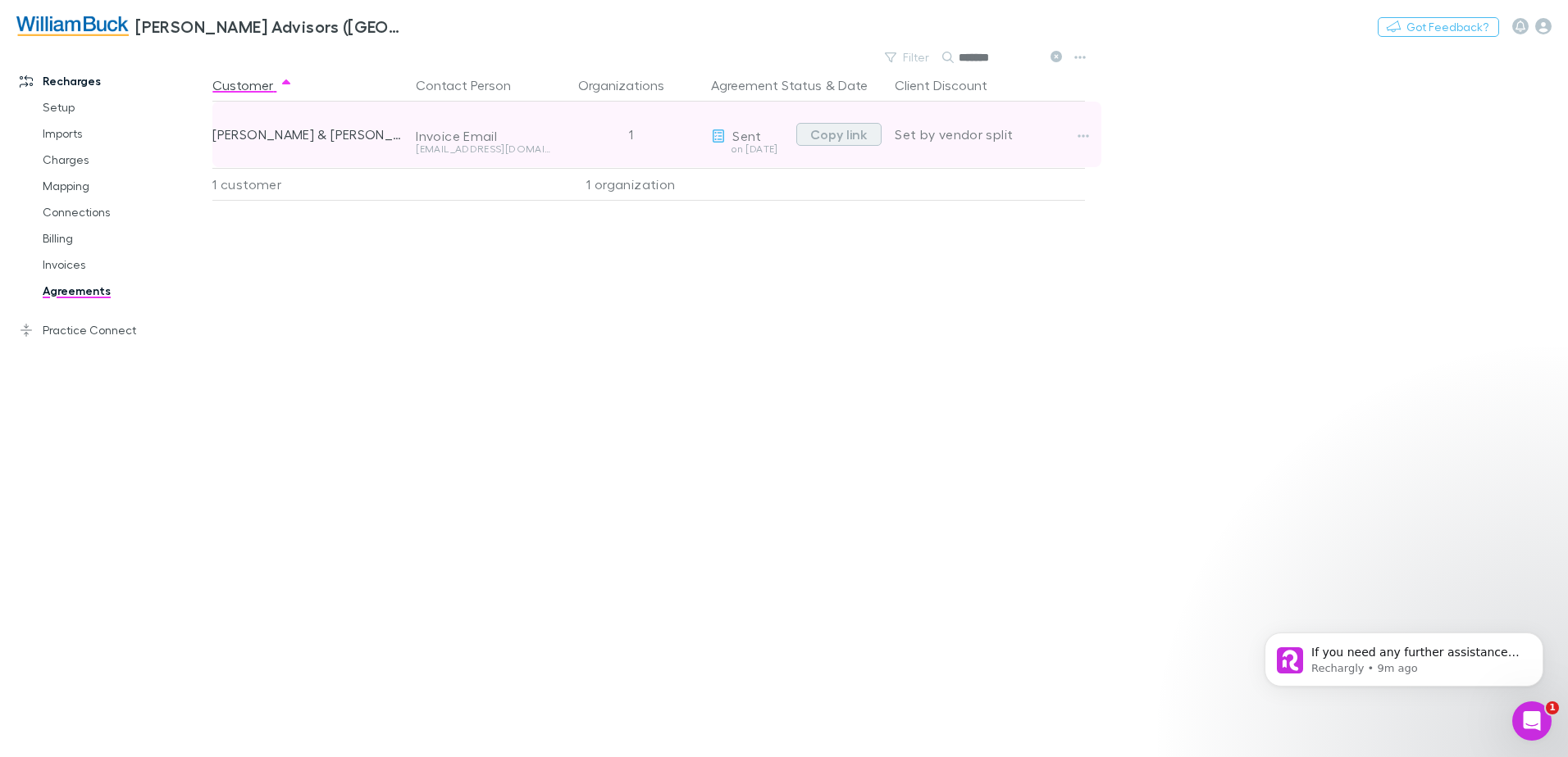
click at [841, 135] on button "Copy link" at bounding box center [838, 135] width 86 height 23
click at [443, 139] on div "Invoice Email" at bounding box center [484, 136] width 135 height 16
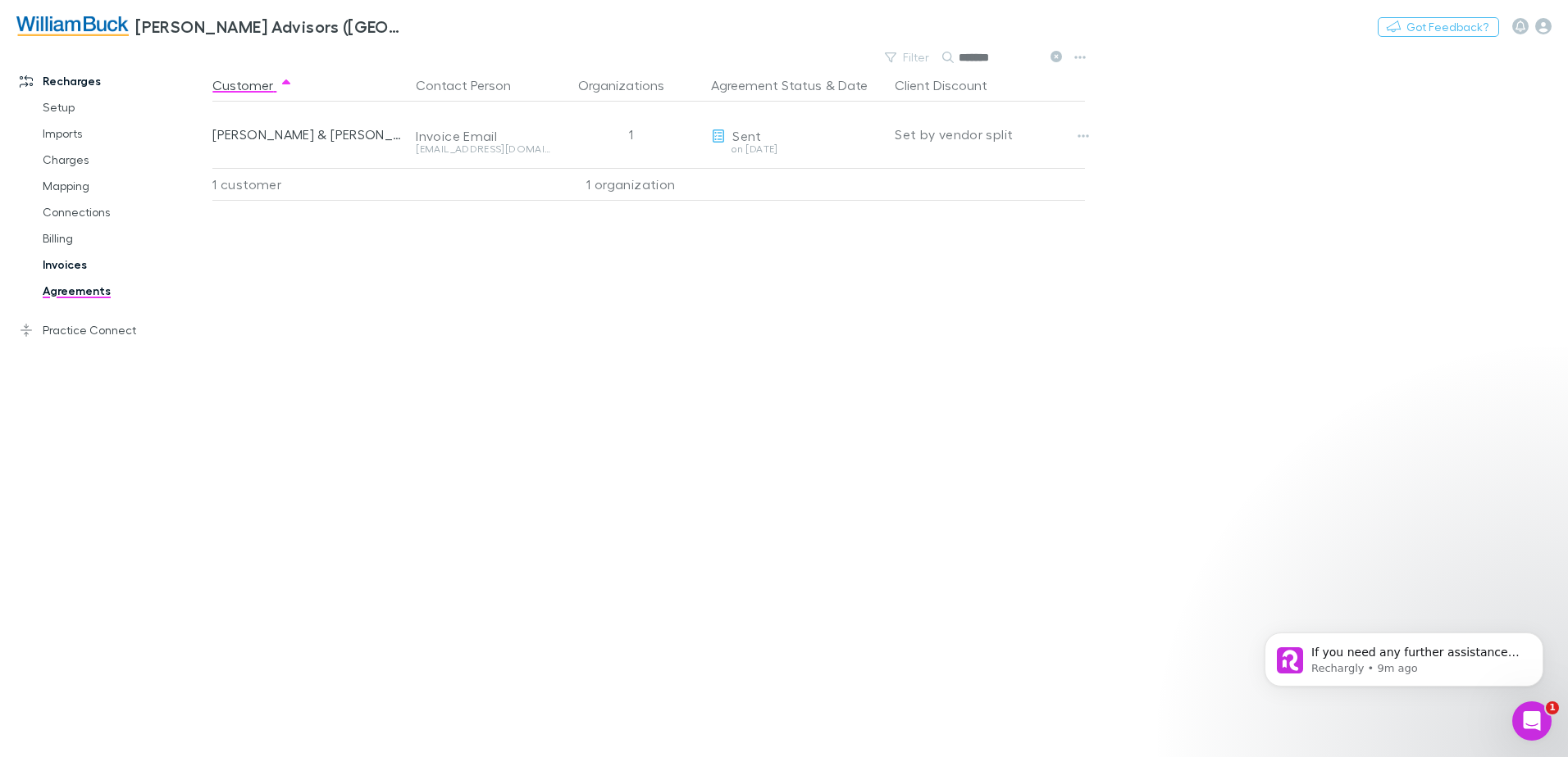
click at [66, 267] on link "Invoices" at bounding box center [123, 264] width 196 height 26
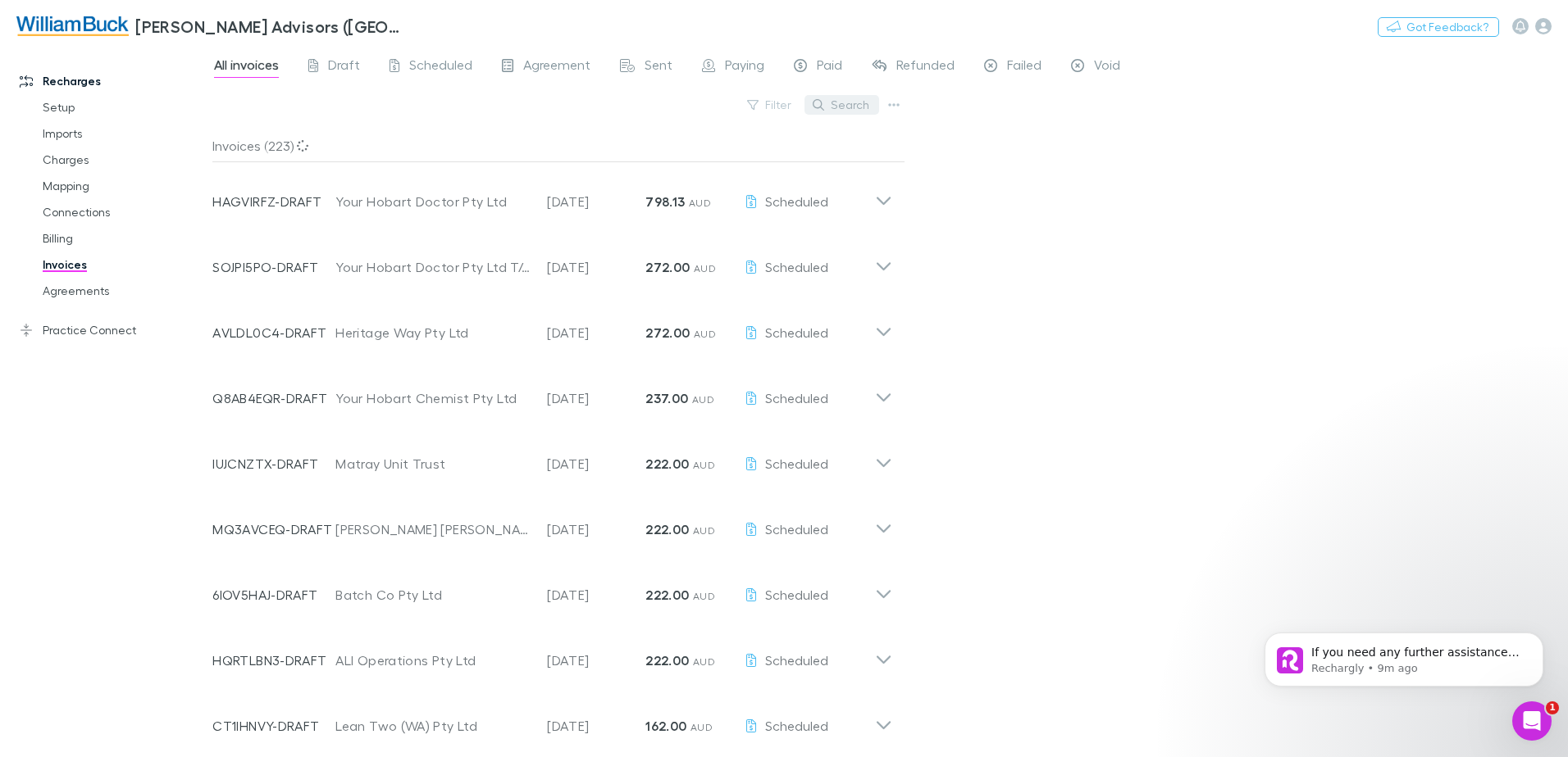
click at [851, 104] on button "Search" at bounding box center [841, 105] width 74 height 19
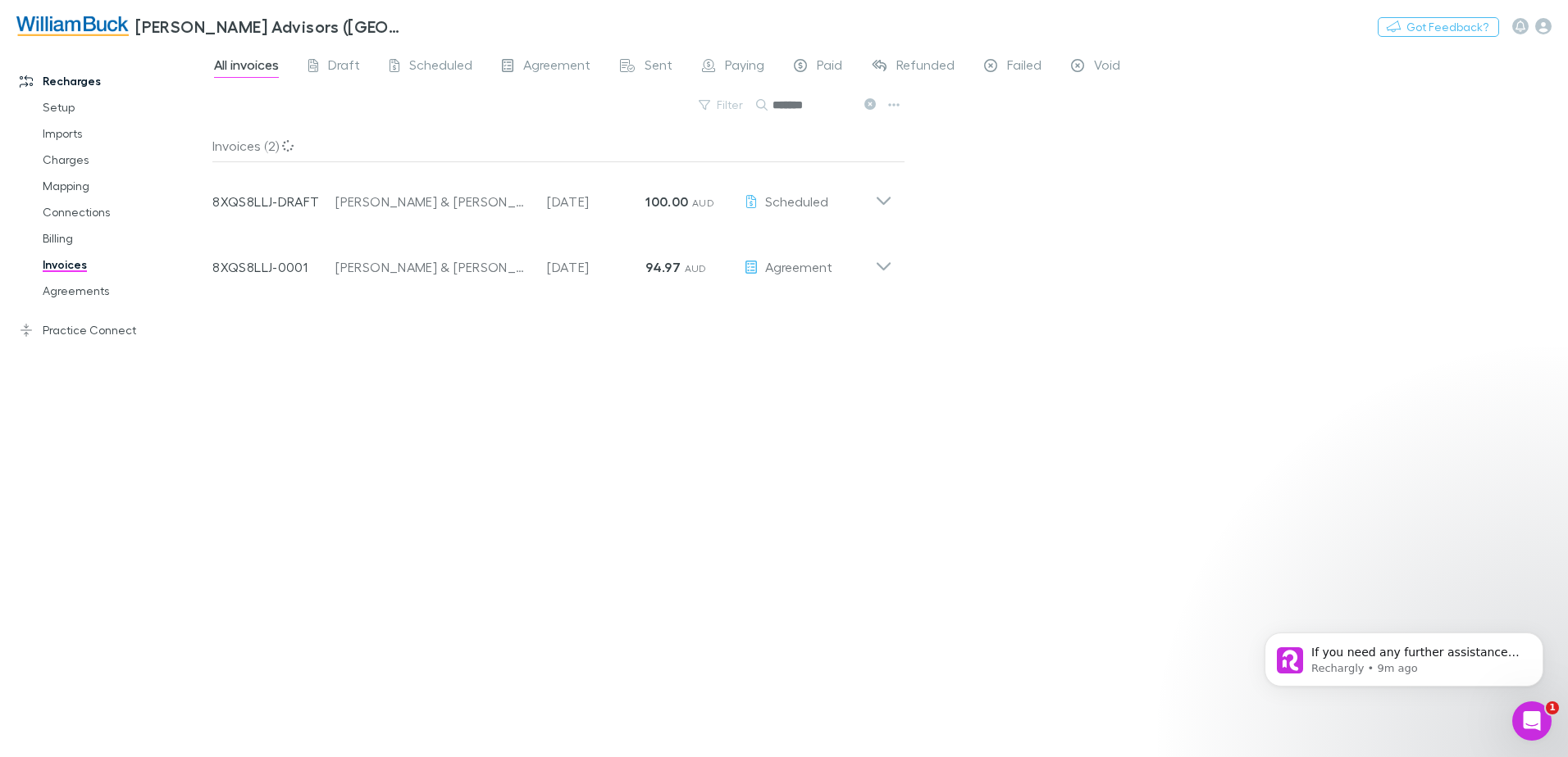
type input "*******"
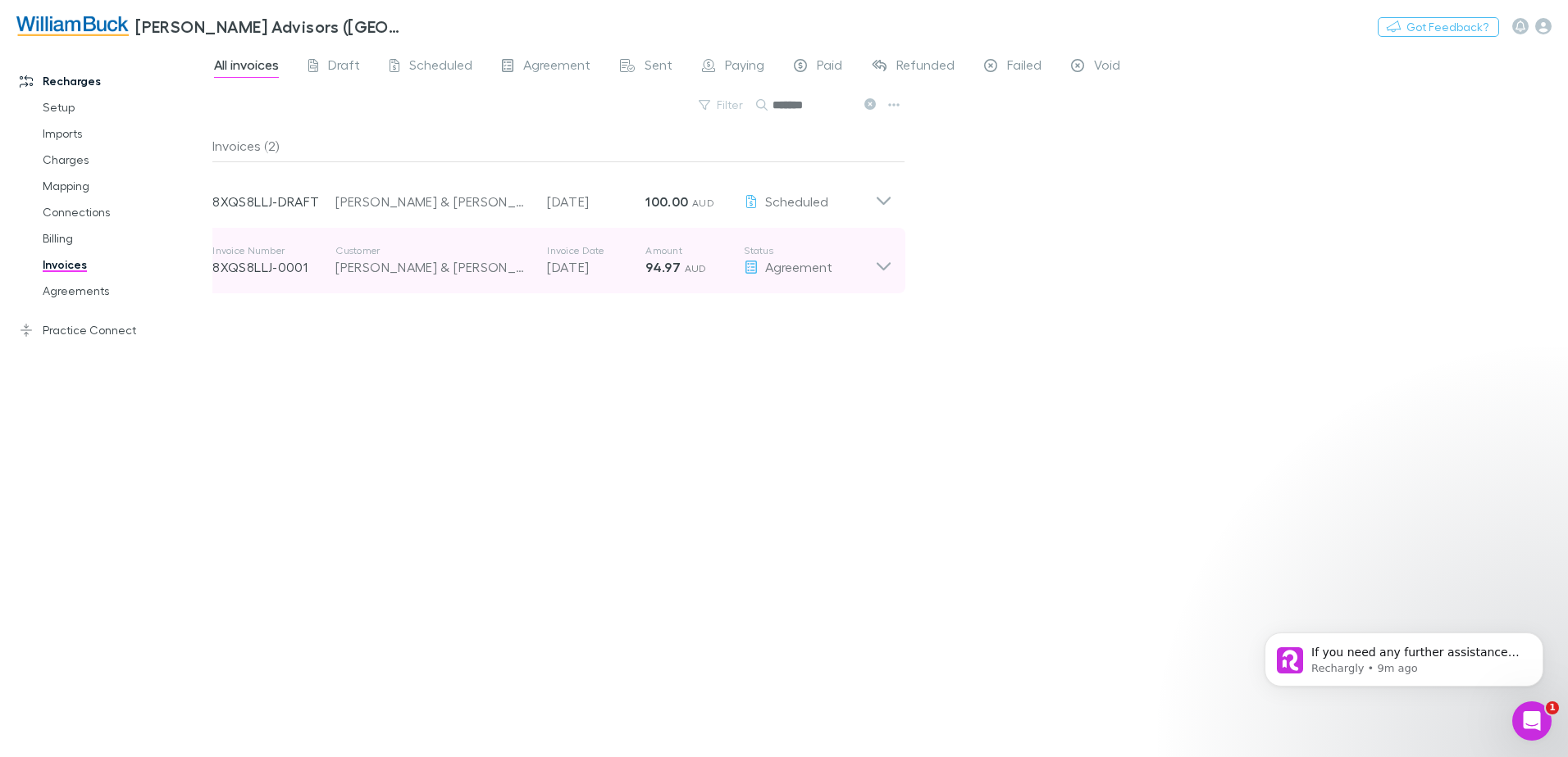
click at [461, 262] on div "H.A Harries & S J Harries" at bounding box center [433, 267] width 196 height 19
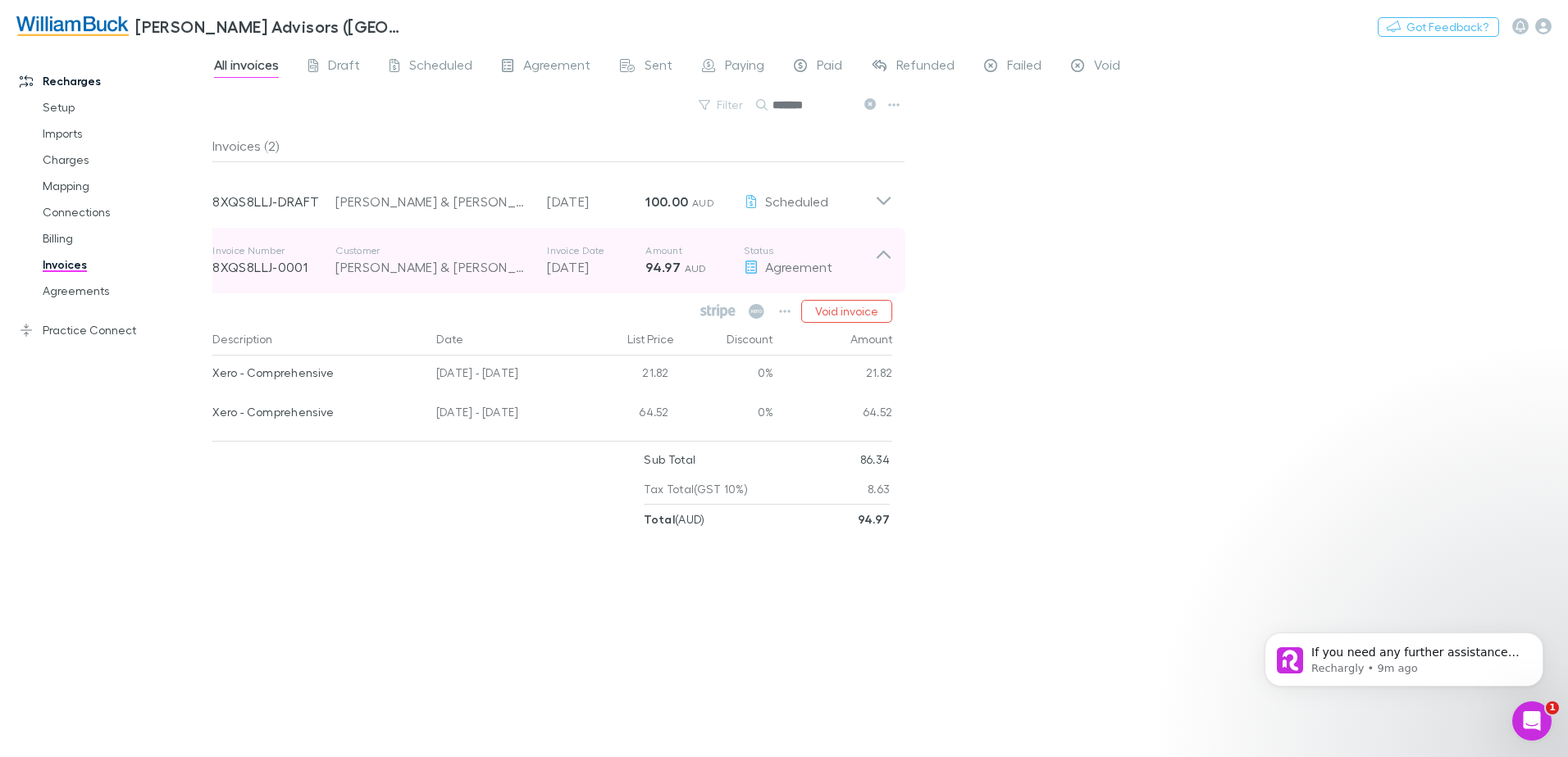
click at [263, 263] on p "8XQS8LLJ-0001" at bounding box center [274, 267] width 123 height 19
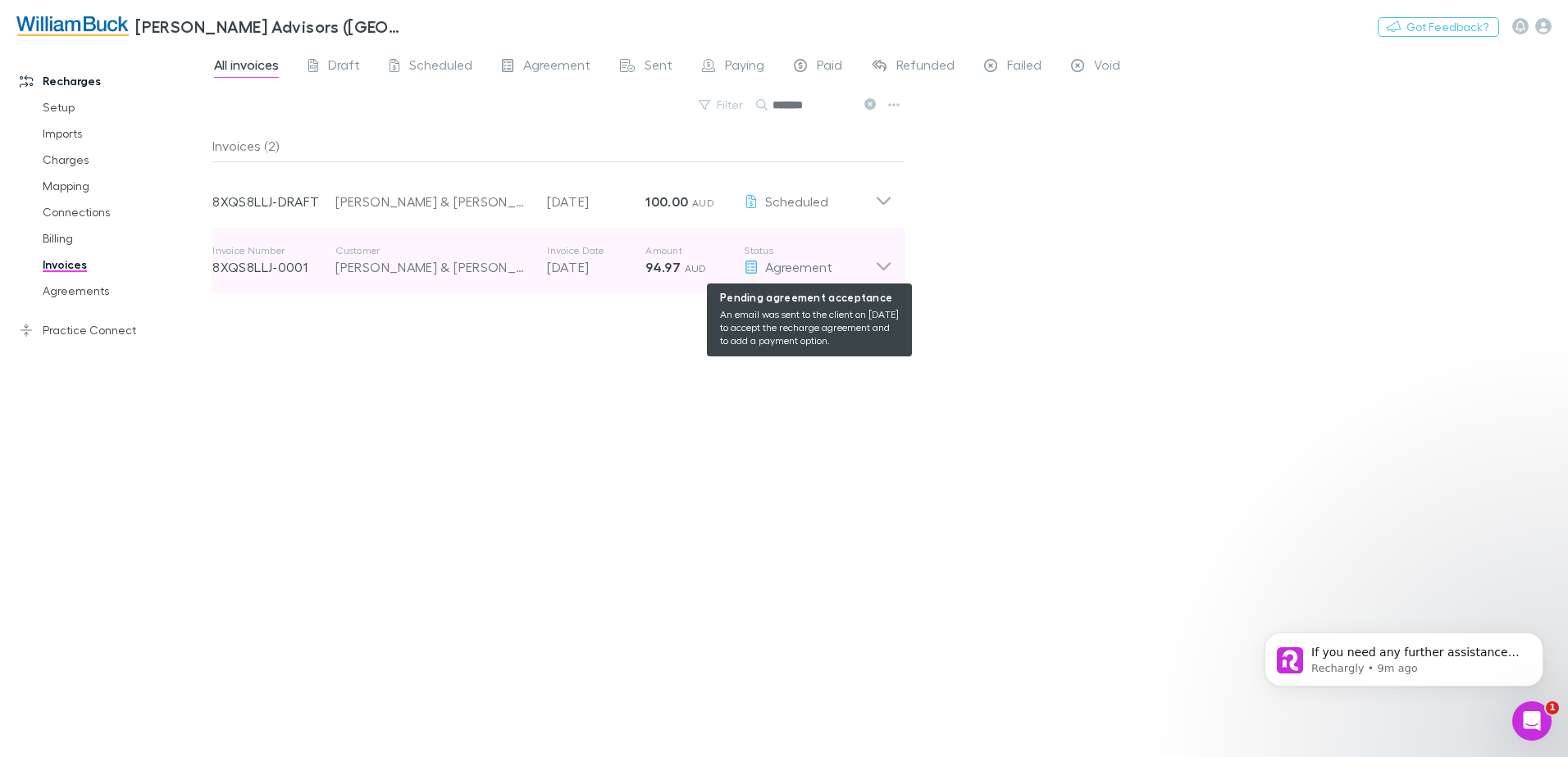
click at [824, 264] on span "Agreement" at bounding box center [799, 267] width 67 height 15
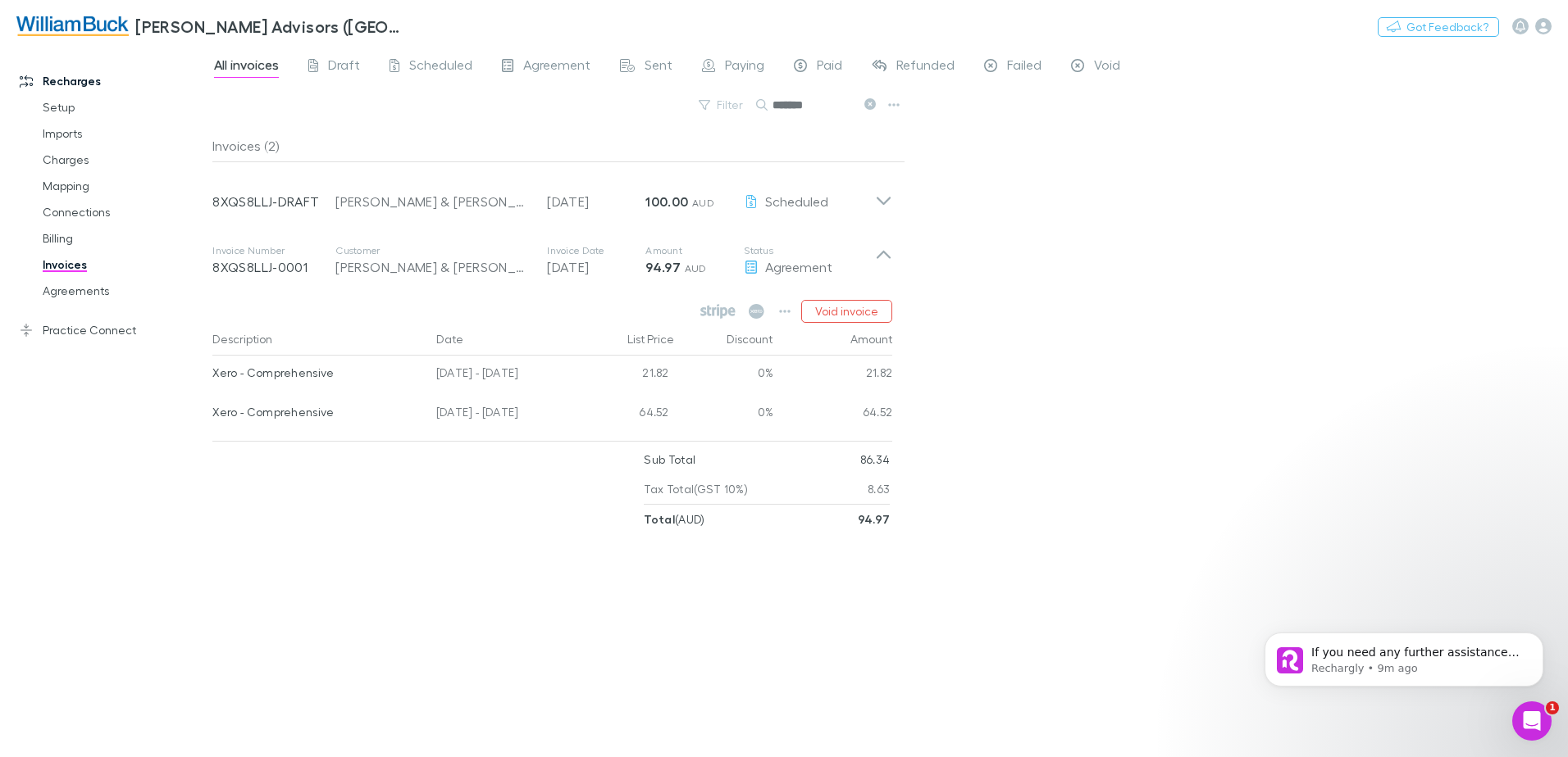
click at [1042, 373] on div "All invoices Draft Scheduled Agreement Sent Paying Paid Refunded Failed Void Fi…" at bounding box center [890, 402] width 1356 height 712
click at [782, 310] on icon "button" at bounding box center [785, 312] width 12 height 13
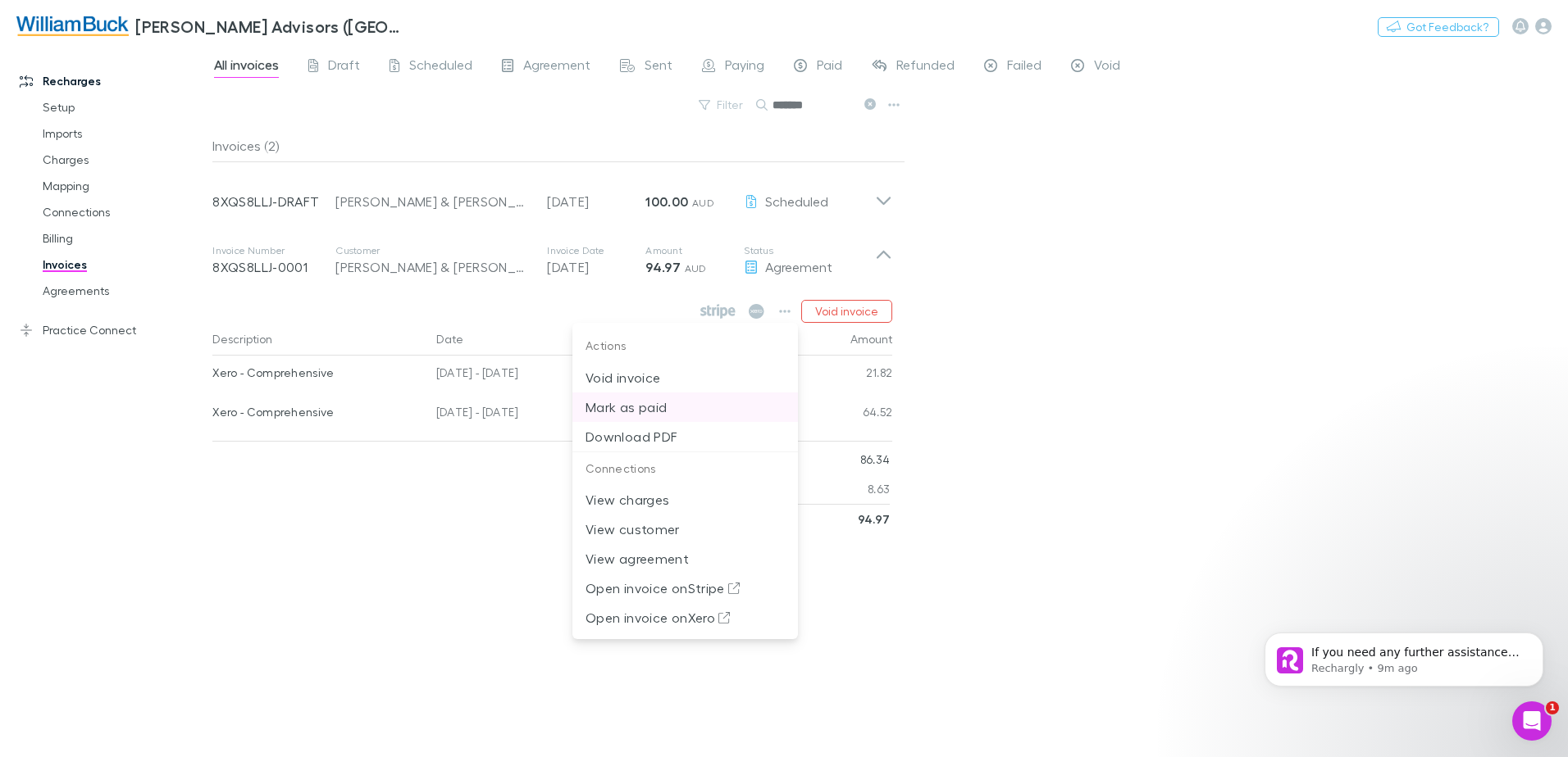
click at [649, 409] on p "Mark as paid" at bounding box center [685, 407] width 199 height 19
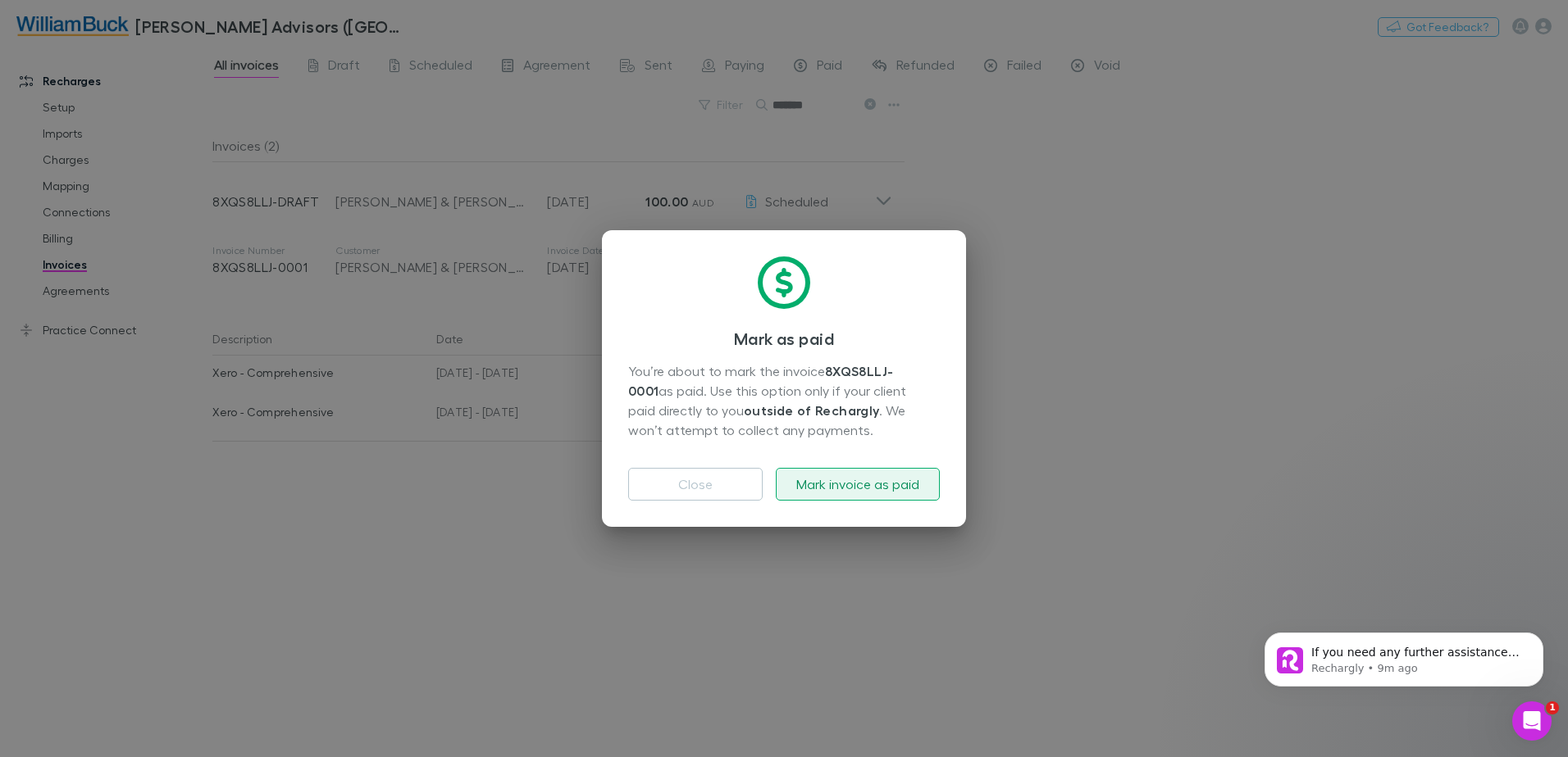
click at [880, 492] on button "Mark invoice as paid" at bounding box center [858, 484] width 164 height 33
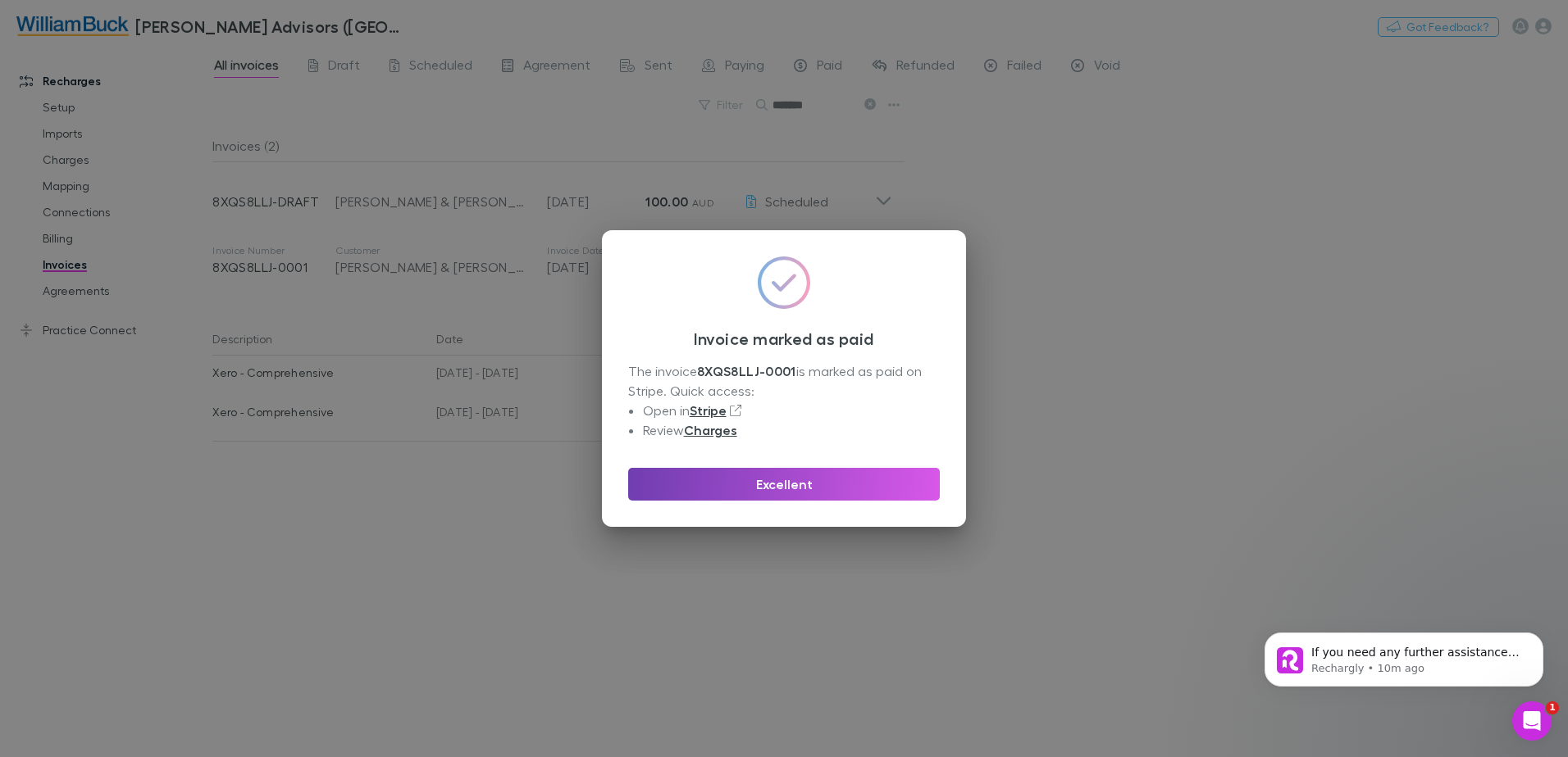
click at [794, 487] on button "Excellent" at bounding box center [784, 484] width 311 height 33
